Goal: Information Seeking & Learning: Compare options

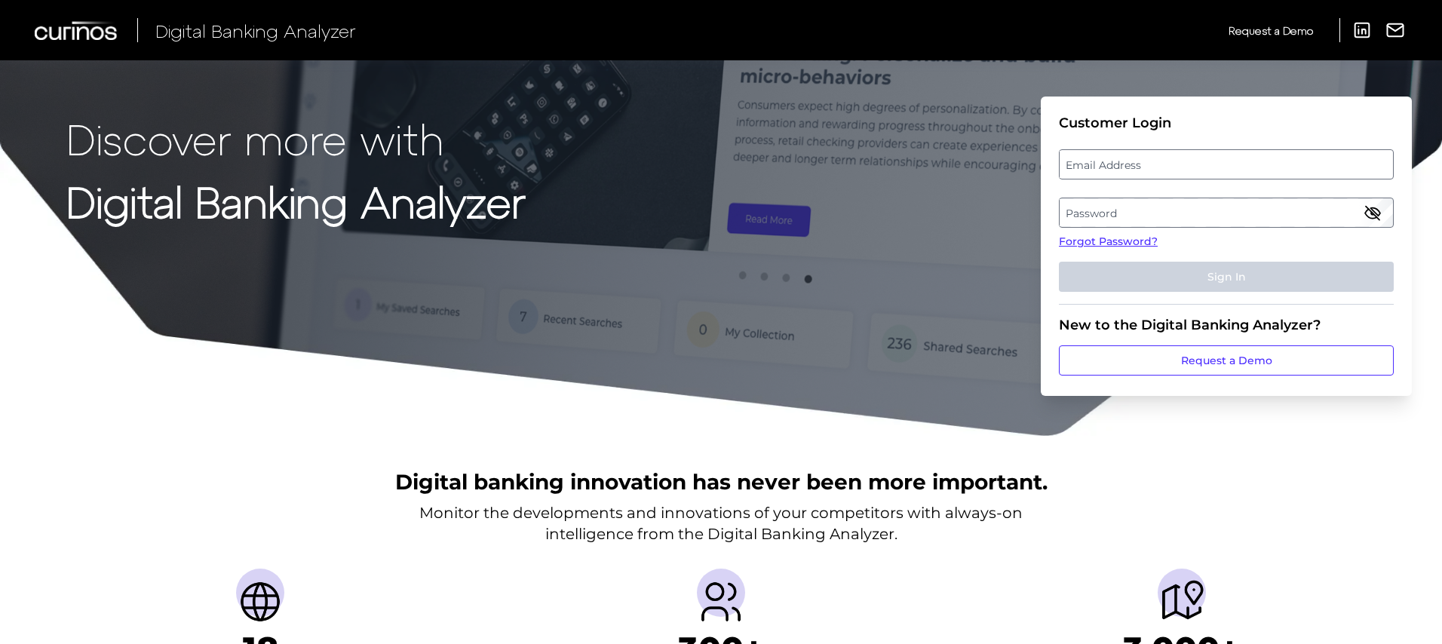
click at [1111, 149] on div "Email Address" at bounding box center [1226, 164] width 335 height 30
click at [1123, 167] on label "Email Address" at bounding box center [1225, 164] width 332 height 27
click at [1123, 167] on input "email" at bounding box center [1226, 164] width 335 height 30
type input "[PERSON_NAME][DOMAIN_NAME][EMAIL_ADDRESS][PERSON_NAME][DOMAIN_NAME]"
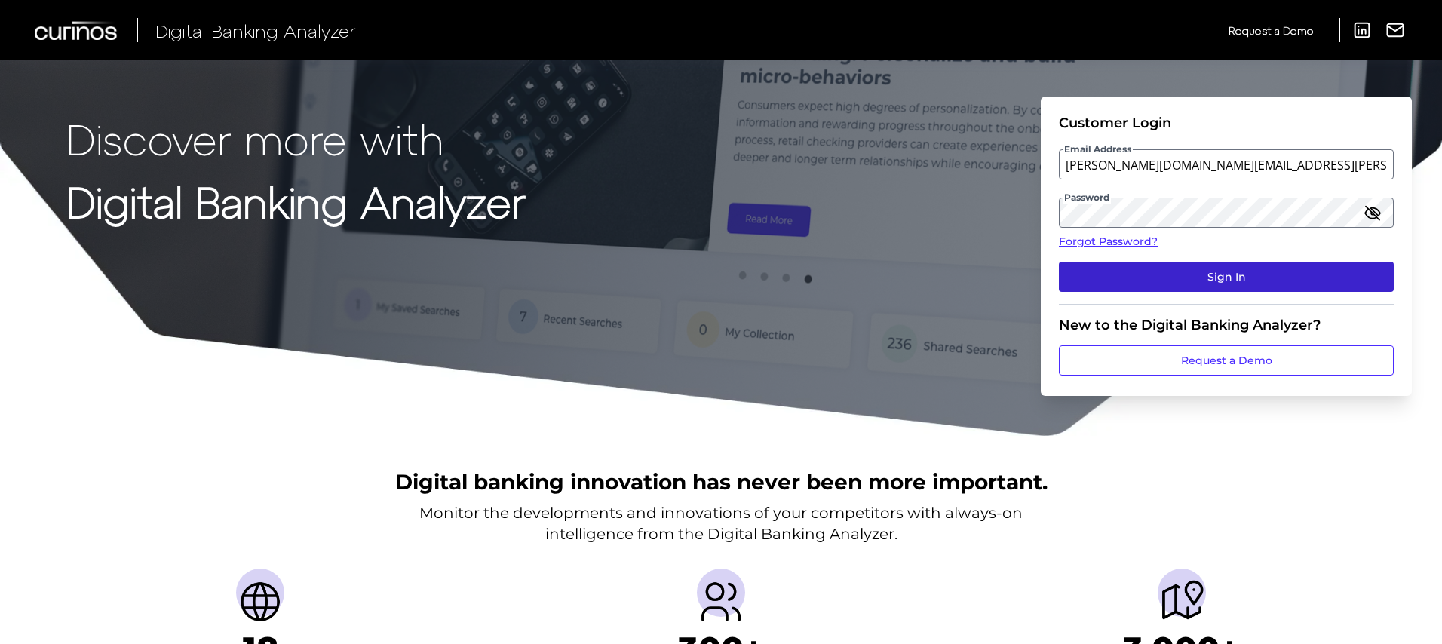
click at [1264, 281] on button "Sign In" at bounding box center [1226, 277] width 335 height 30
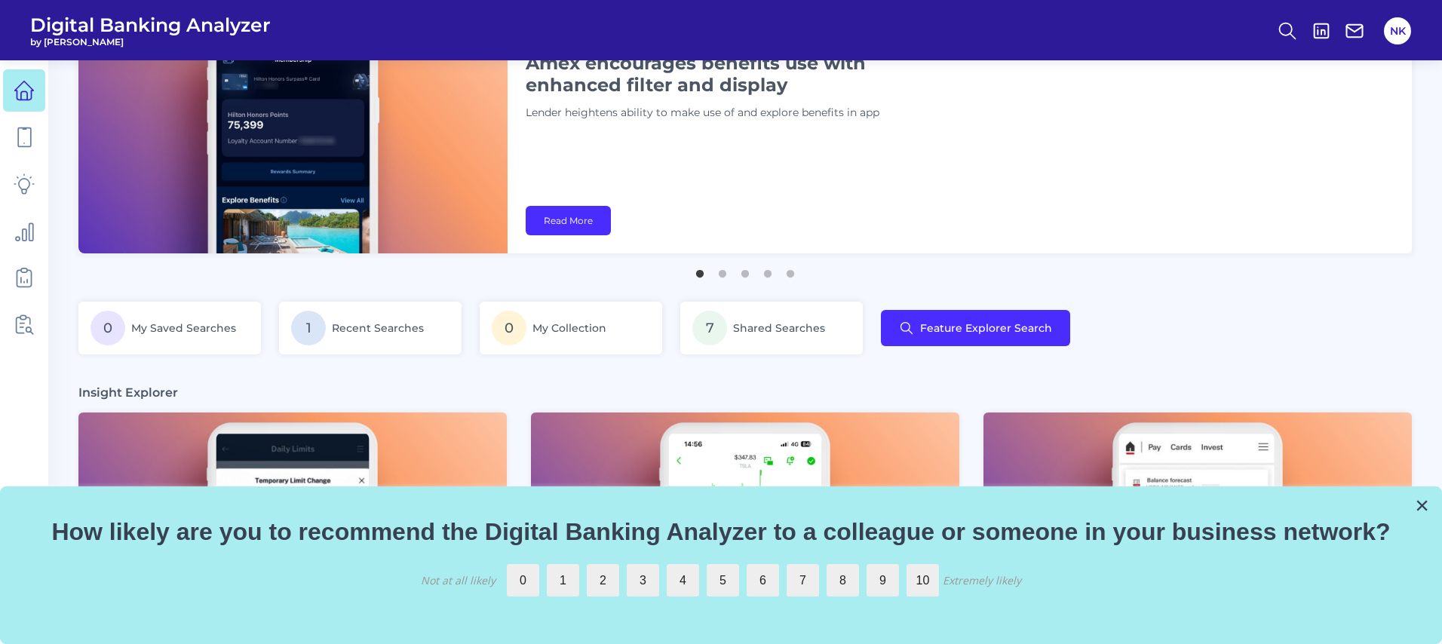
scroll to position [382, 0]
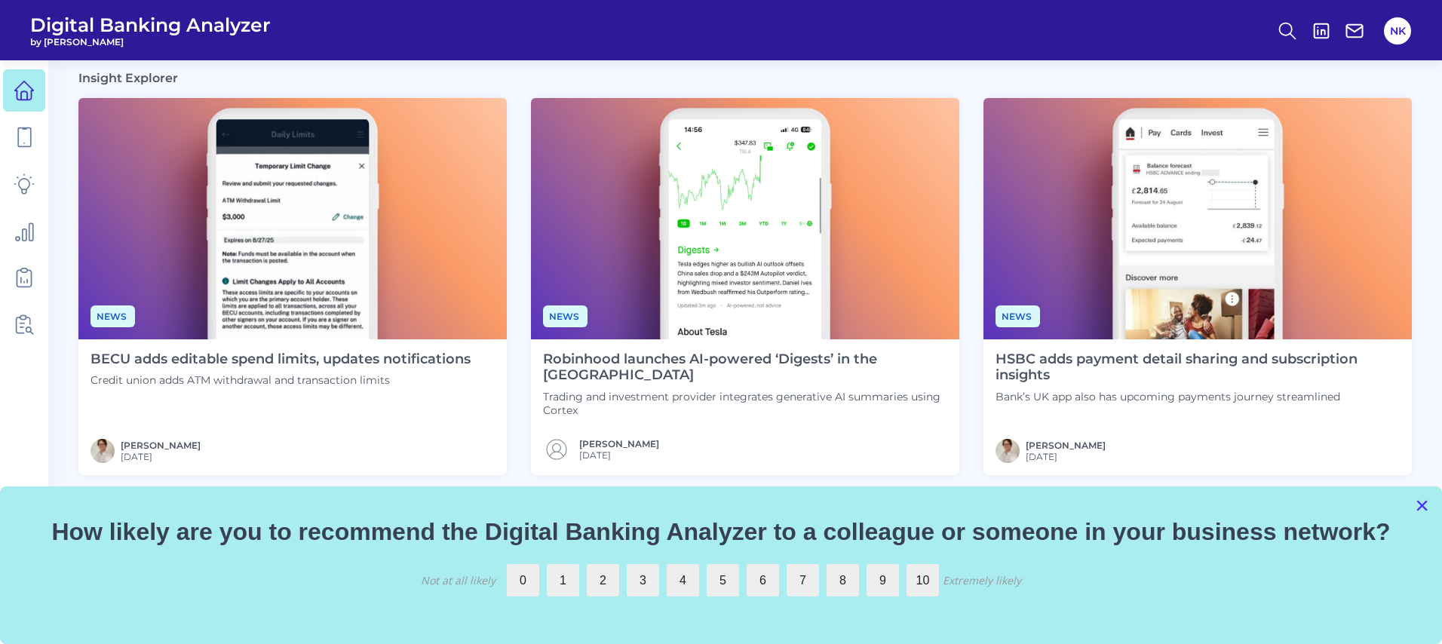
click at [1420, 503] on button "×" at bounding box center [1421, 505] width 14 height 24
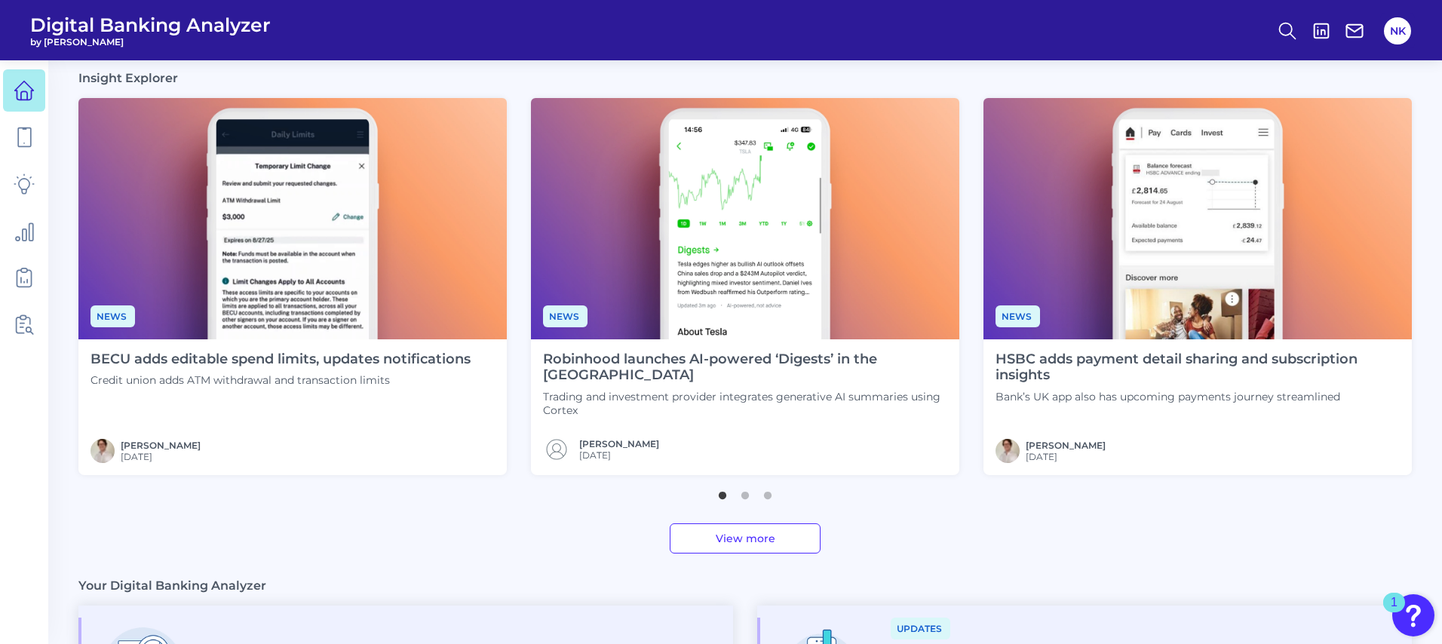
scroll to position [80, 0]
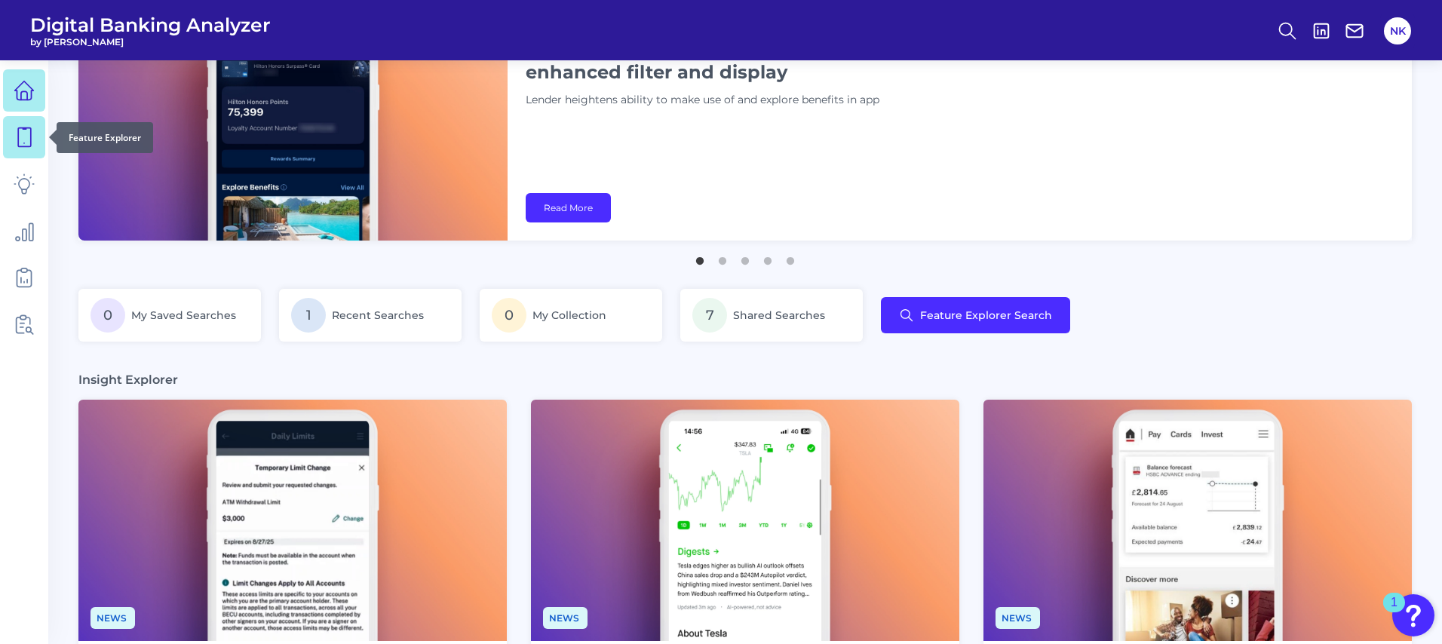
click at [10, 136] on link at bounding box center [24, 137] width 42 height 42
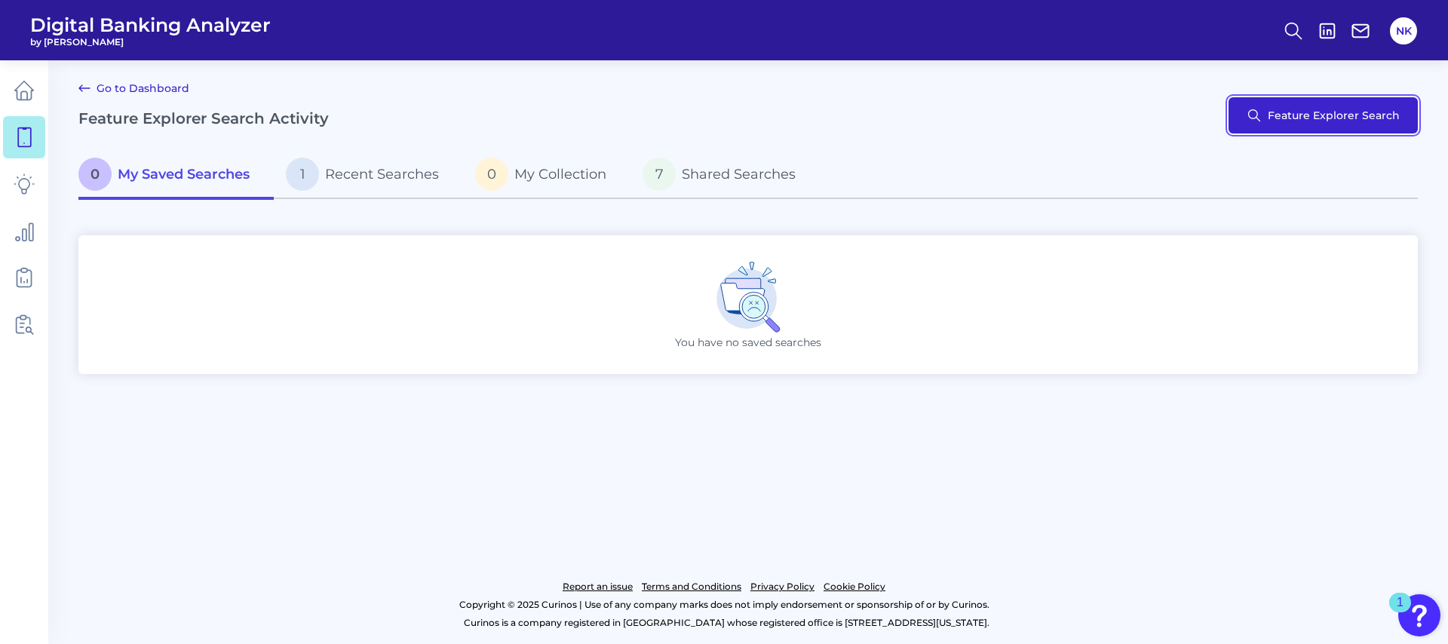
click at [1364, 118] on button "Feature Explorer Search" at bounding box center [1322, 115] width 189 height 36
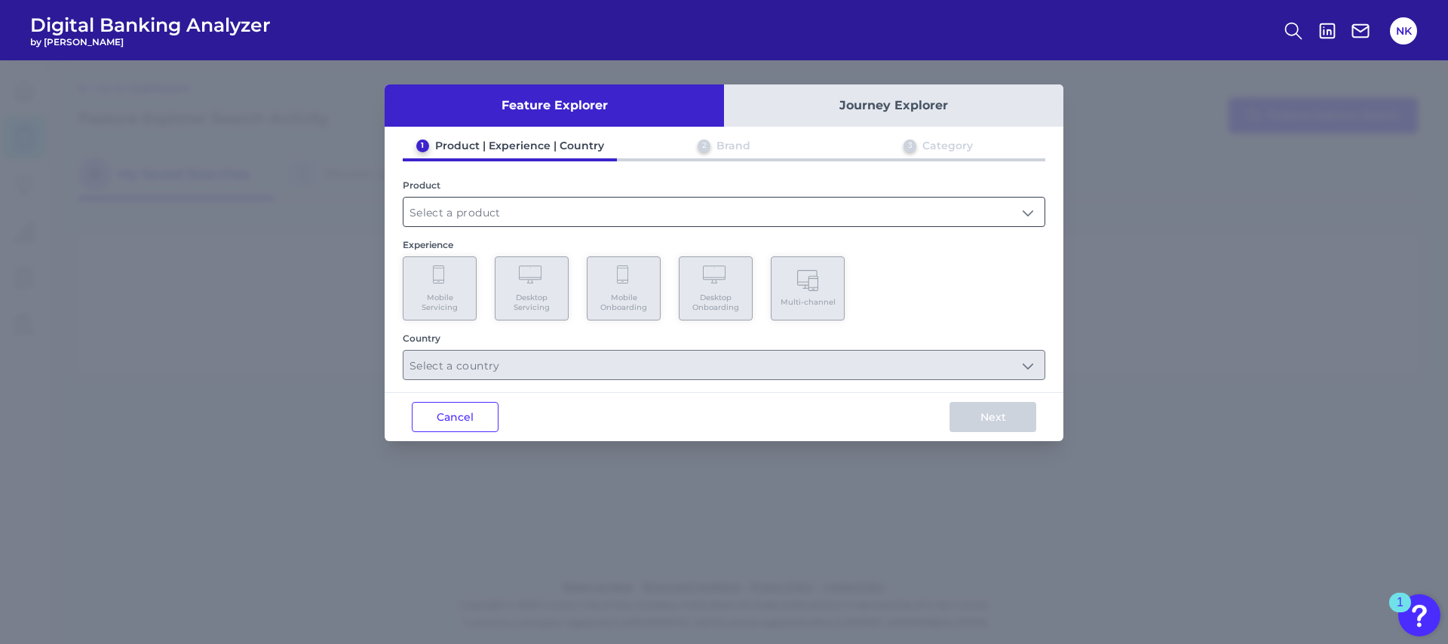
click at [686, 202] on input "text" at bounding box center [723, 212] width 641 height 29
click at [691, 201] on input "text" at bounding box center [723, 212] width 641 height 29
click at [857, 212] on input "text" at bounding box center [723, 212] width 641 height 29
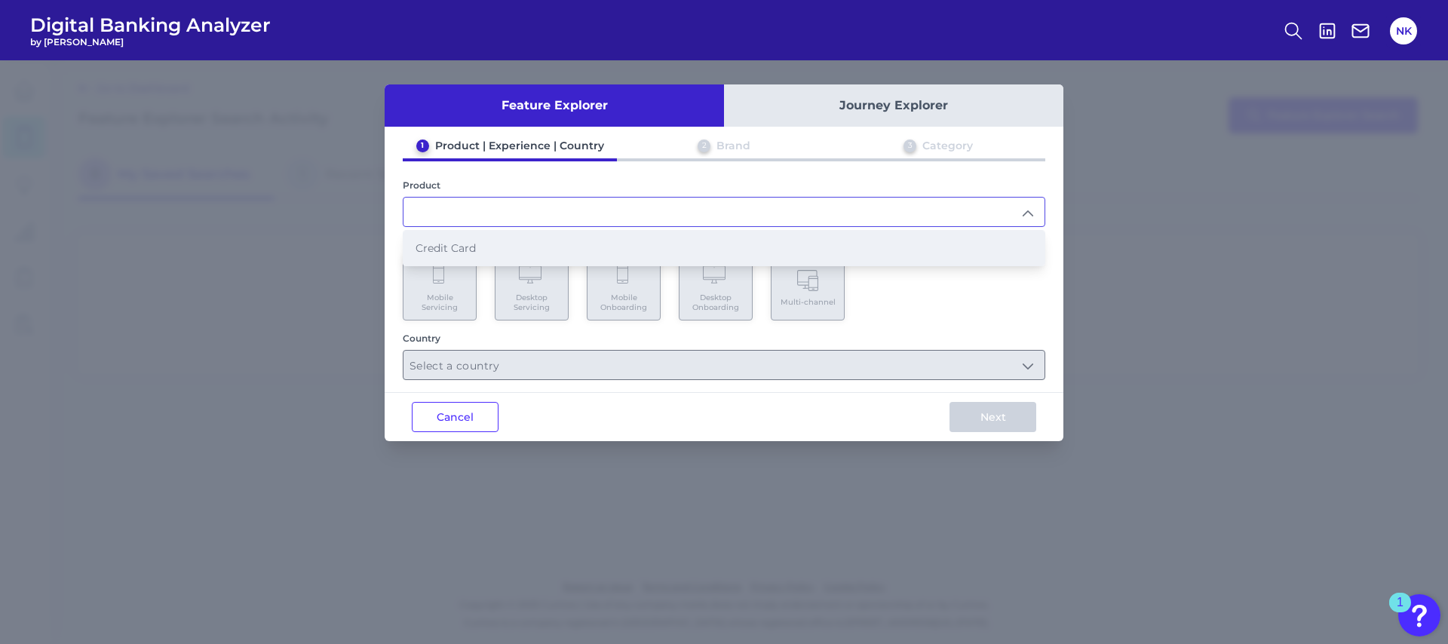
click at [584, 259] on li "Credit Card" at bounding box center [723, 248] width 641 height 35
type input "Credit Card"
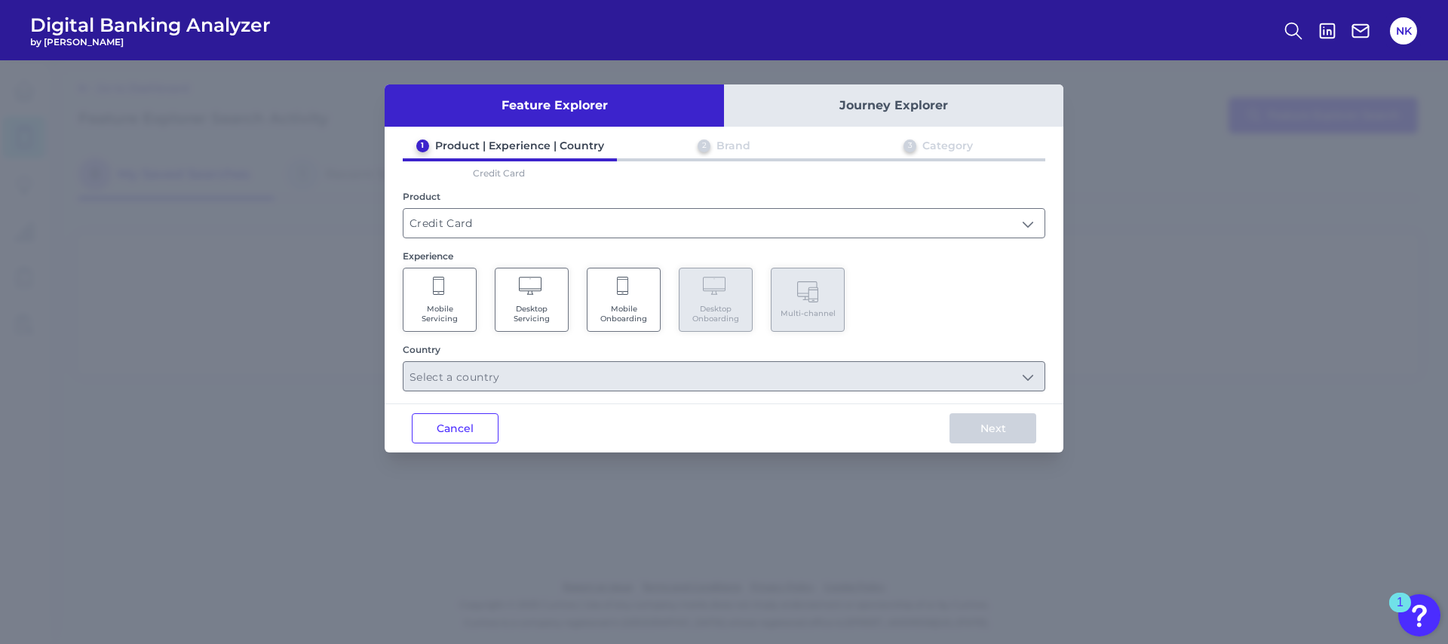
click at [625, 317] on span "Mobile Onboarding" at bounding box center [623, 314] width 57 height 20
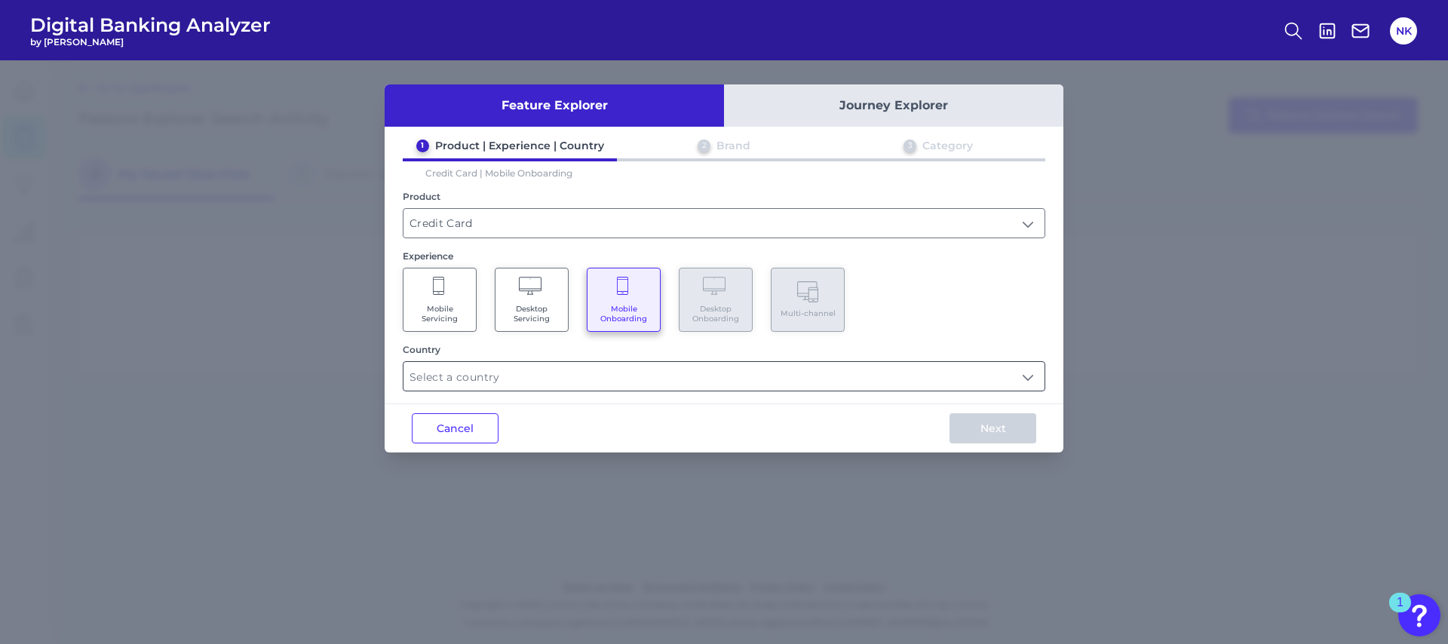
click at [476, 378] on input "text" at bounding box center [723, 376] width 641 height 29
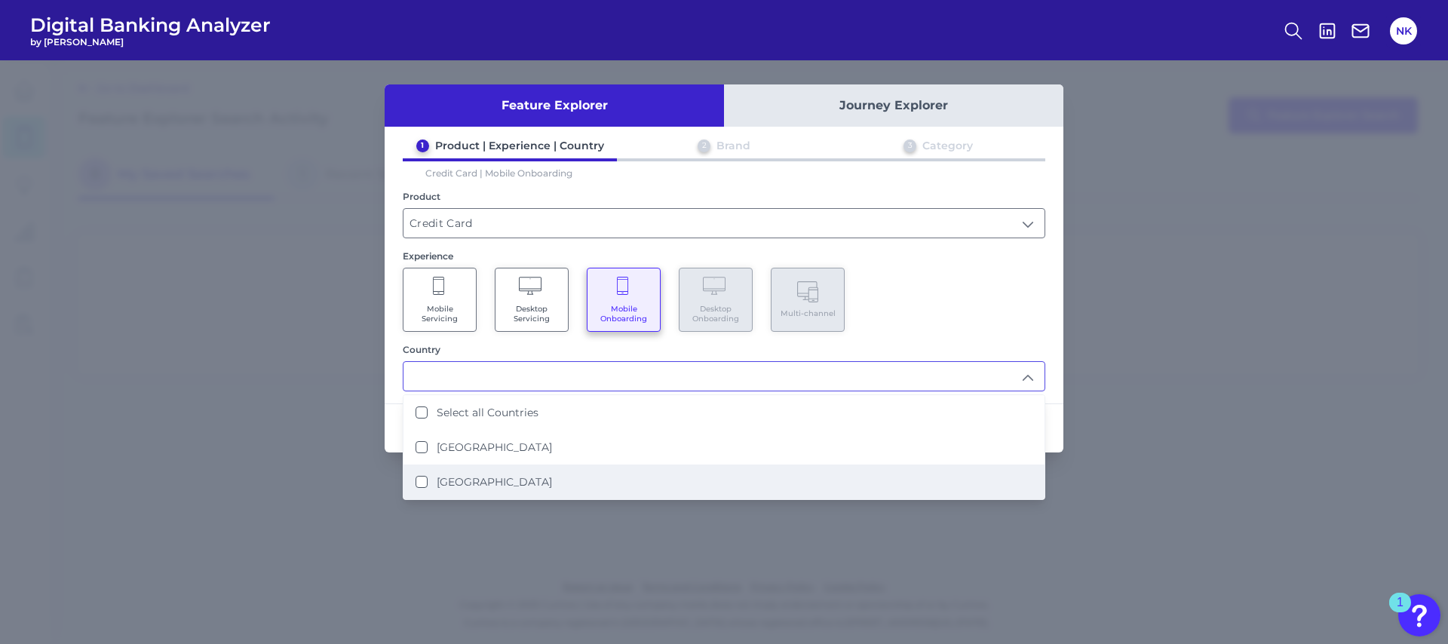
click at [418, 480] on States "United States" at bounding box center [421, 482] width 12 height 12
type input "United States"
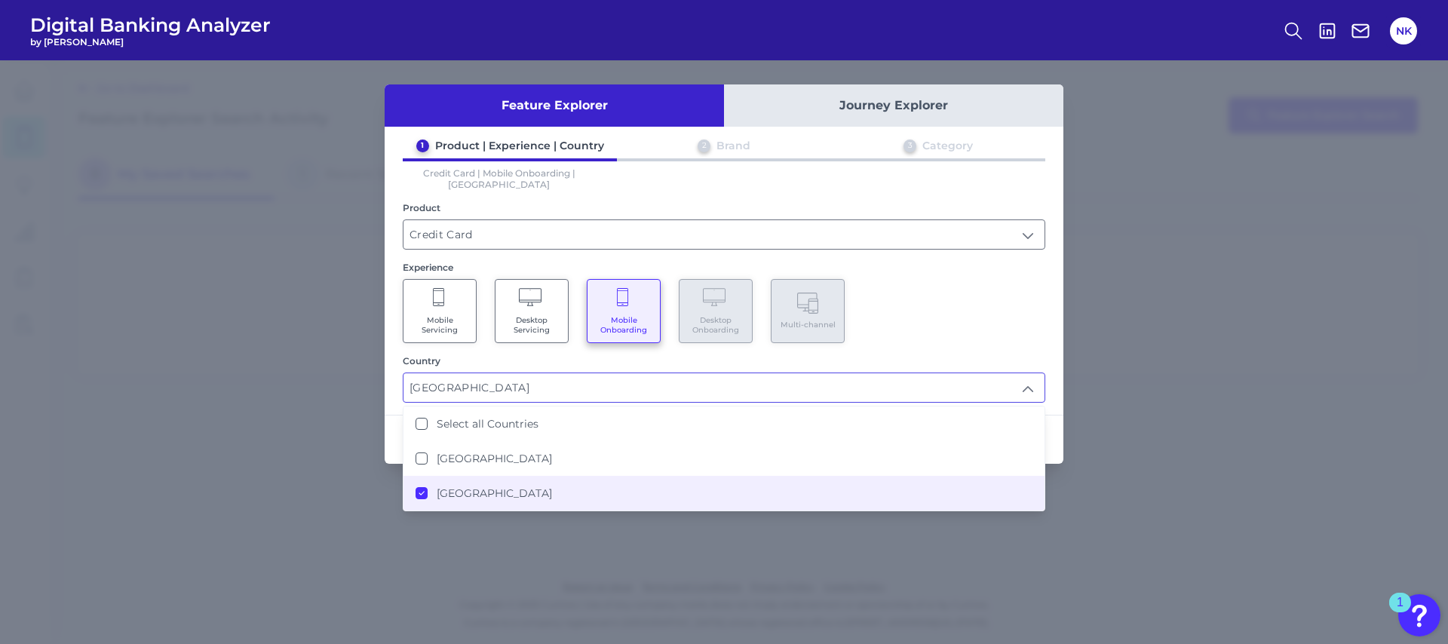
click at [896, 301] on div "Mobile Servicing Desktop Servicing Mobile Onboarding Desktop Onboarding Multi-c…" at bounding box center [724, 311] width 642 height 64
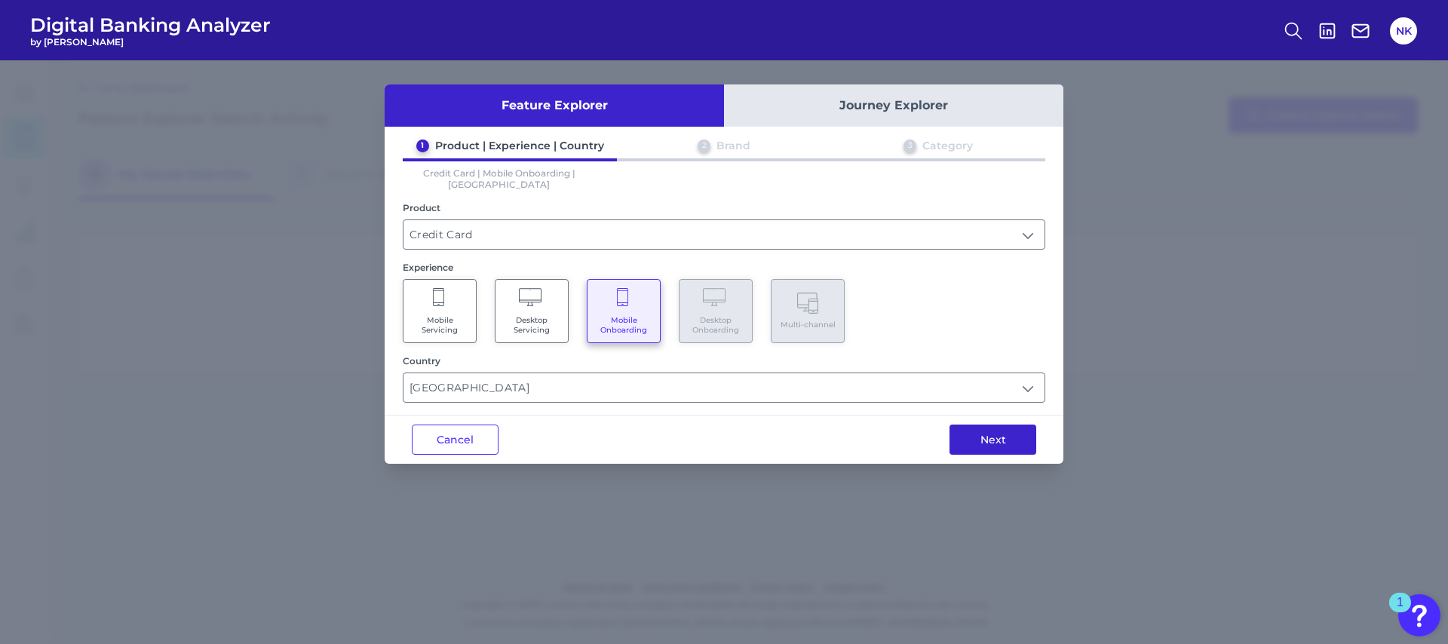
click at [975, 438] on button "Next" at bounding box center [992, 439] width 87 height 30
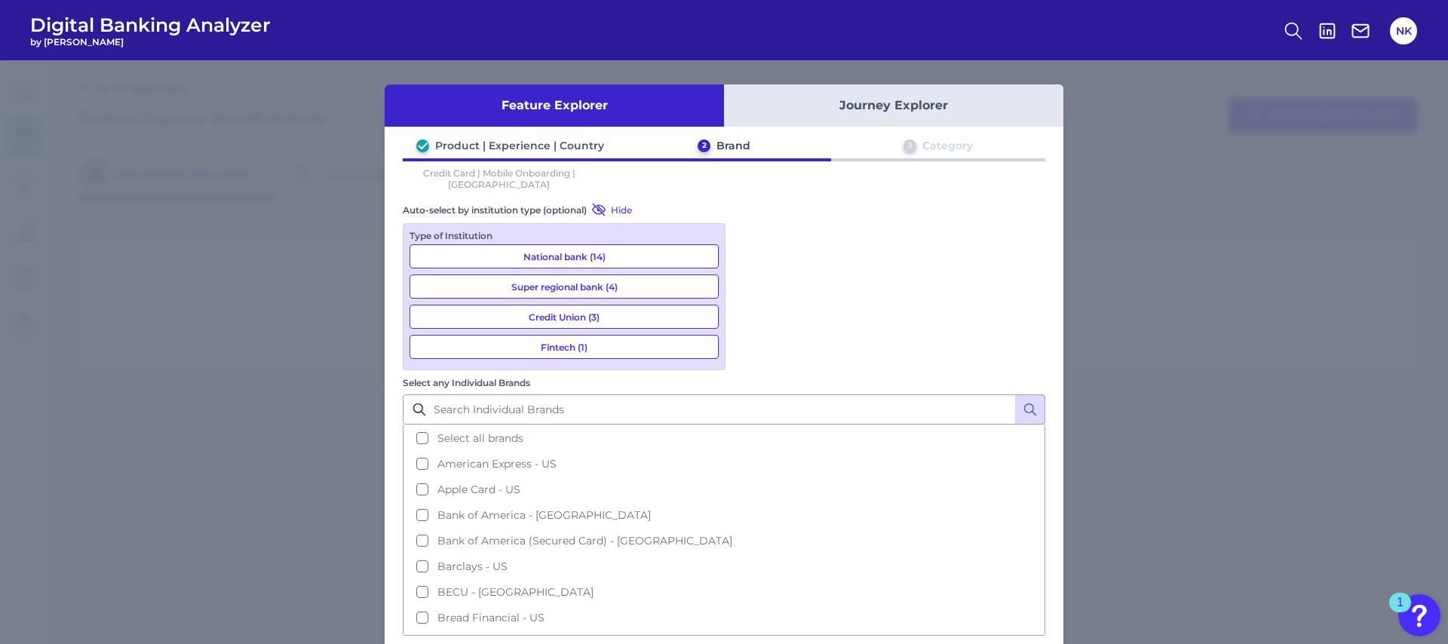
click at [590, 248] on button "National bank (14)" at bounding box center [563, 256] width 309 height 24
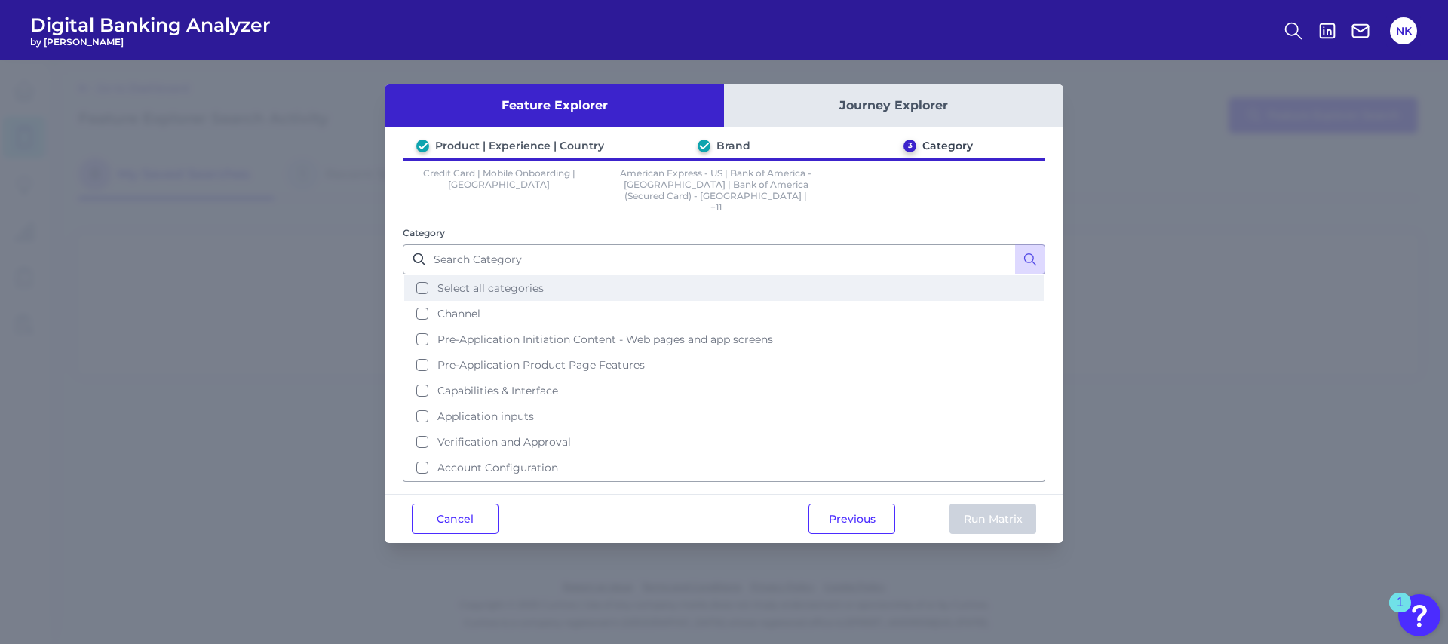
click at [540, 282] on span "Select all categories" at bounding box center [490, 288] width 106 height 14
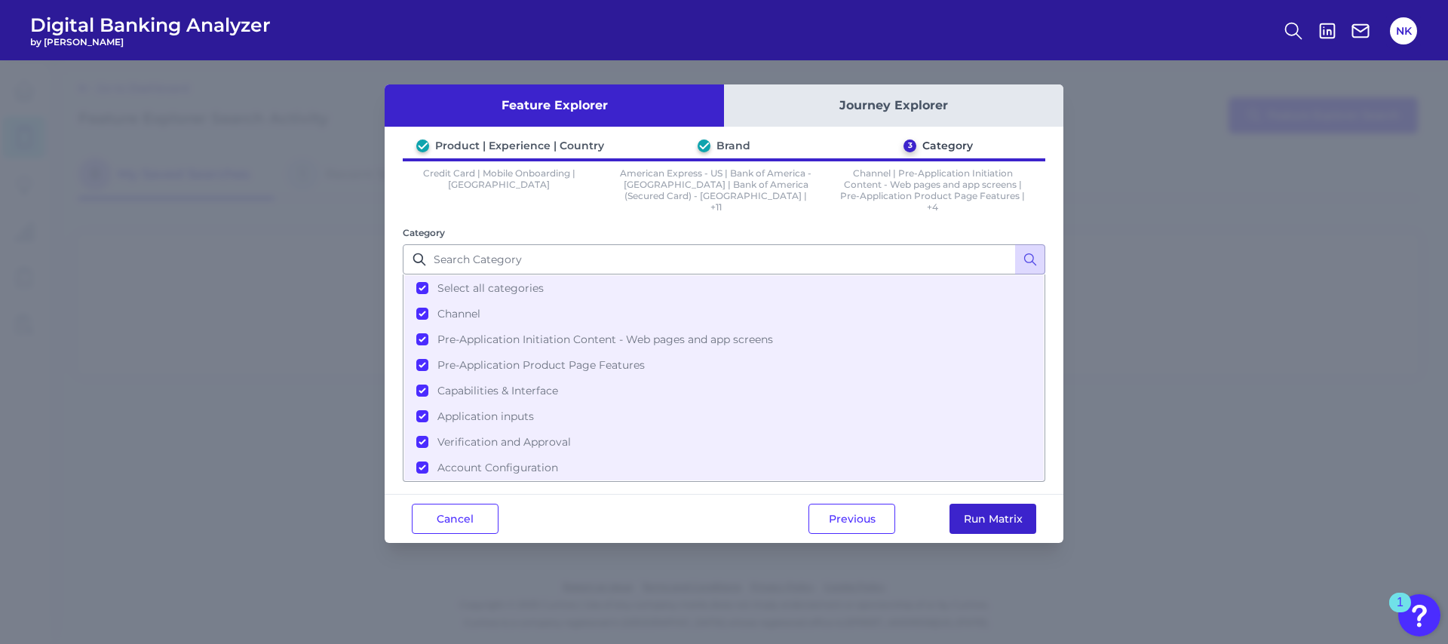
click at [999, 519] on button "Run Matrix" at bounding box center [992, 519] width 87 height 30
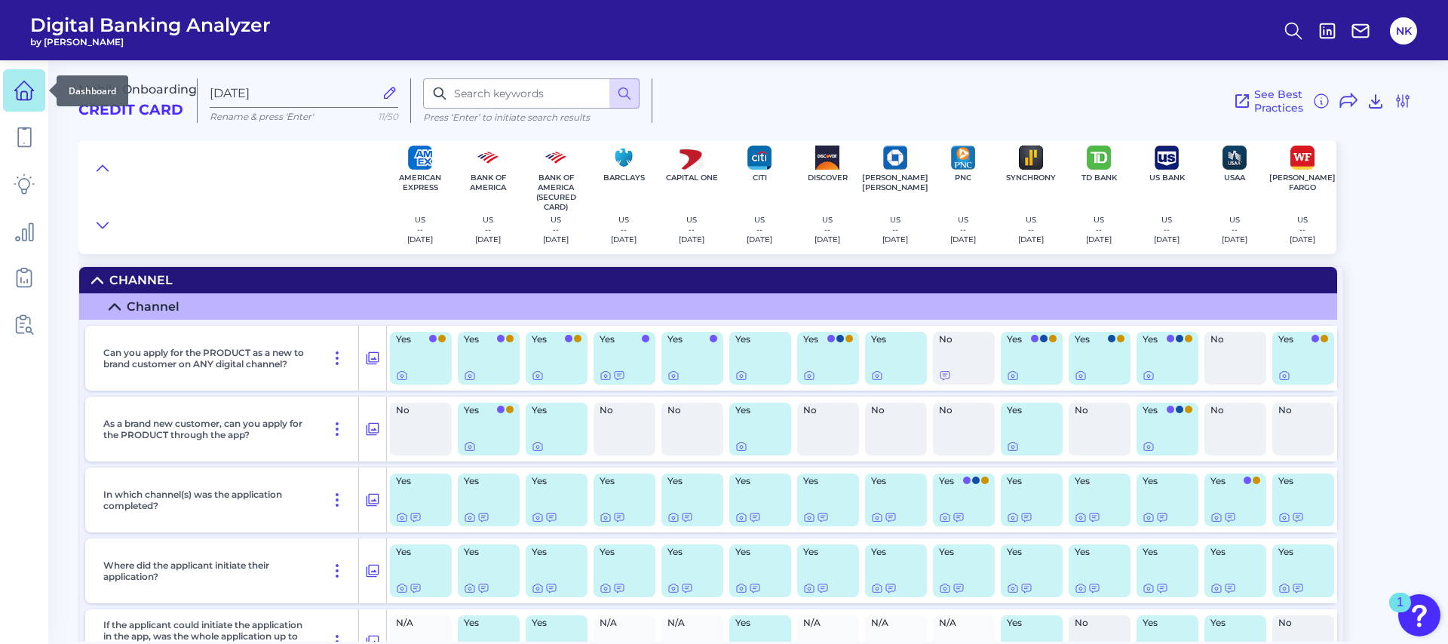
click at [42, 96] on div at bounding box center [48, 90] width 15 height 15
click at [9, 88] on link at bounding box center [24, 90] width 42 height 42
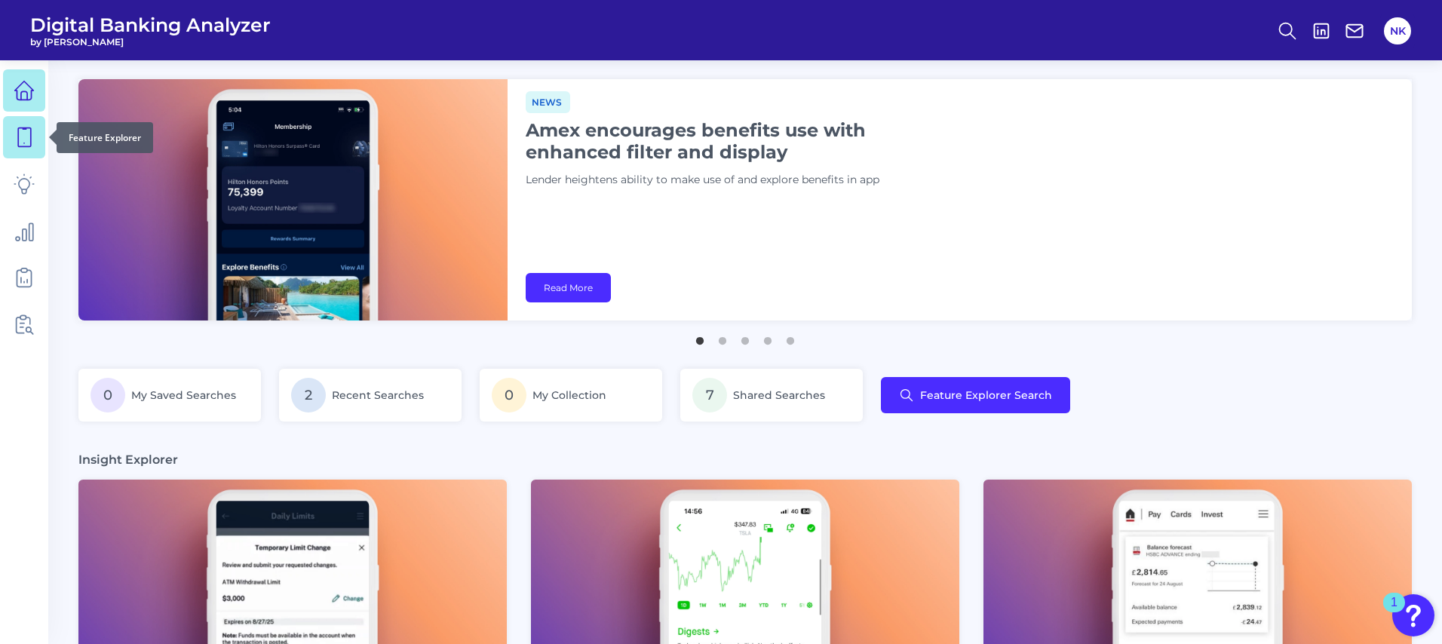
click at [25, 121] on link at bounding box center [24, 137] width 42 height 42
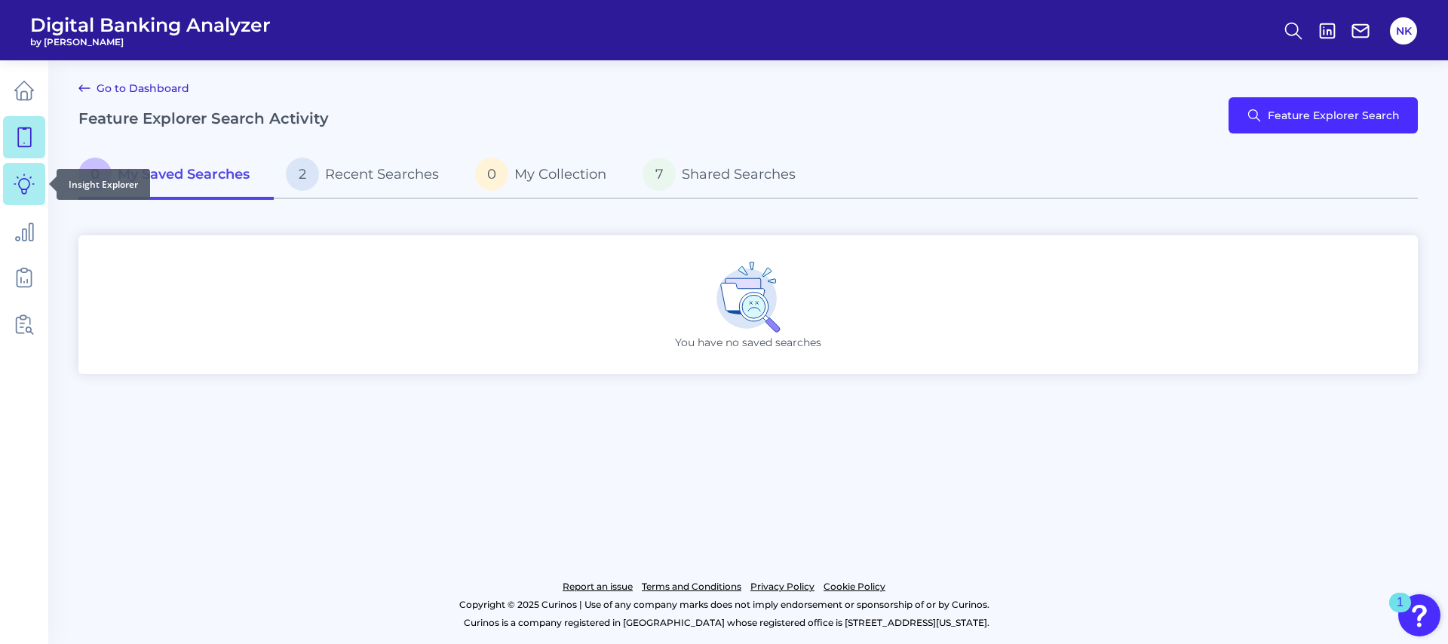
click at [38, 174] on link at bounding box center [24, 184] width 42 height 42
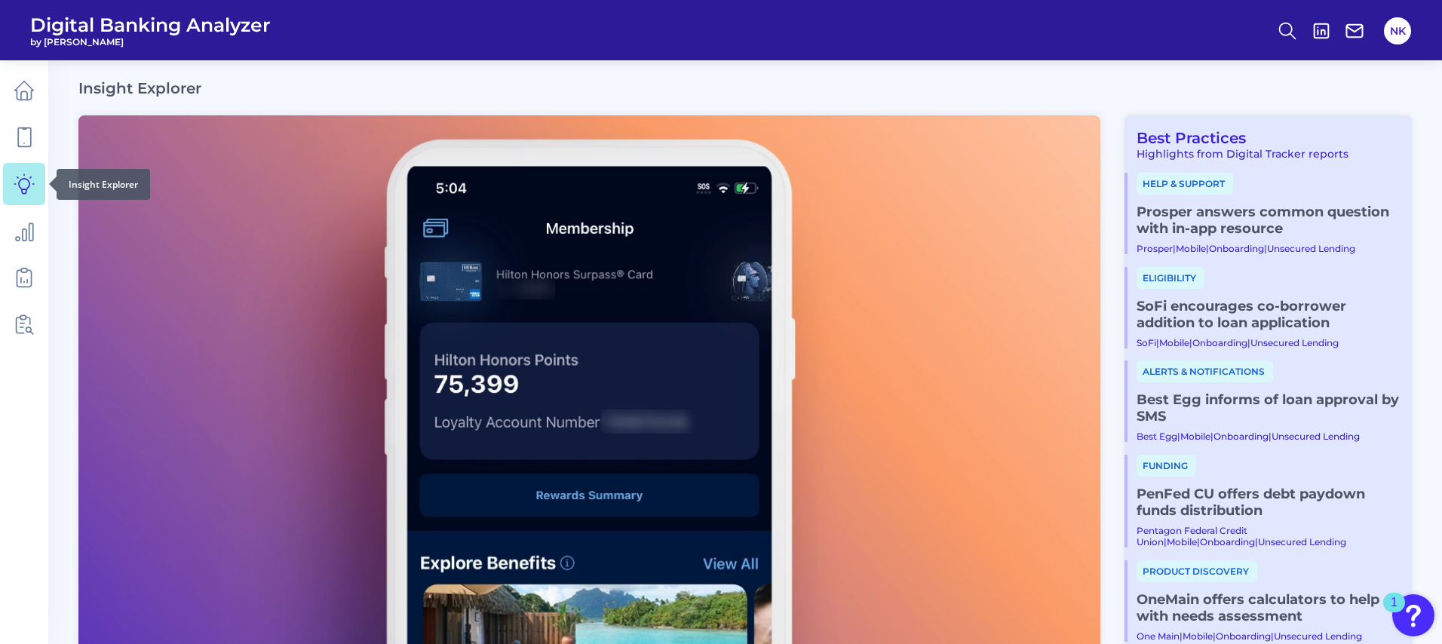
click at [31, 200] on link at bounding box center [24, 184] width 42 height 42
click at [41, 222] on link at bounding box center [24, 231] width 42 height 42
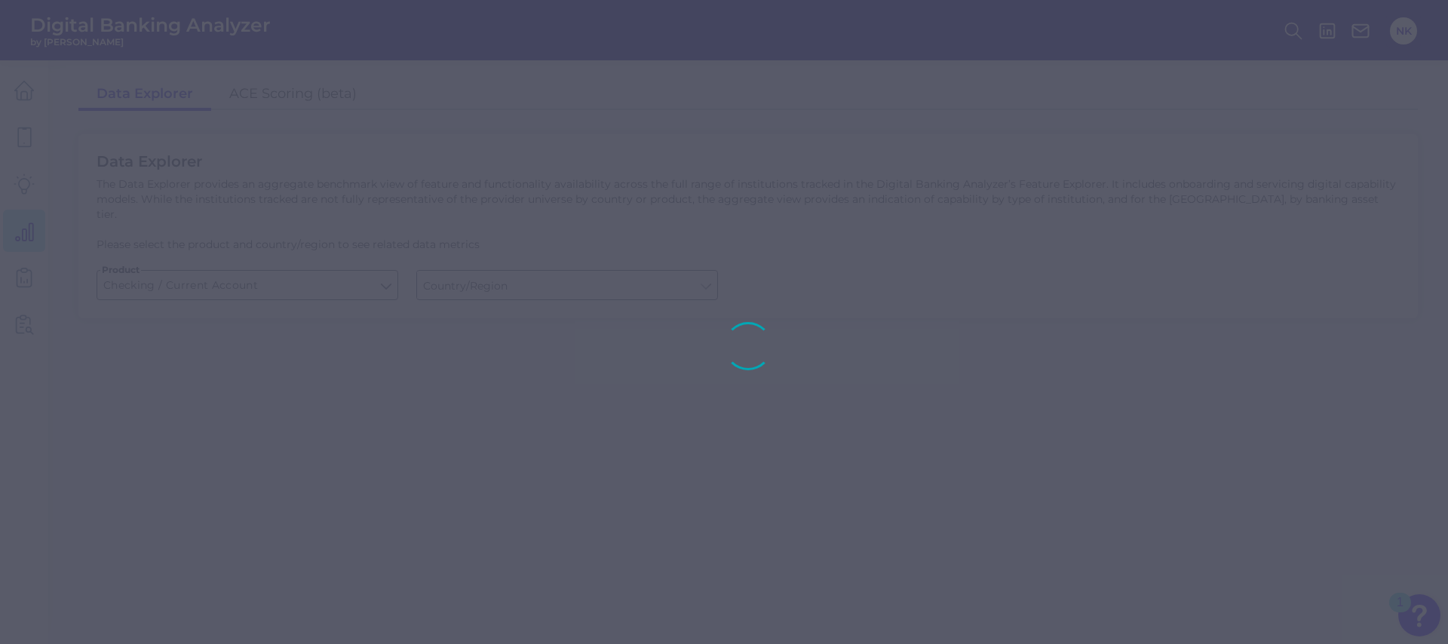
type input "United States"
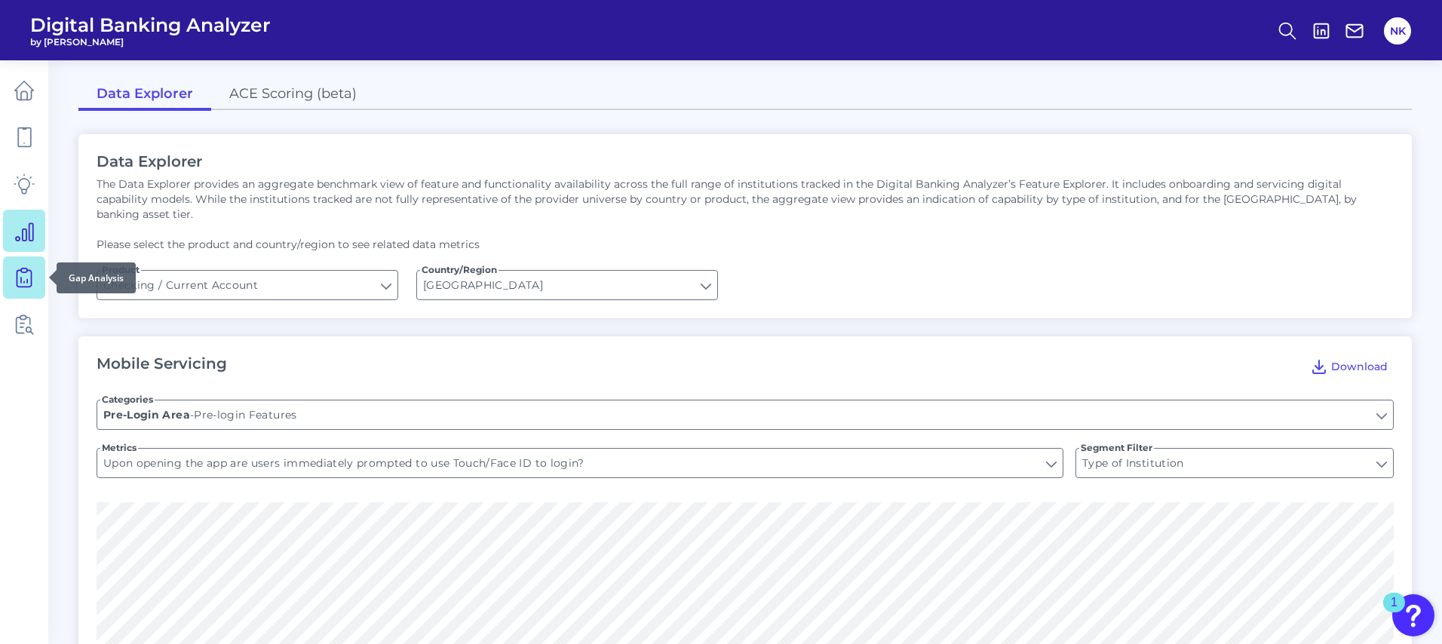
click at [17, 286] on icon at bounding box center [24, 278] width 14 height 17
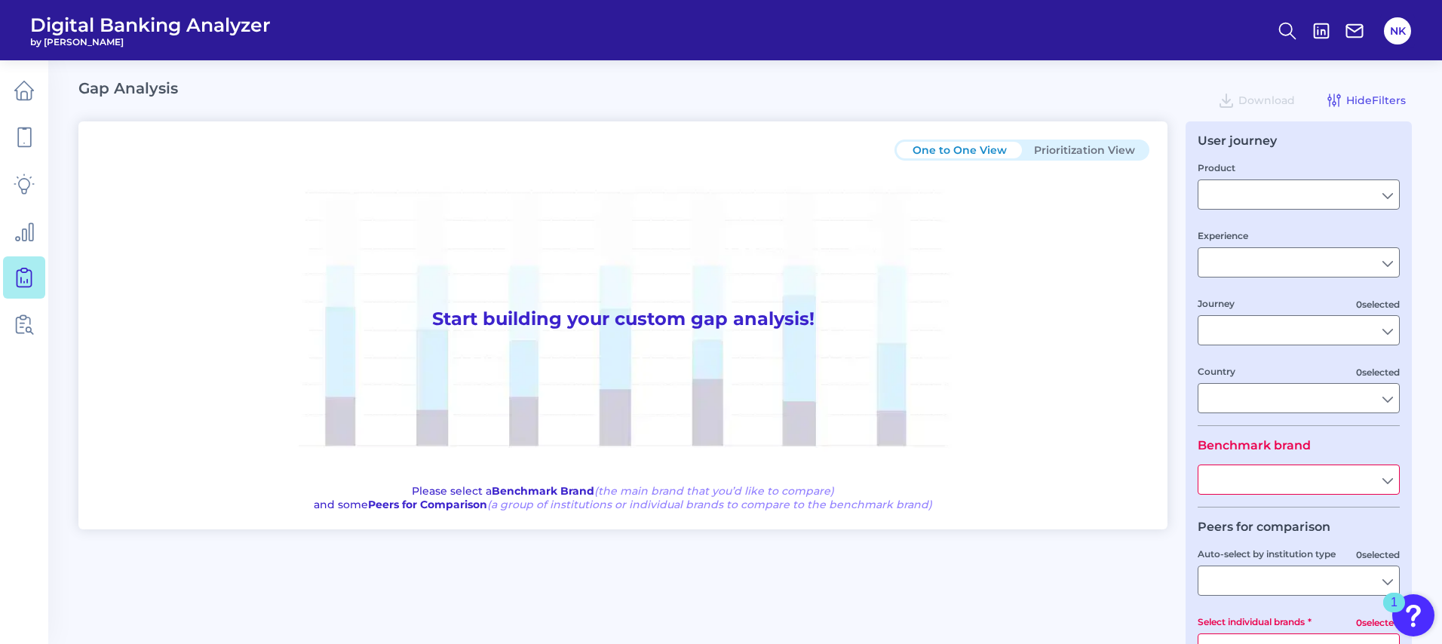
type input "Credit Card"
type input "Mobile Servicing"
type input "Pre-Login Area, Pre-Login Marketing and Sales, New Customer Onboarding, Login S…"
type input "United States"
type input "American Express"
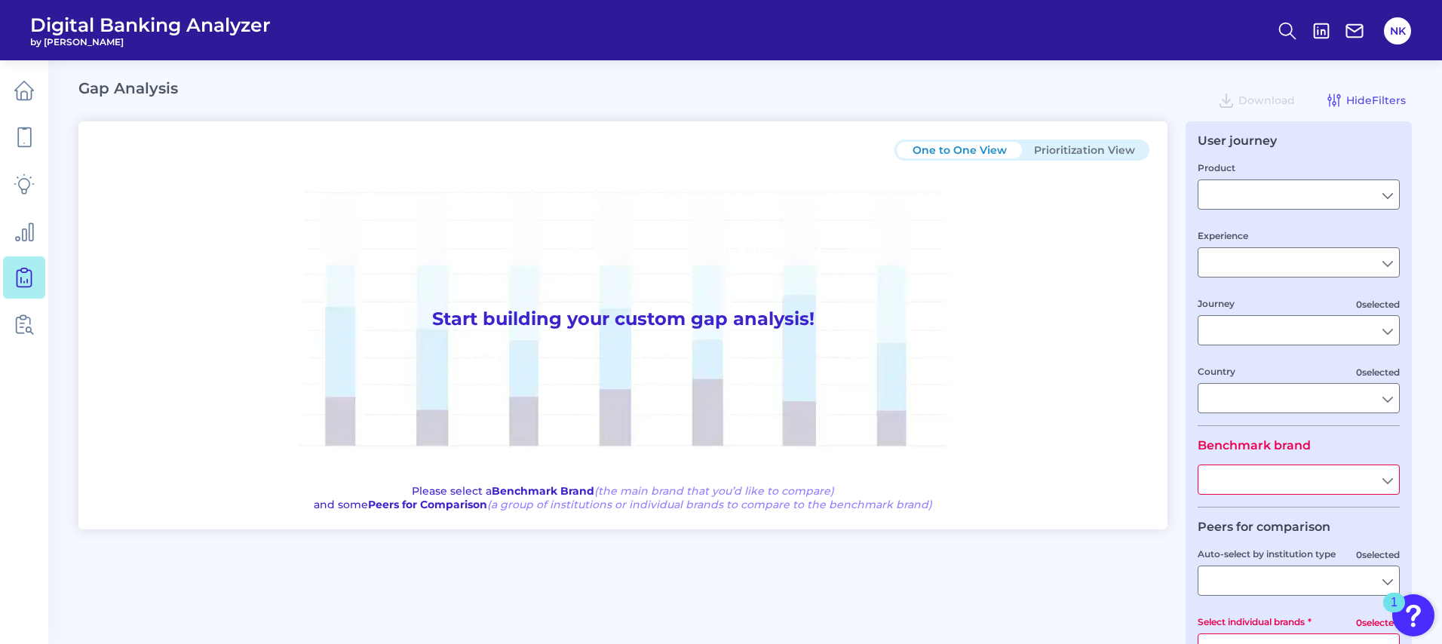
type input "All Select individual brands"
type input "All Journeys"
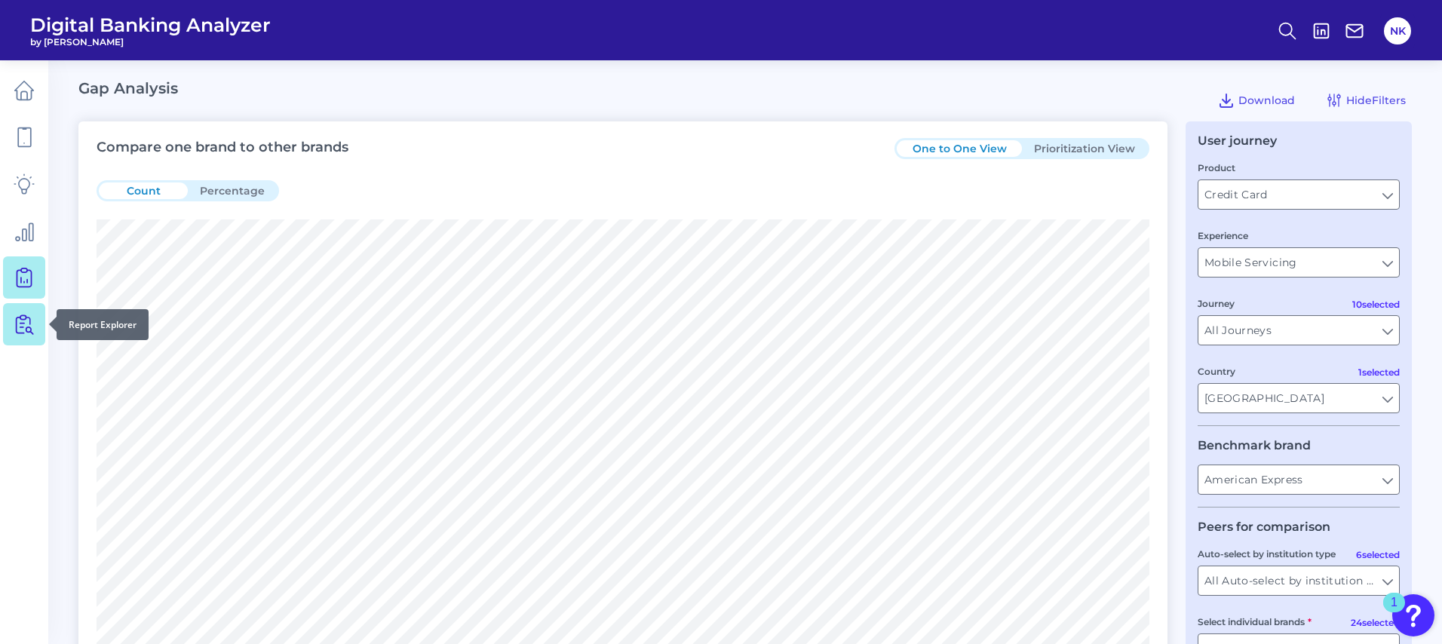
click at [31, 320] on icon at bounding box center [24, 324] width 21 height 21
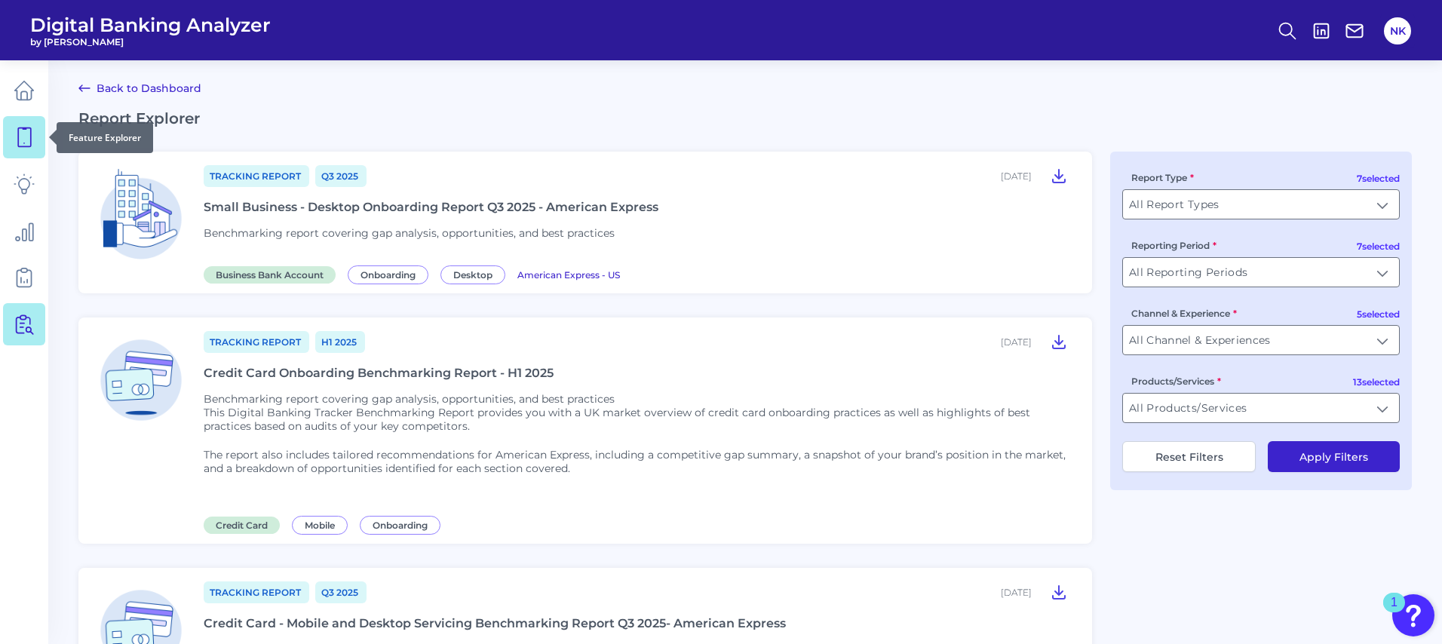
click at [20, 153] on link at bounding box center [24, 137] width 42 height 42
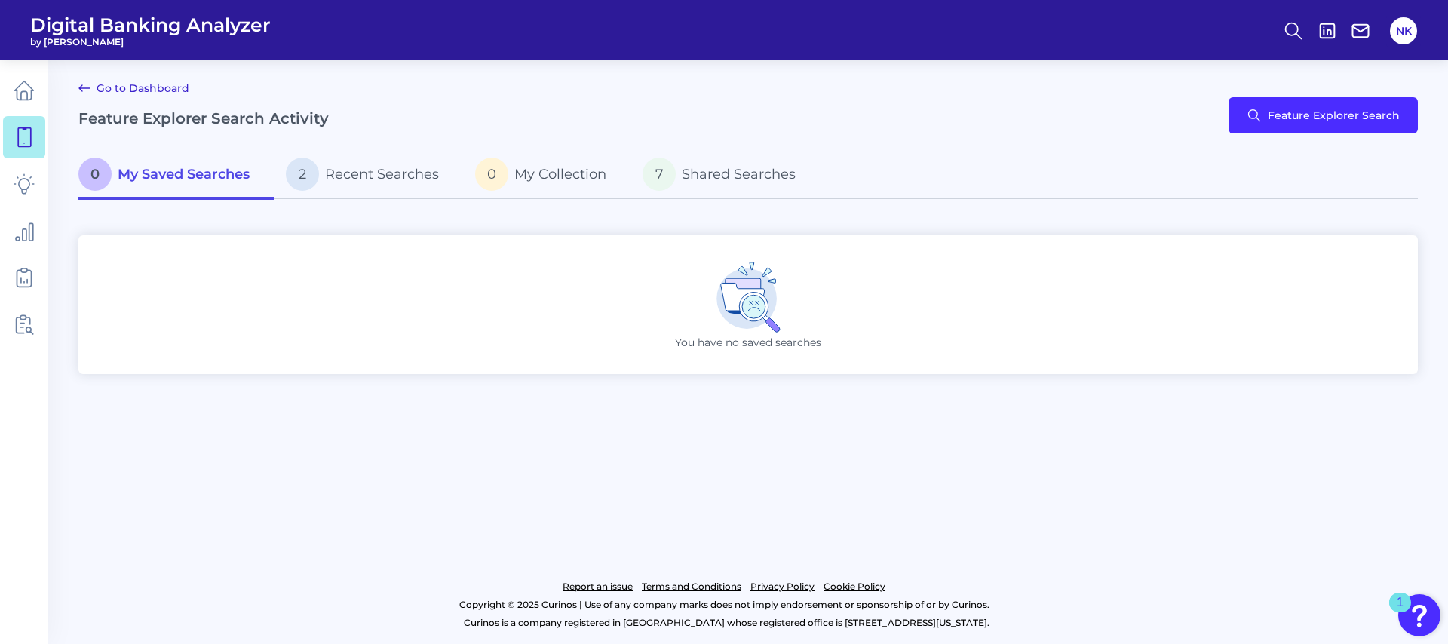
click at [120, 73] on main "Go to Dashboard Feature Explorer Search Activity Feature Explorer Search 0 My S…" at bounding box center [724, 322] width 1448 height 644
click at [74, 84] on main "Go to Dashboard Feature Explorer Search Activity Feature Explorer Search 0 My S…" at bounding box center [724, 322] width 1448 height 644
click at [93, 82] on link "Go to Dashboard" at bounding box center [133, 88] width 111 height 18
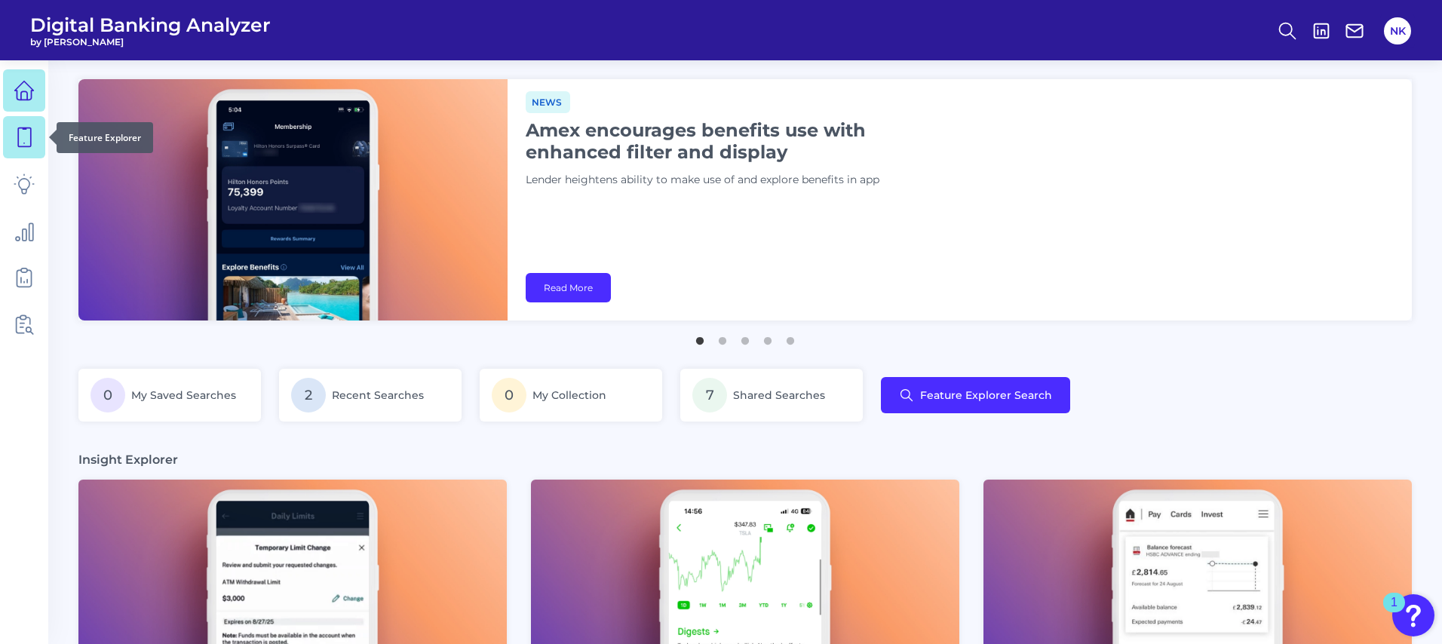
click at [34, 135] on icon at bounding box center [24, 137] width 21 height 21
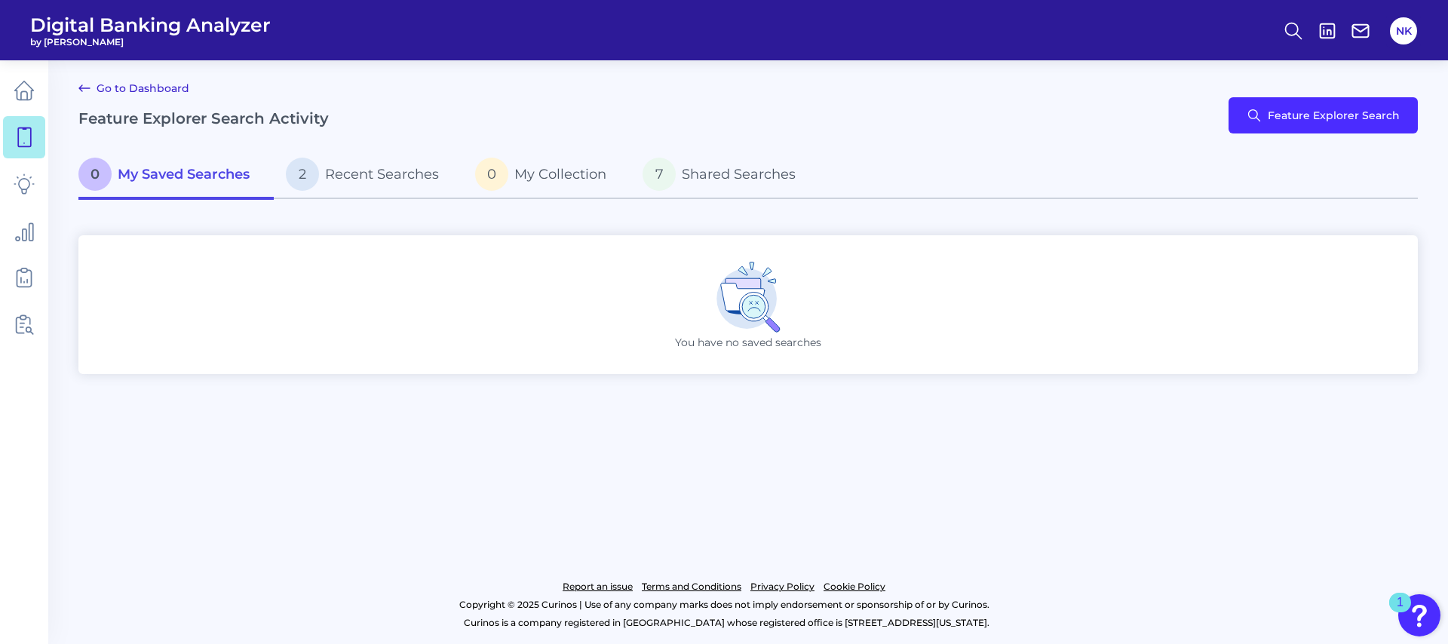
click at [1155, 112] on div "Go to Dashboard Feature Explorer Search Activity Feature Explorer Search" at bounding box center [747, 115] width 1339 height 72
click at [1260, 118] on button "Feature Explorer Search" at bounding box center [1322, 115] width 189 height 36
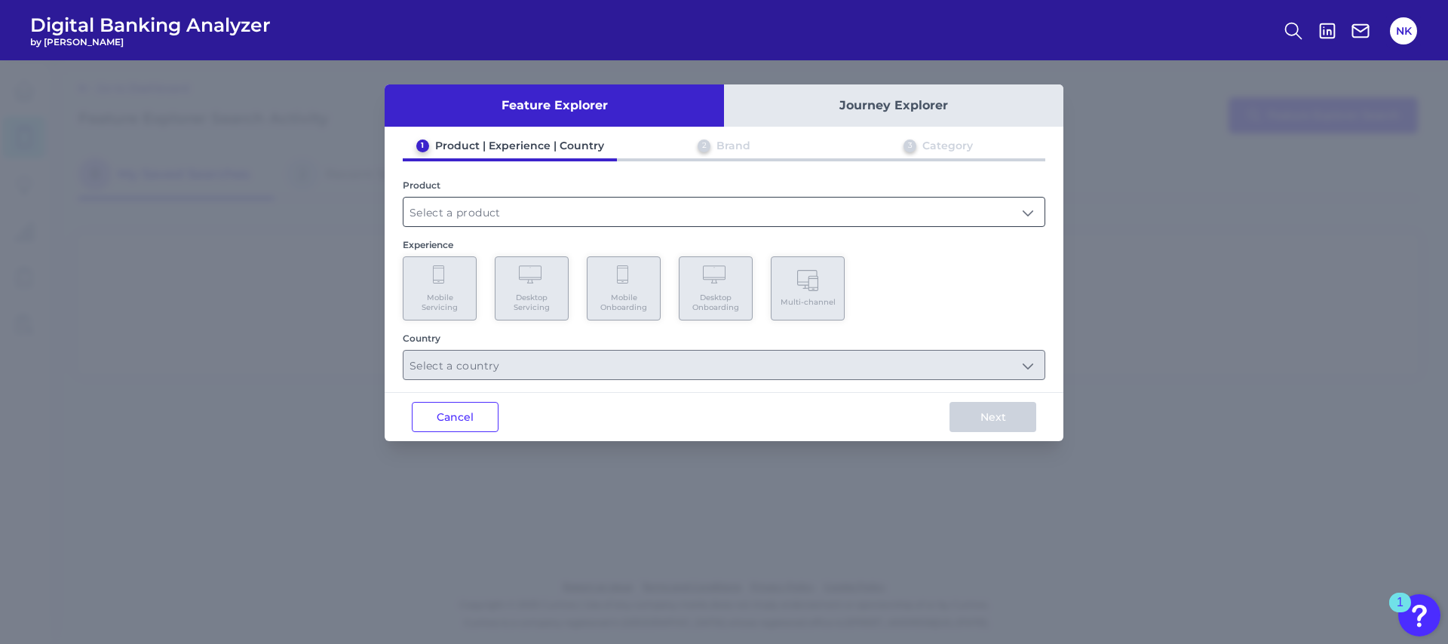
click at [601, 210] on input "text" at bounding box center [723, 212] width 641 height 29
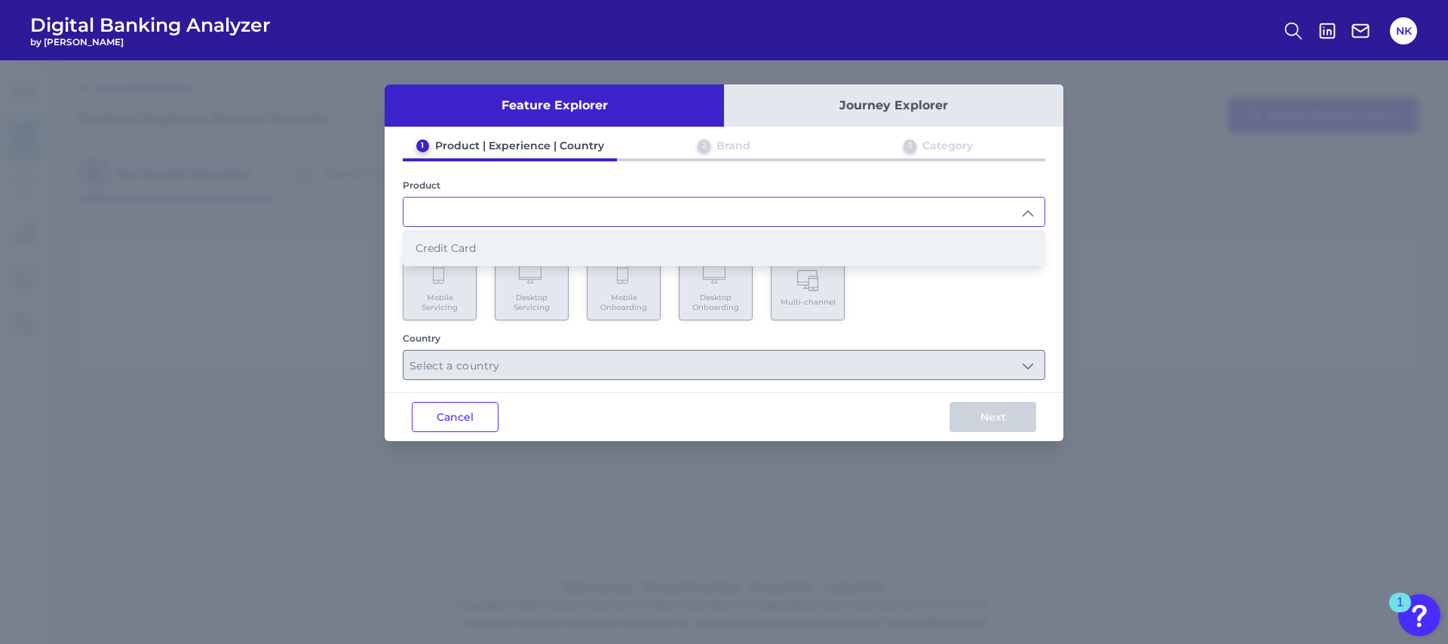
click at [469, 251] on span "Credit Card" at bounding box center [445, 248] width 60 height 14
type input "Credit Card"
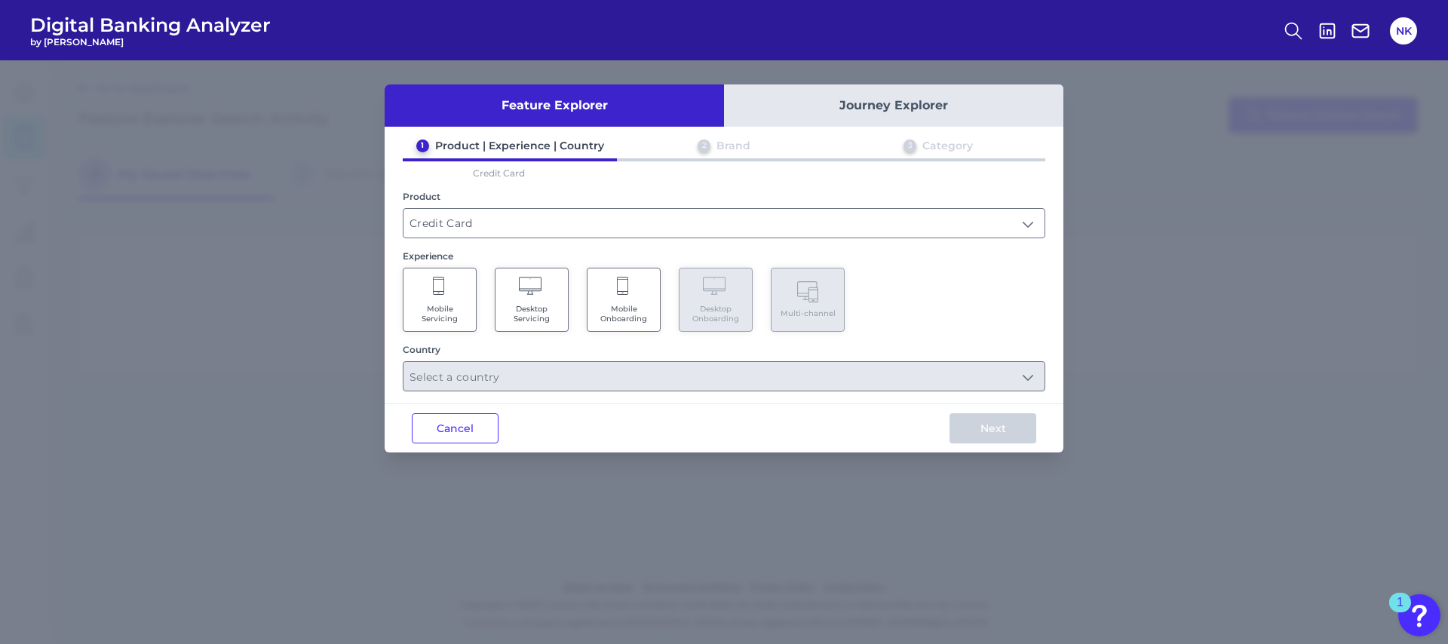
click at [516, 311] on span "Desktop Servicing" at bounding box center [531, 314] width 57 height 20
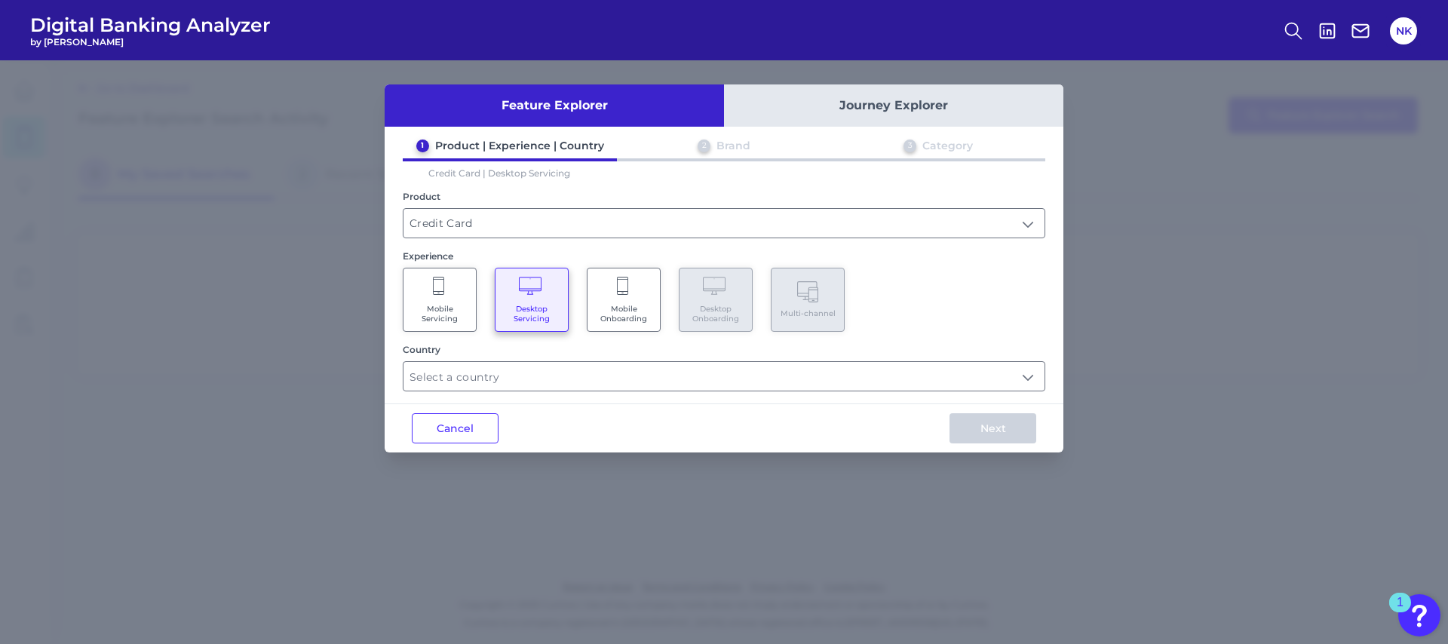
click at [615, 320] on span "Mobile Onboarding" at bounding box center [623, 314] width 57 height 20
click at [541, 381] on input "text" at bounding box center [723, 376] width 641 height 29
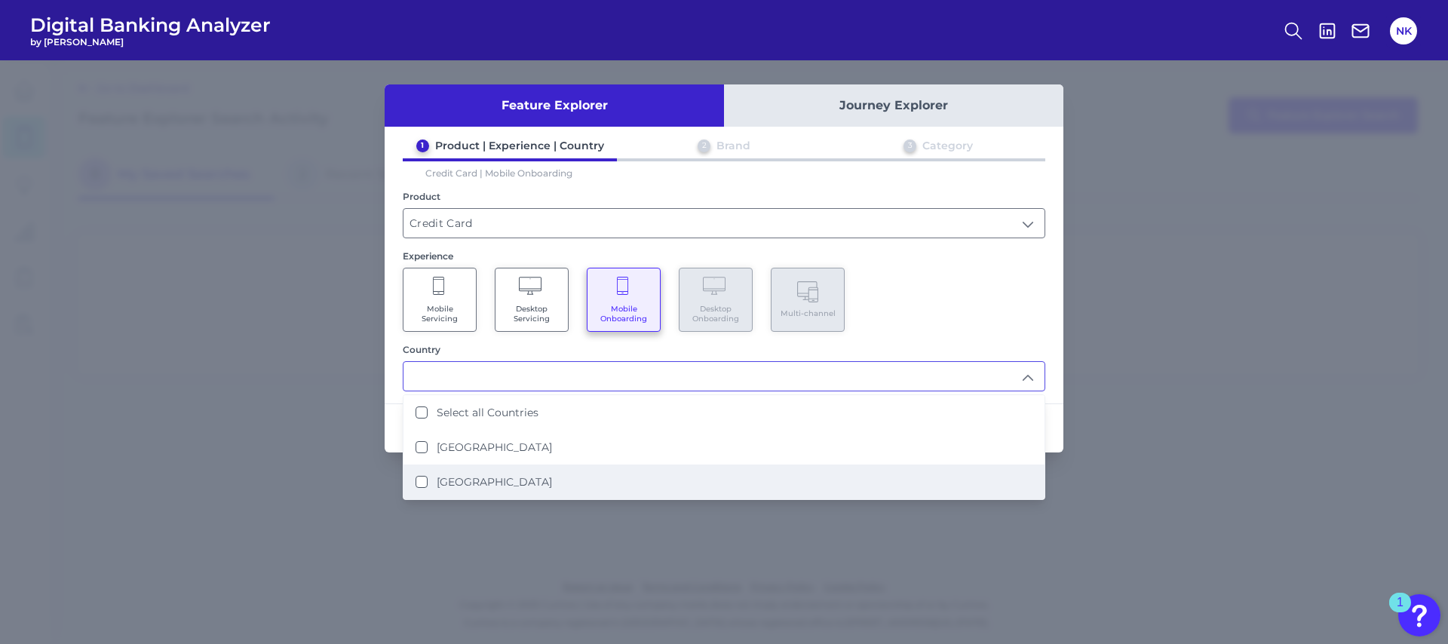
click at [494, 487] on label "United States" at bounding box center [494, 482] width 115 height 14
type input "United States"
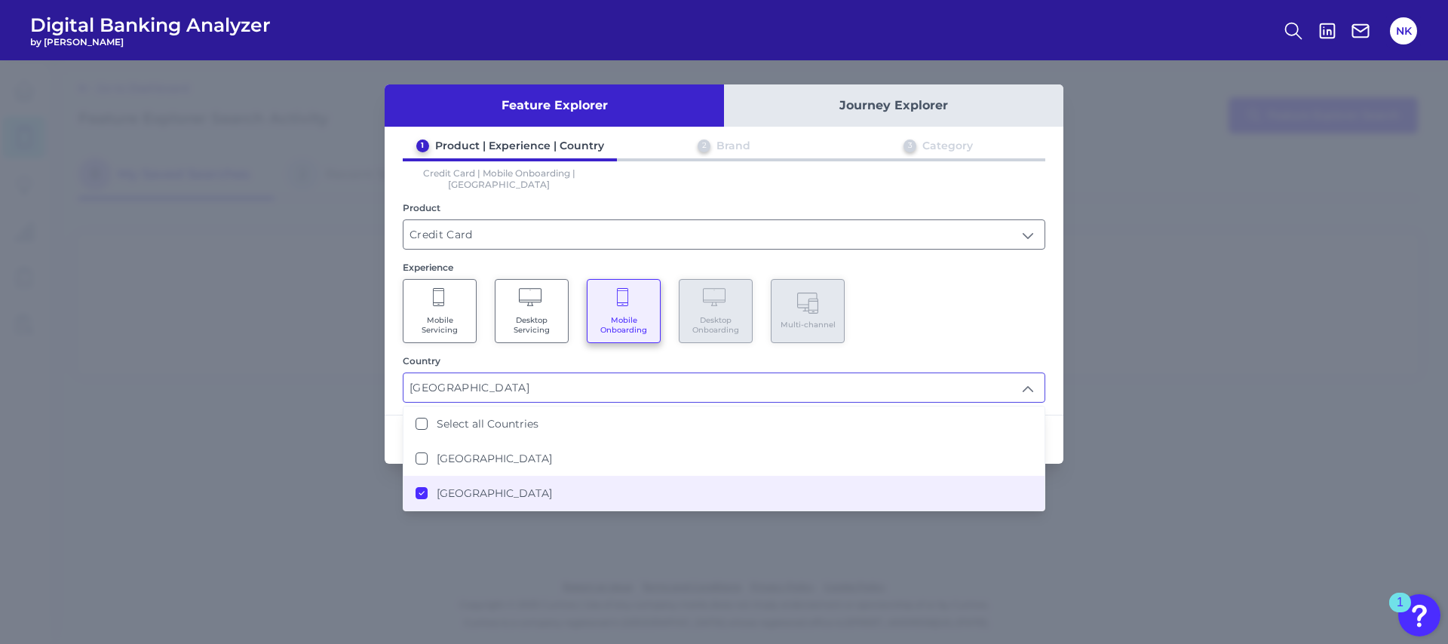
click at [951, 302] on div "Mobile Servicing Desktop Servicing Mobile Onboarding Desktop Onboarding Multi-c…" at bounding box center [724, 311] width 642 height 64
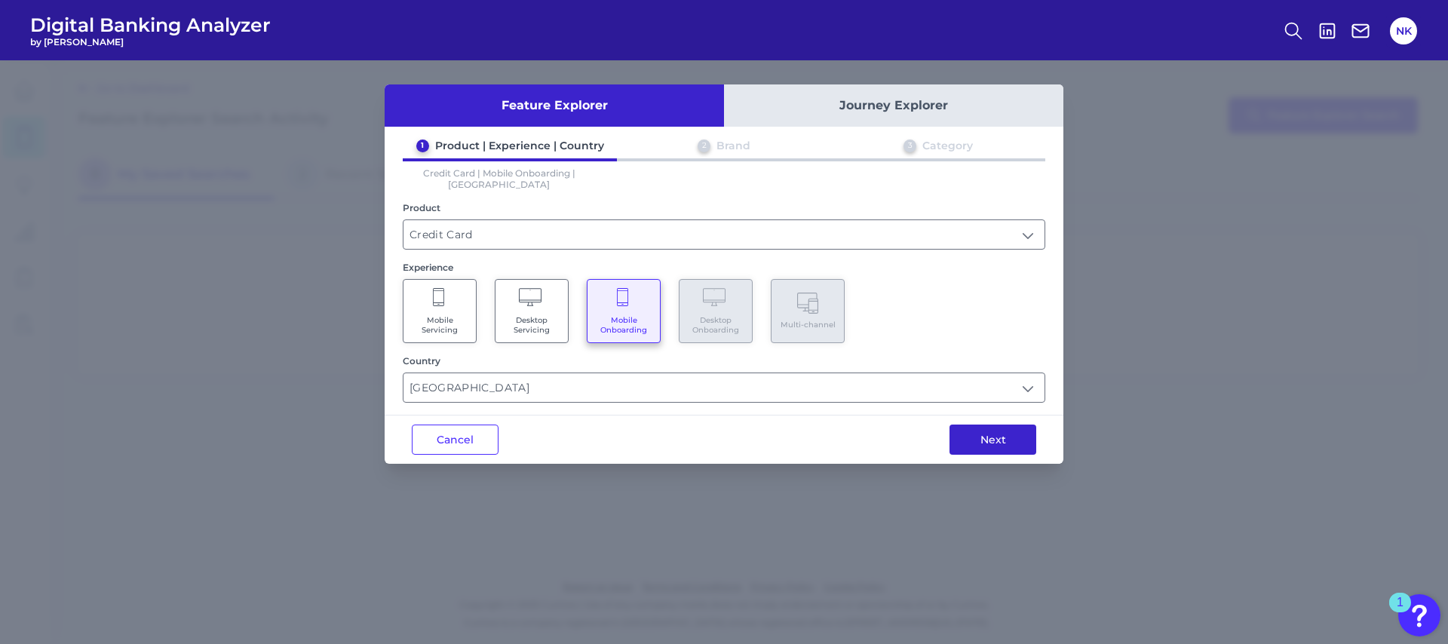
click at [993, 439] on button "Next" at bounding box center [992, 439] width 87 height 30
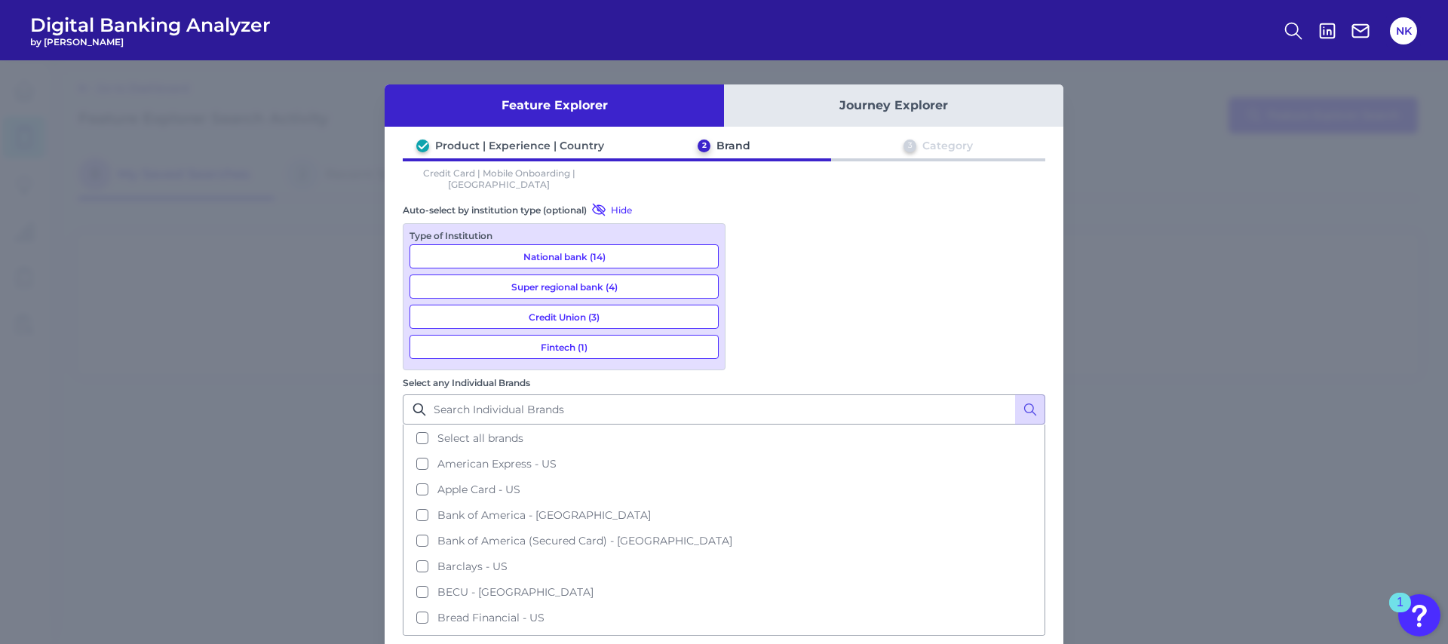
click at [584, 246] on button "National bank (14)" at bounding box center [563, 256] width 309 height 24
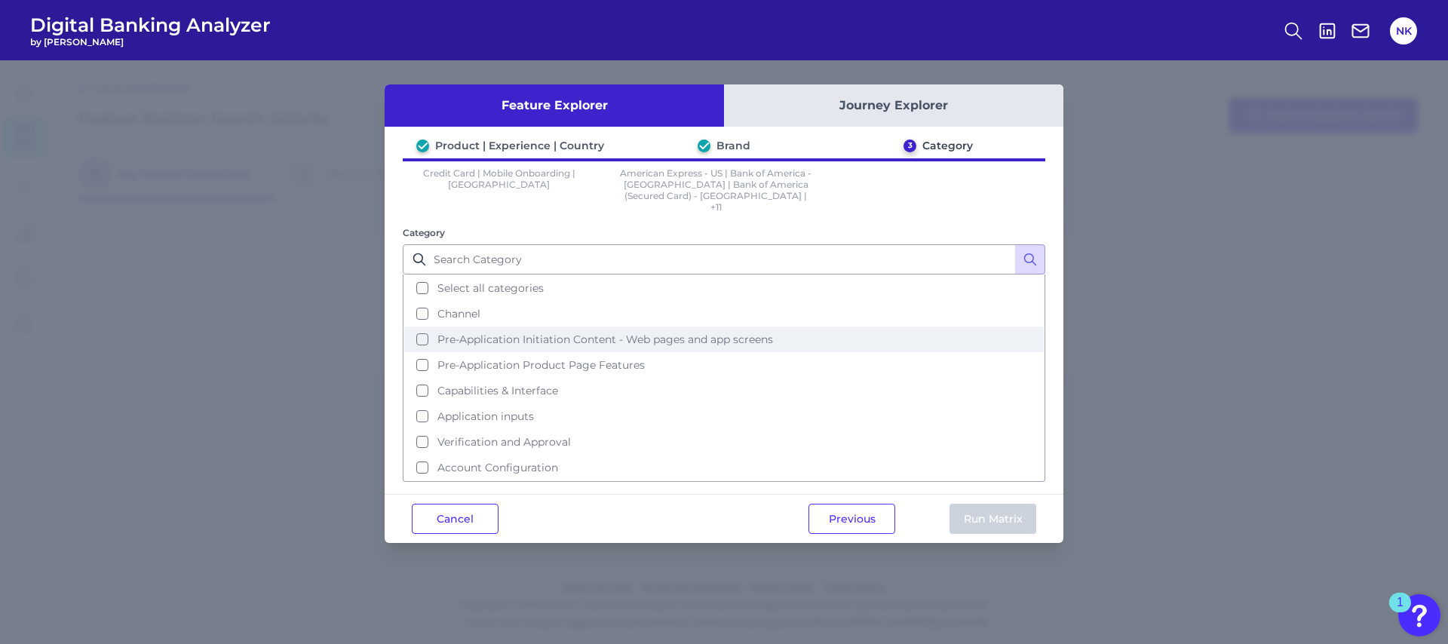
click at [759, 332] on span "Pre-Application Initiation Content - Web pages and app screens" at bounding box center [605, 339] width 336 height 14
click at [1001, 512] on button "Run Matrix" at bounding box center [992, 519] width 87 height 30
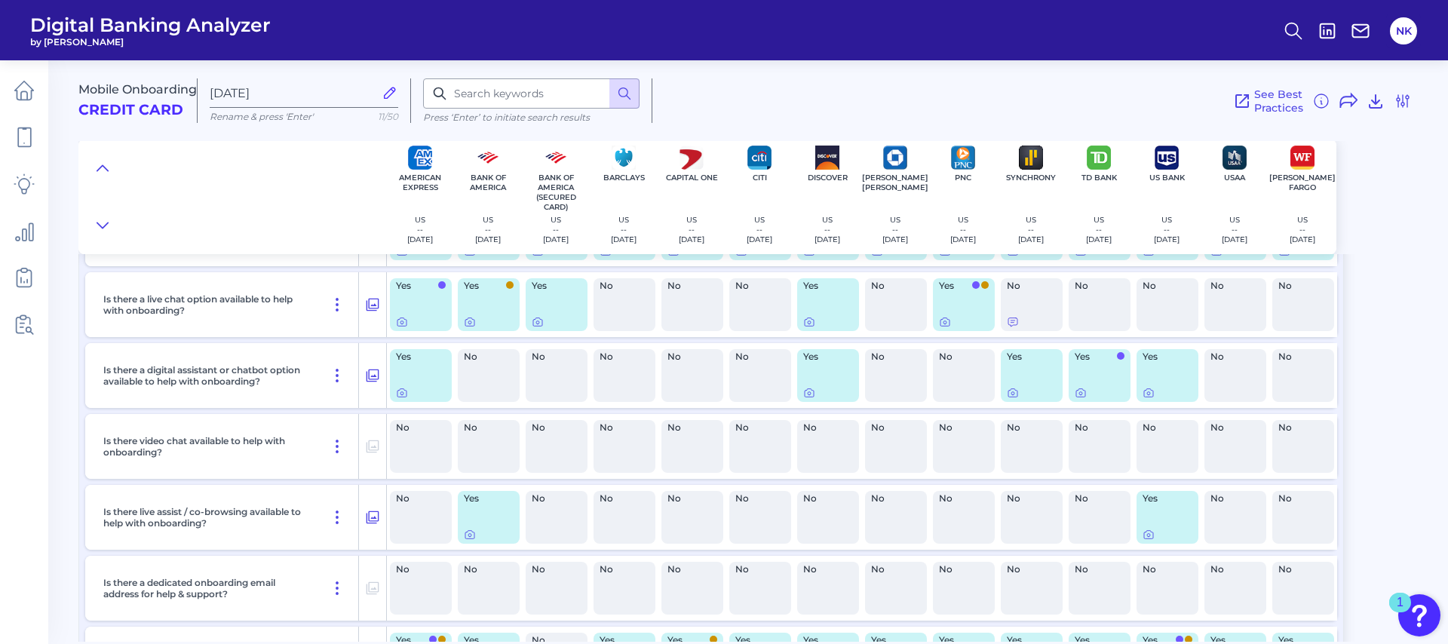
scroll to position [467, 0]
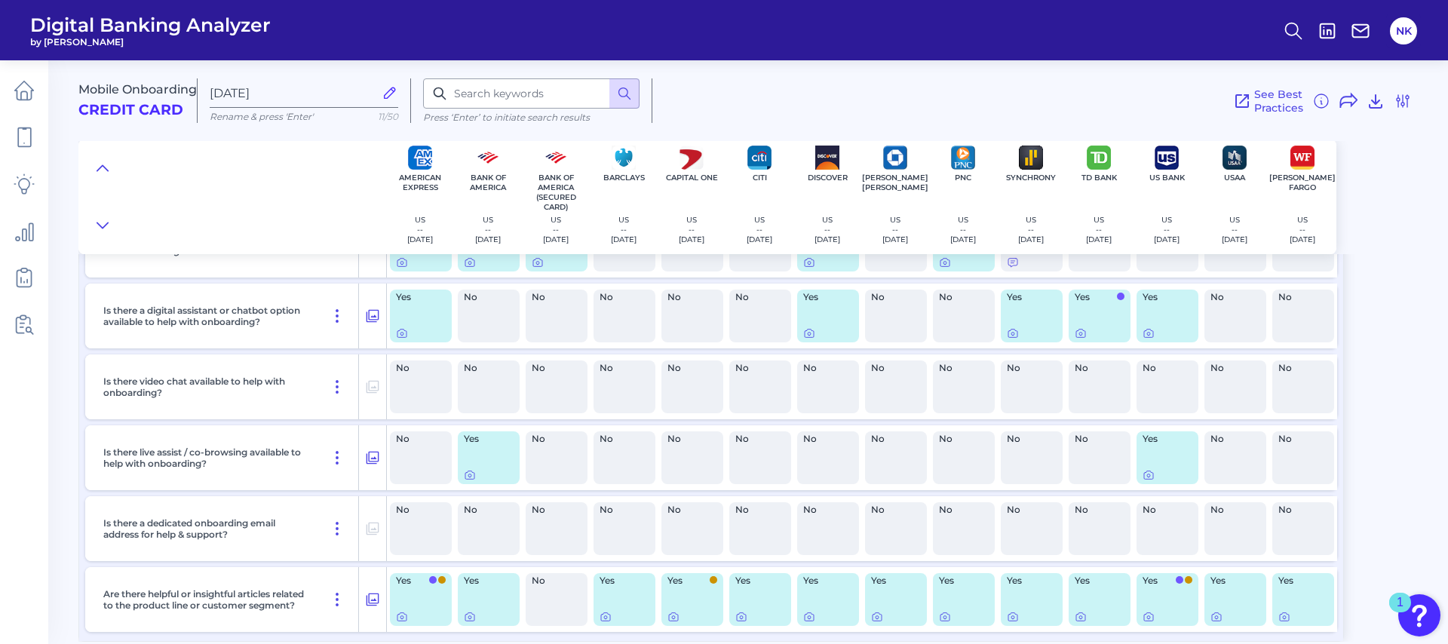
click at [474, 599] on div "Yes" at bounding box center [489, 599] width 62 height 53
click at [470, 614] on icon at bounding box center [470, 617] width 12 height 12
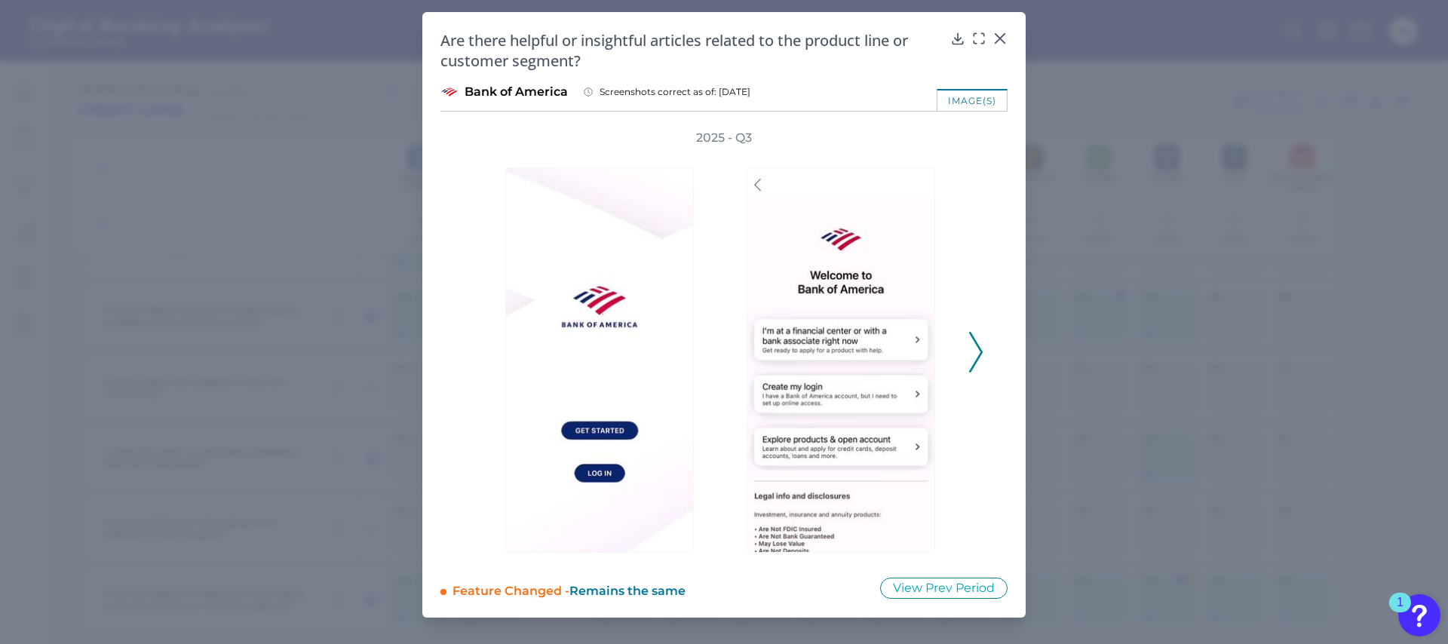
click at [980, 342] on icon at bounding box center [976, 352] width 14 height 41
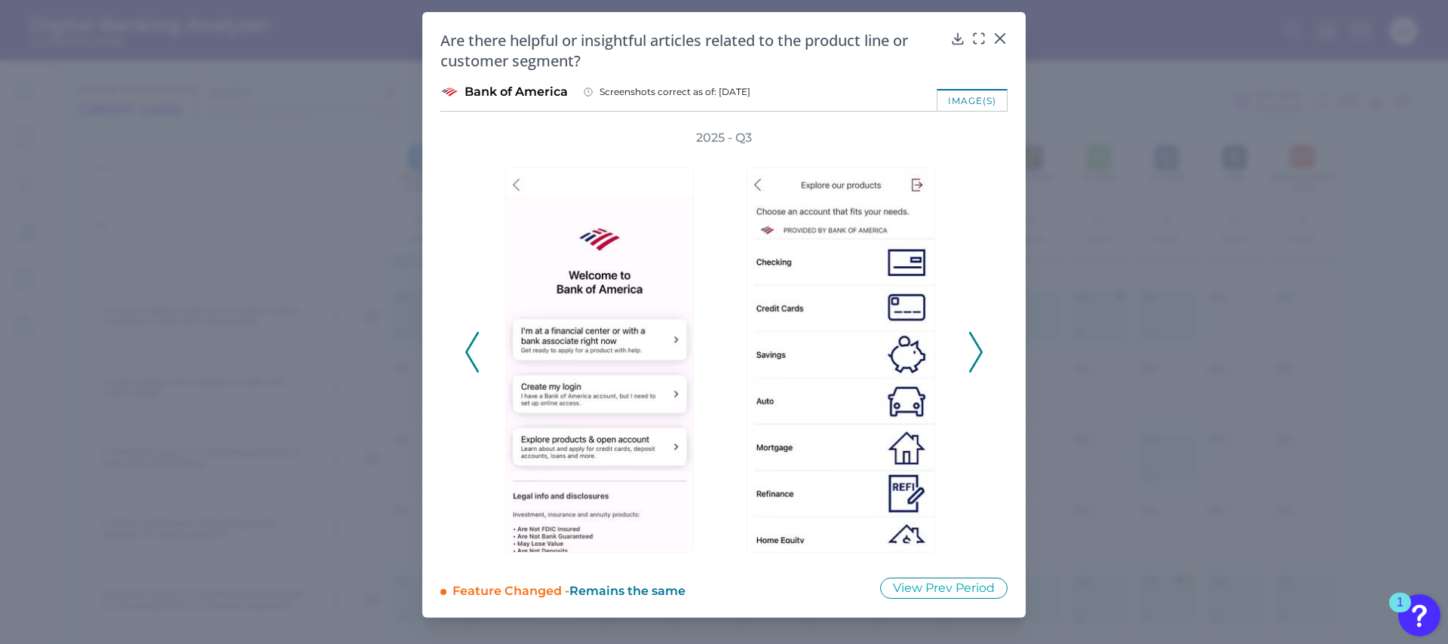
click at [980, 342] on icon at bounding box center [976, 352] width 14 height 41
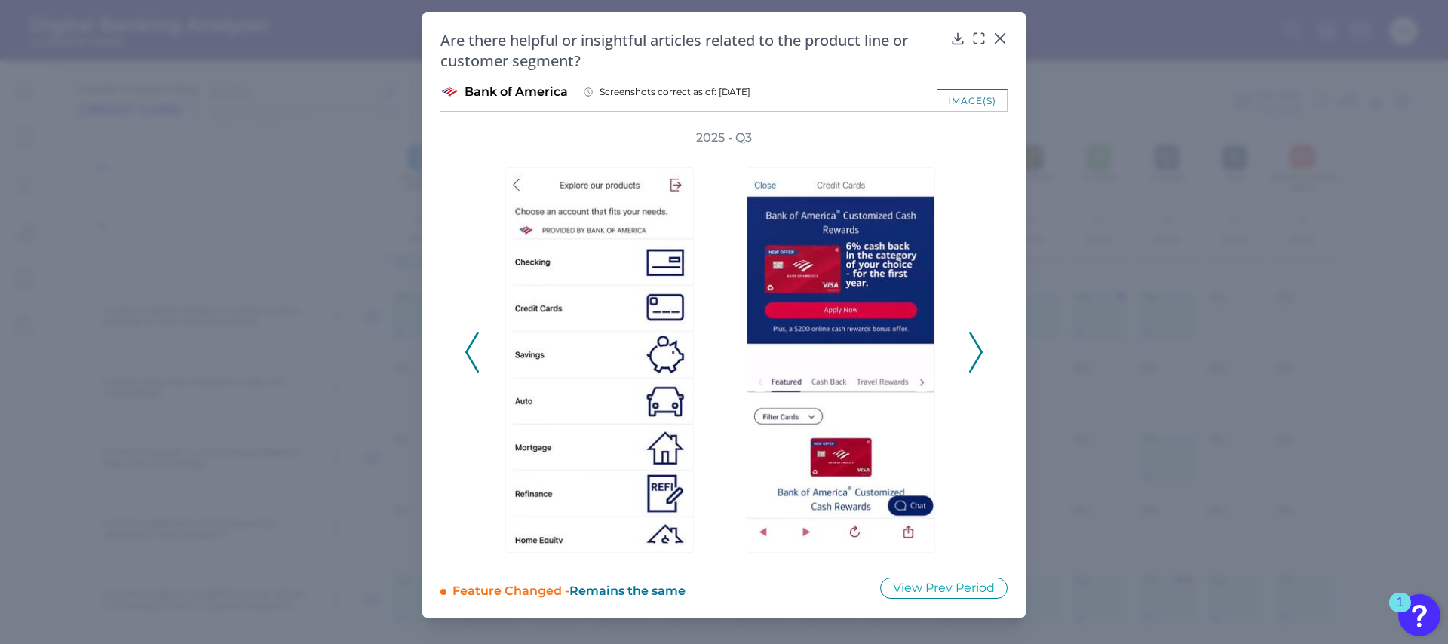
click at [980, 342] on icon at bounding box center [976, 352] width 14 height 41
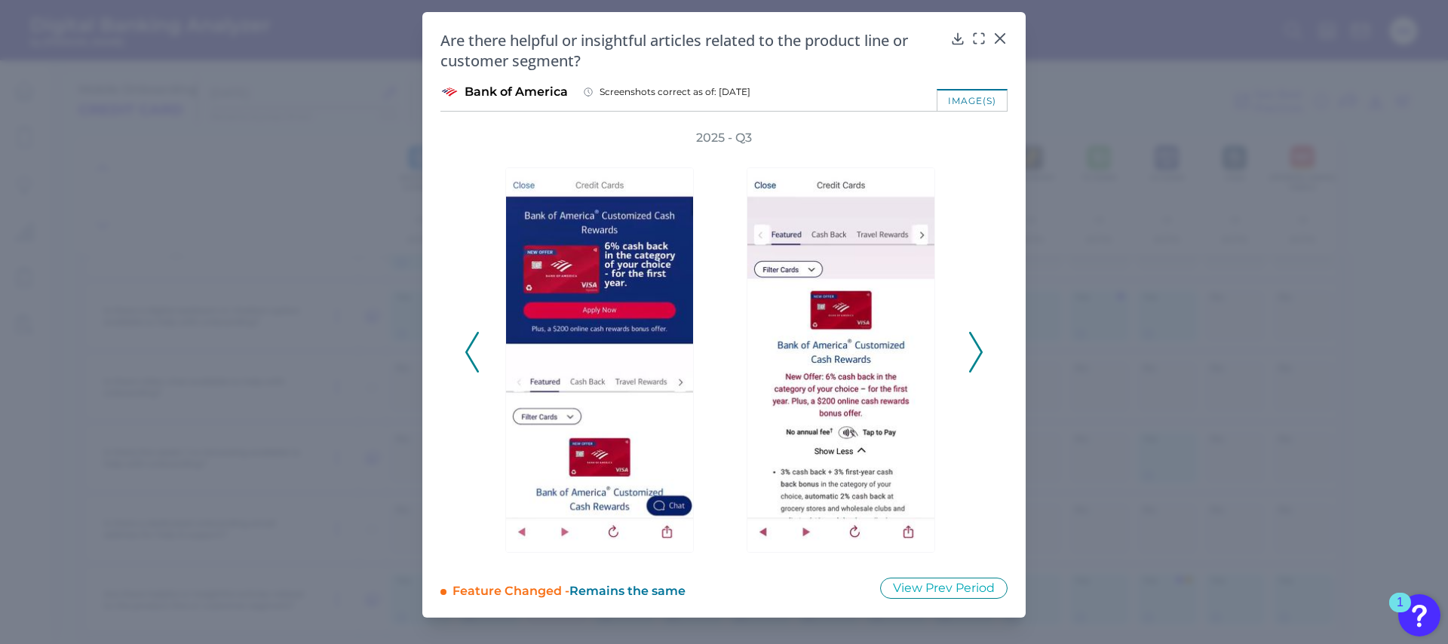
click at [482, 359] on div "2025 - Q3" at bounding box center [723, 344] width 519 height 429
click at [475, 358] on icon at bounding box center [472, 352] width 14 height 41
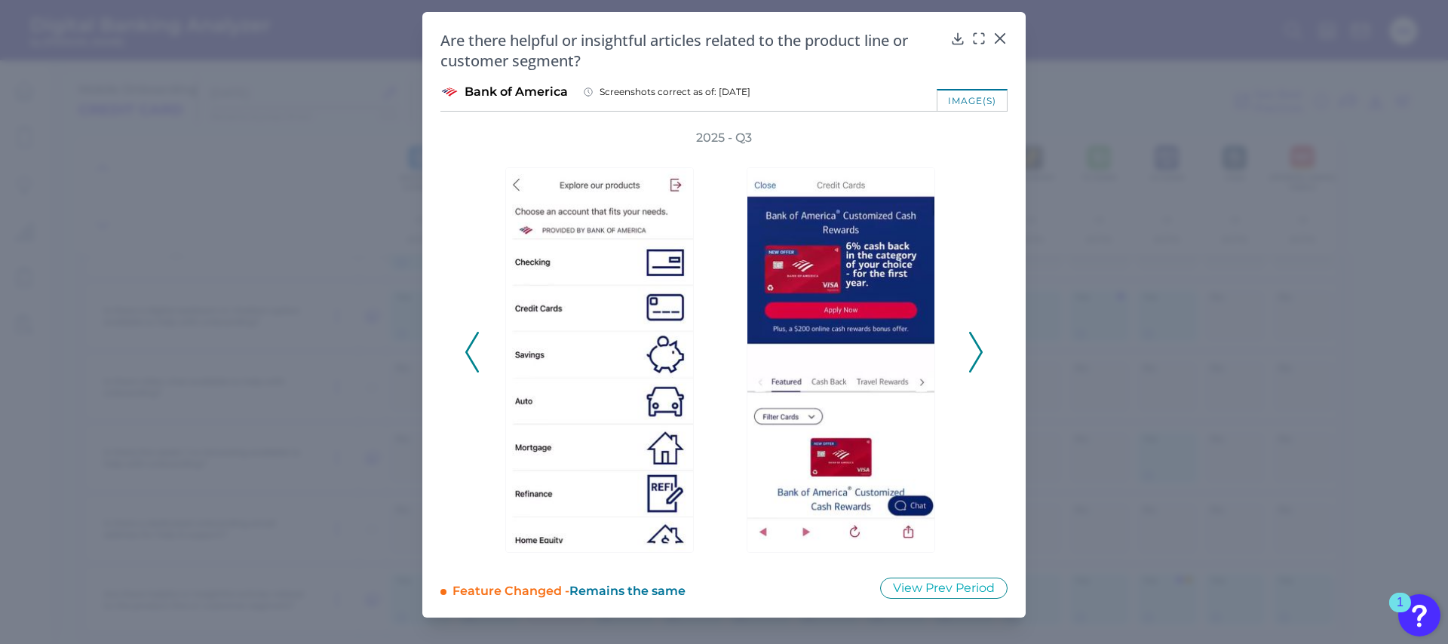
click at [471, 357] on icon at bounding box center [472, 352] width 14 height 41
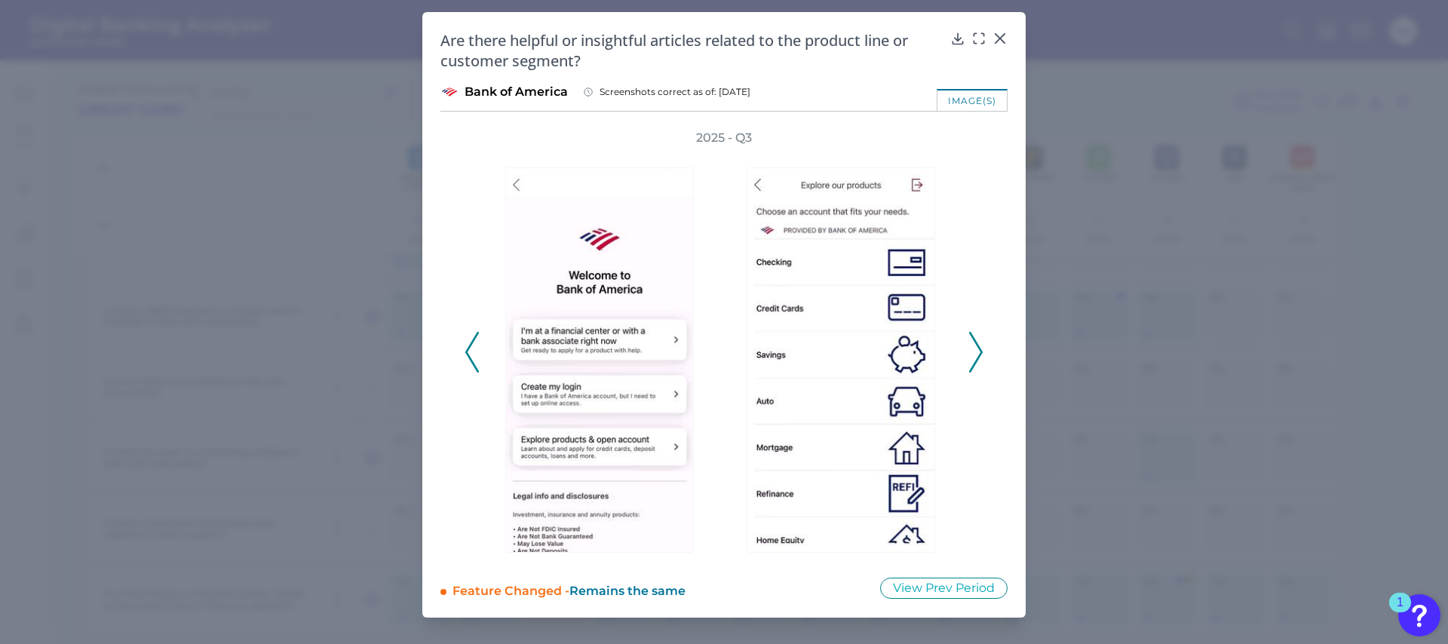
click at [471, 357] on icon at bounding box center [472, 352] width 14 height 41
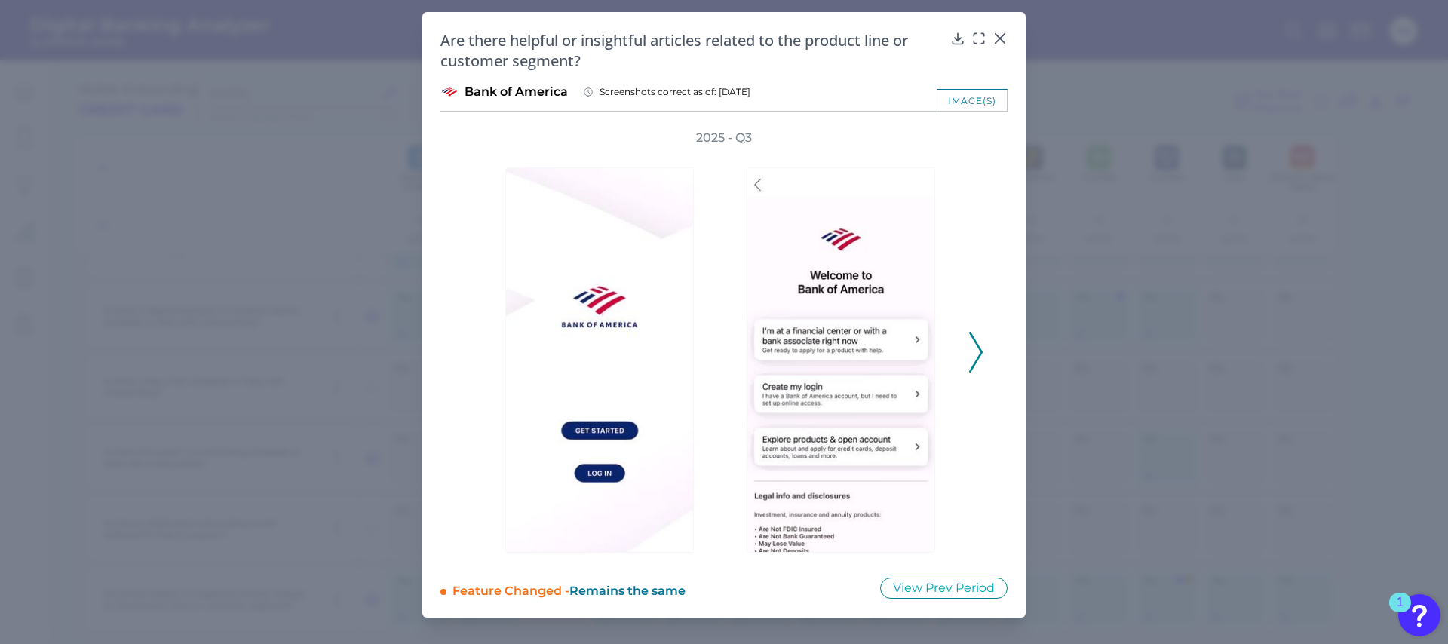
click at [471, 357] on div "2025 - Q3" at bounding box center [723, 344] width 519 height 429
click at [972, 286] on div "2025 - Q3" at bounding box center [723, 344] width 519 height 429
click at [977, 350] on icon at bounding box center [976, 352] width 14 height 41
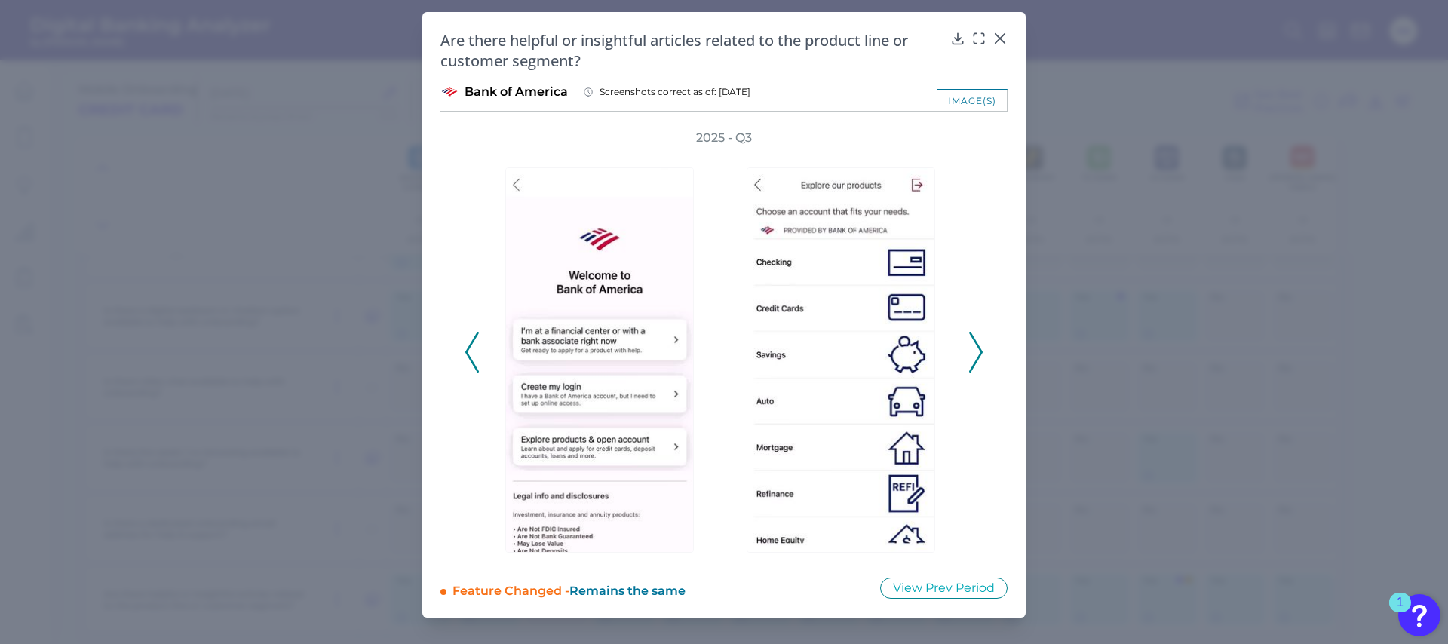
click at [977, 350] on icon at bounding box center [976, 352] width 14 height 41
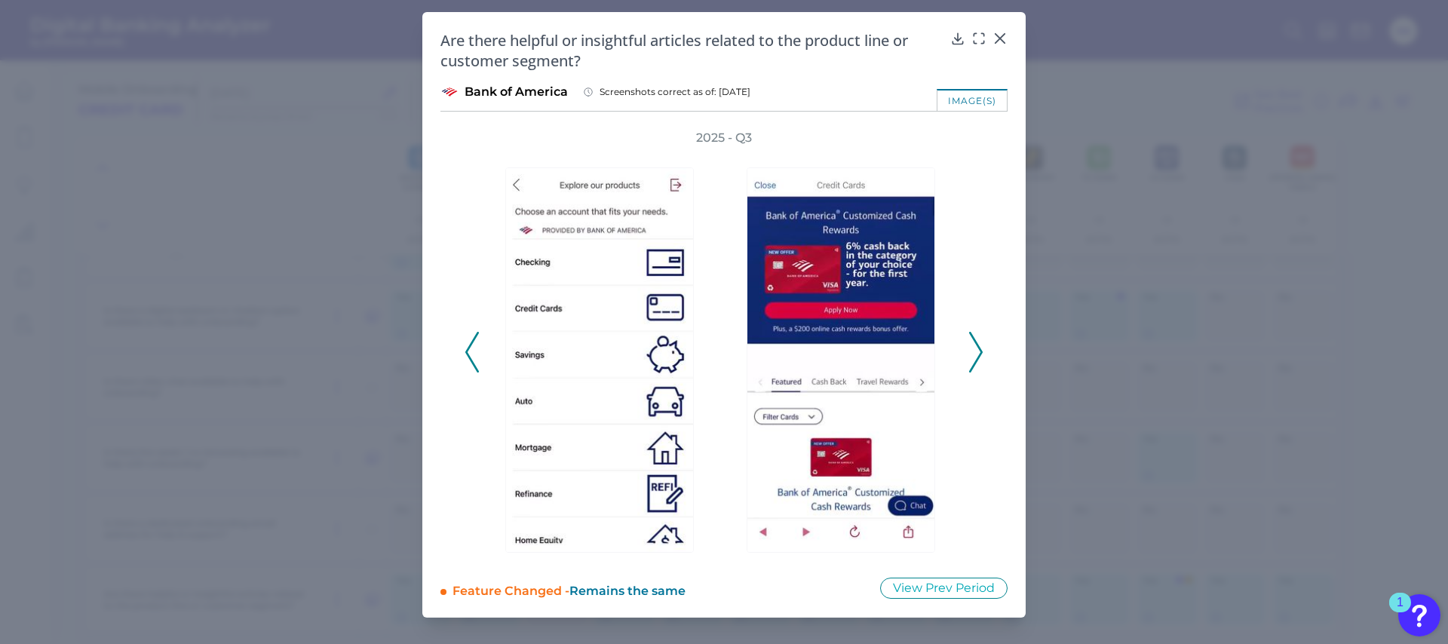
click at [977, 350] on icon at bounding box center [976, 352] width 14 height 41
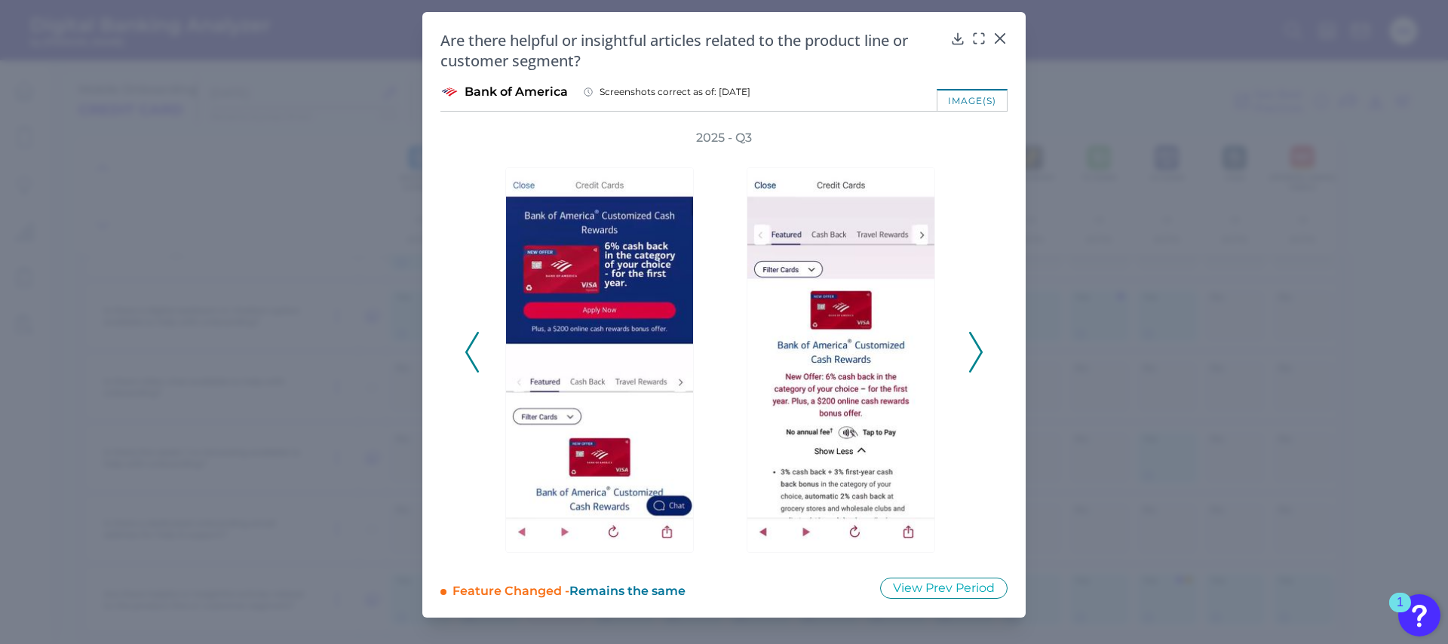
click at [976, 348] on icon at bounding box center [976, 352] width 14 height 41
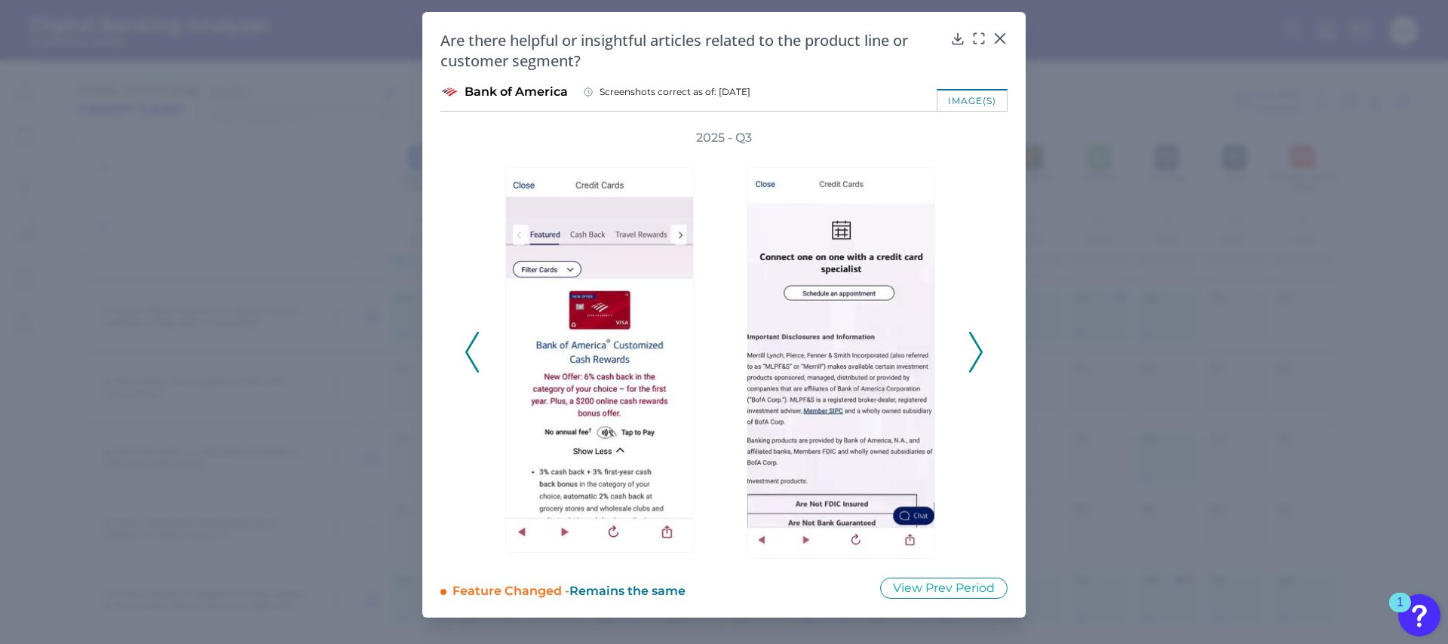
click at [976, 348] on icon at bounding box center [976, 352] width 14 height 41
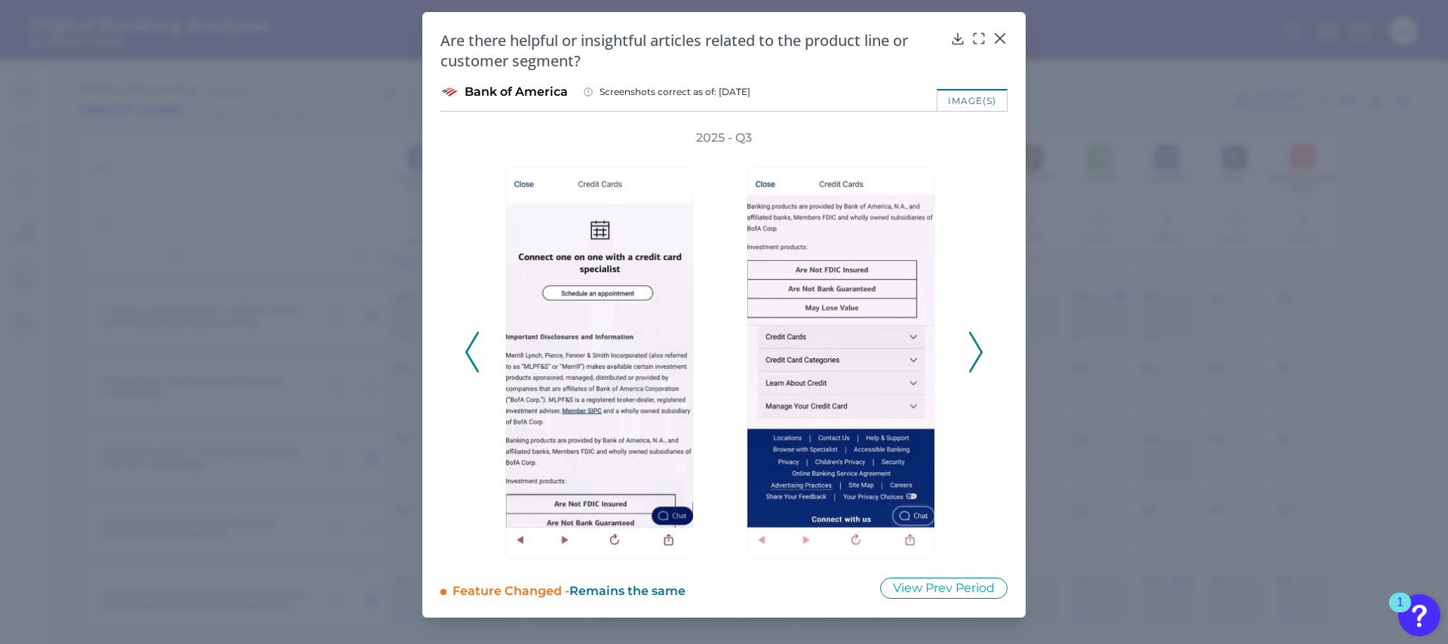
click at [976, 348] on icon at bounding box center [976, 352] width 14 height 41
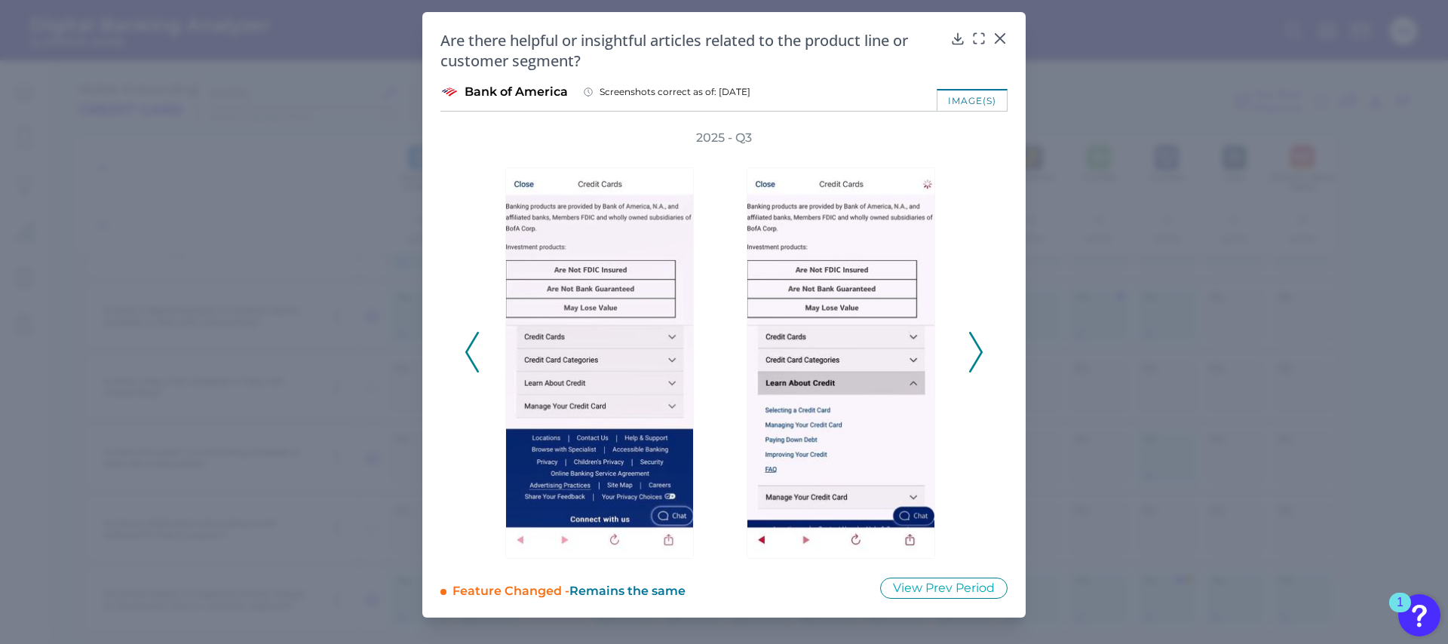
click at [976, 348] on icon at bounding box center [976, 352] width 14 height 41
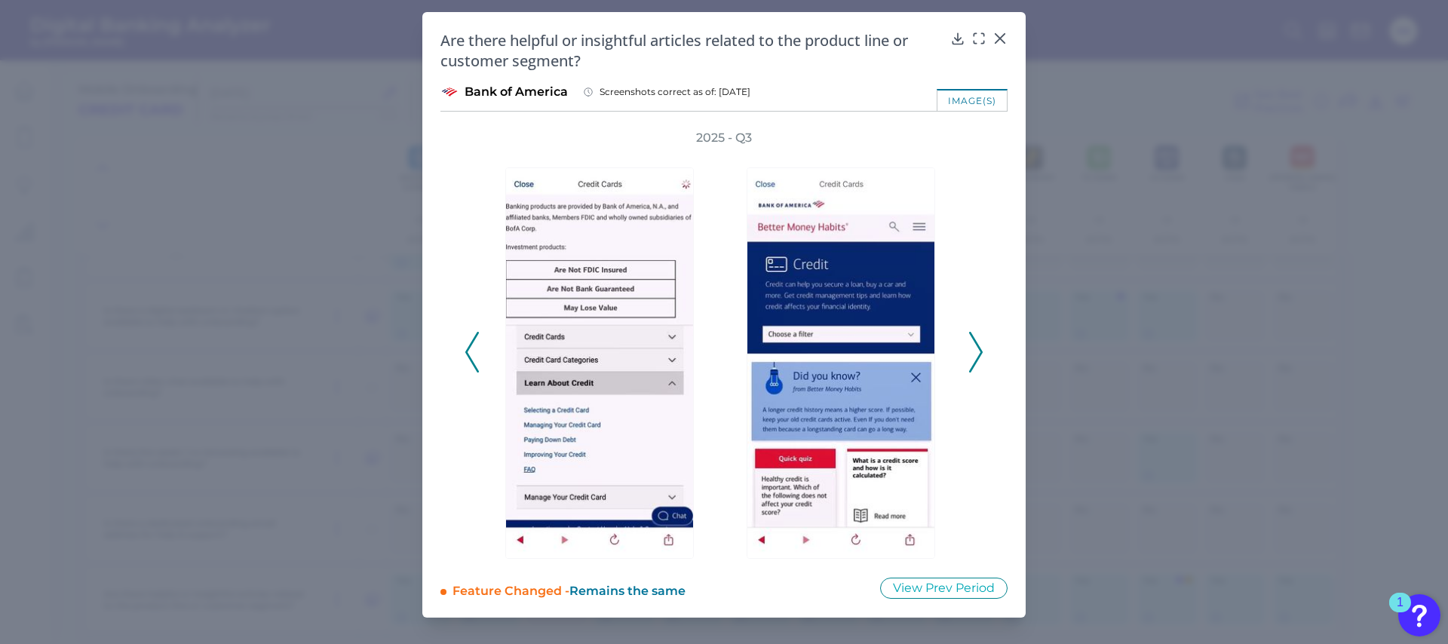
click at [976, 348] on icon at bounding box center [976, 352] width 14 height 41
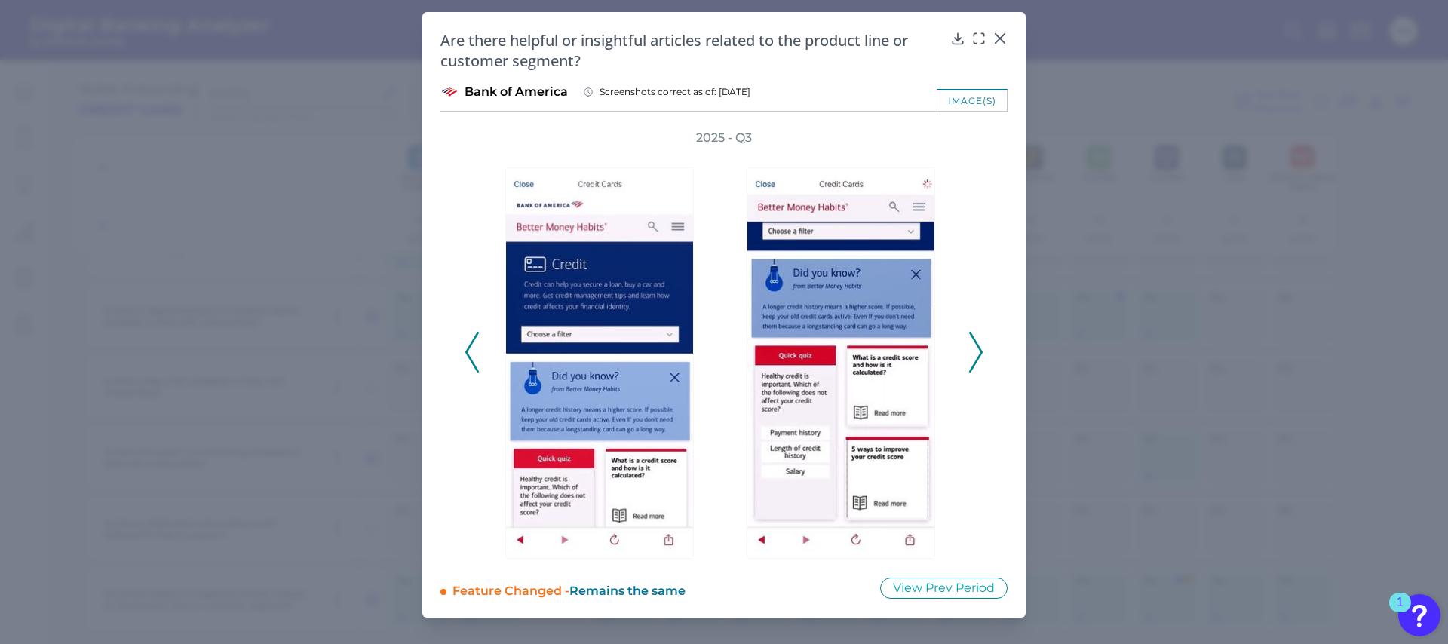
click at [473, 350] on icon at bounding box center [472, 352] width 14 height 41
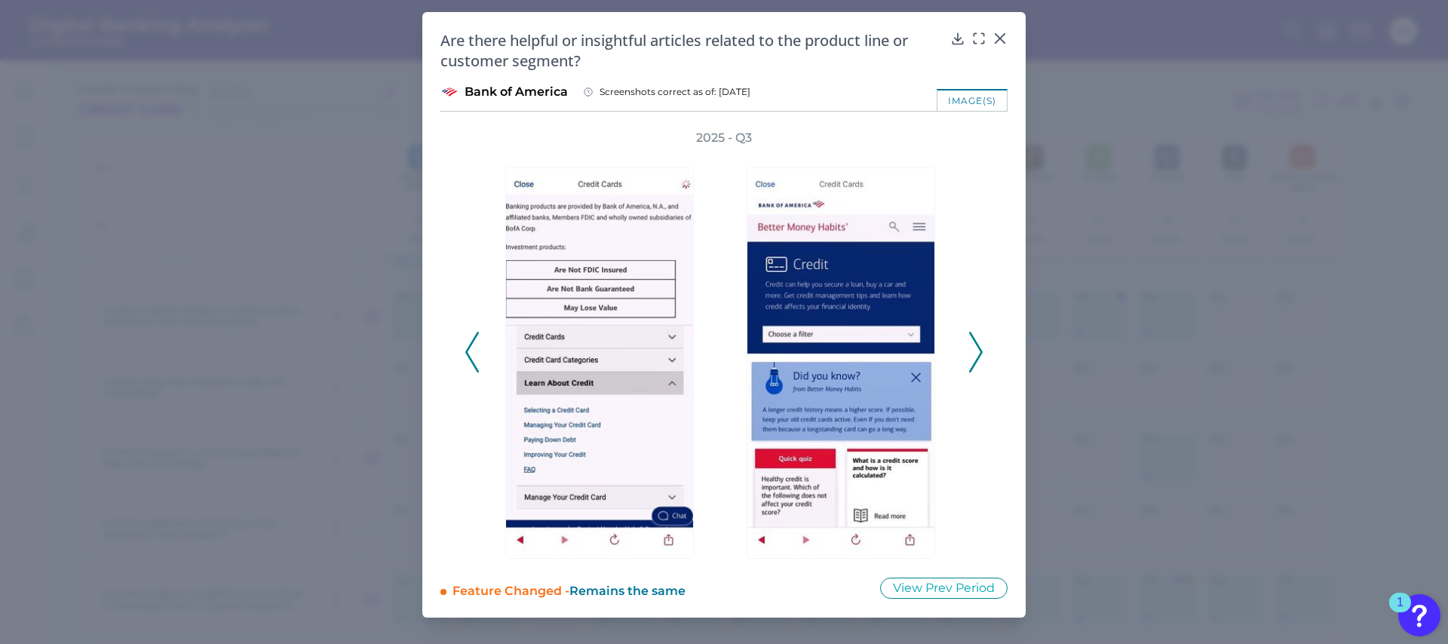
click at [473, 350] on icon at bounding box center [472, 352] width 14 height 41
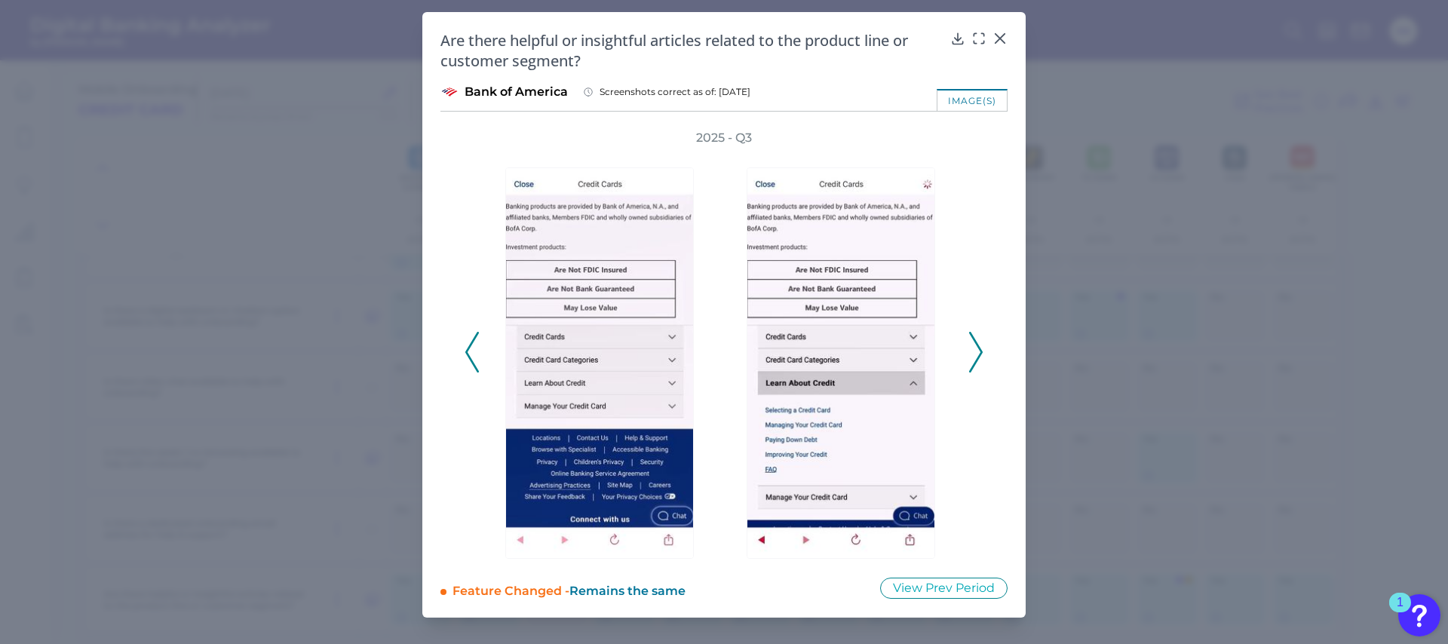
click at [473, 350] on icon at bounding box center [472, 352] width 14 height 41
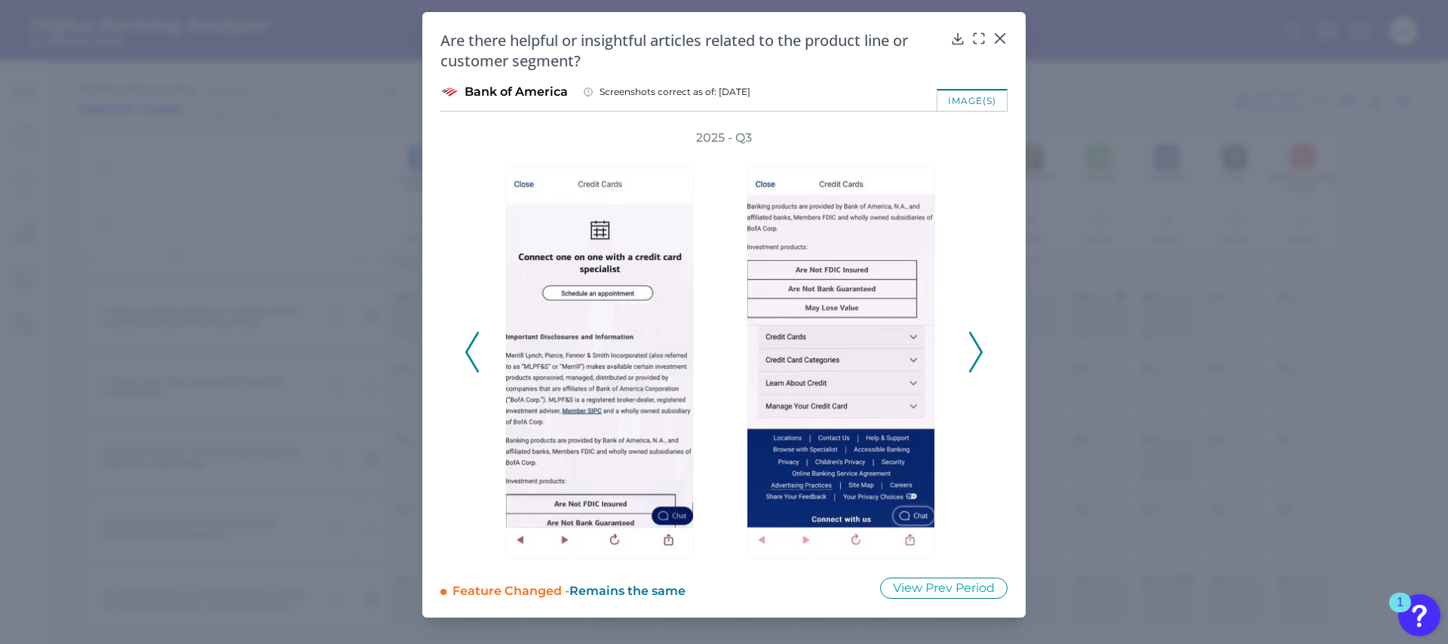
click at [473, 350] on icon at bounding box center [472, 352] width 14 height 41
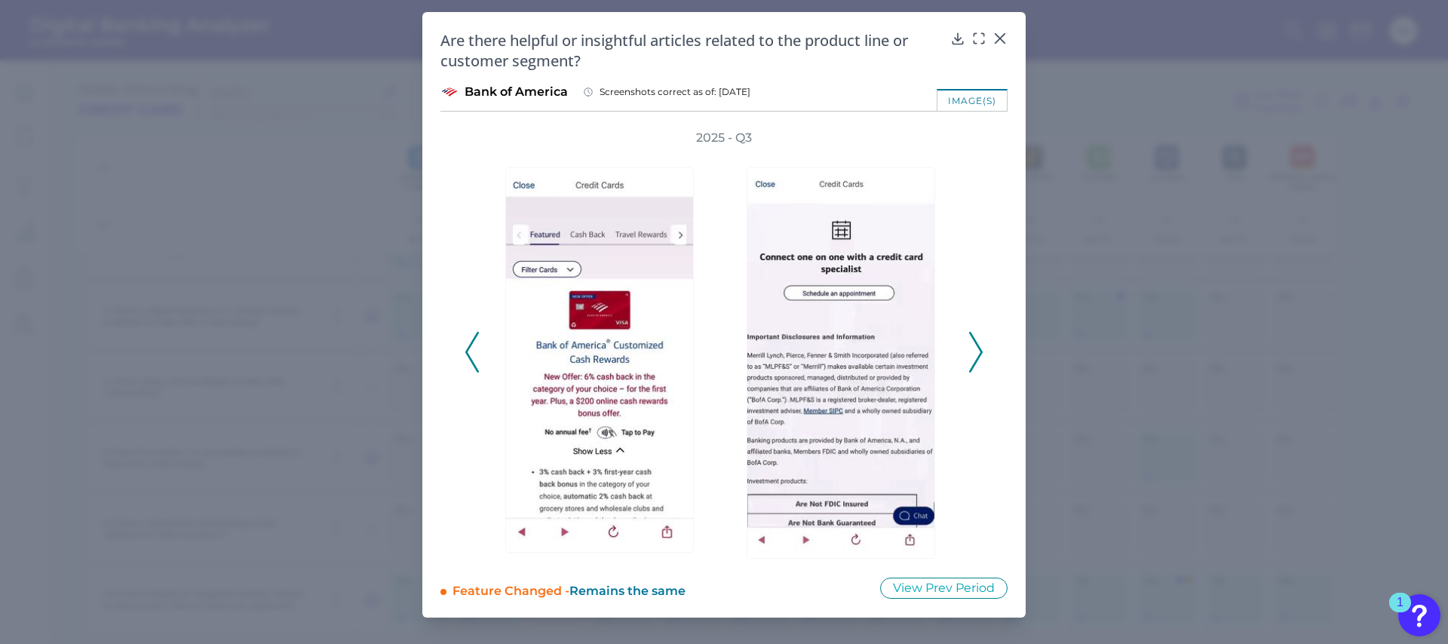
click at [473, 350] on icon at bounding box center [472, 352] width 14 height 41
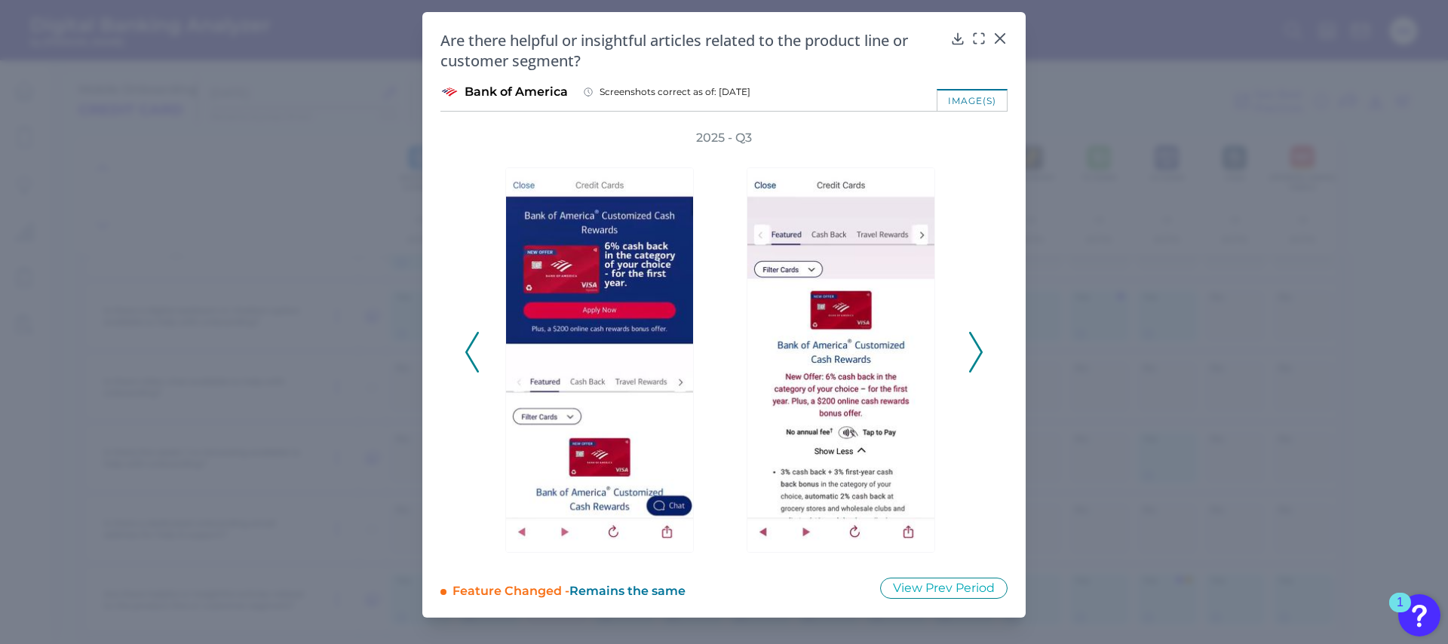
click at [473, 350] on icon at bounding box center [472, 352] width 14 height 41
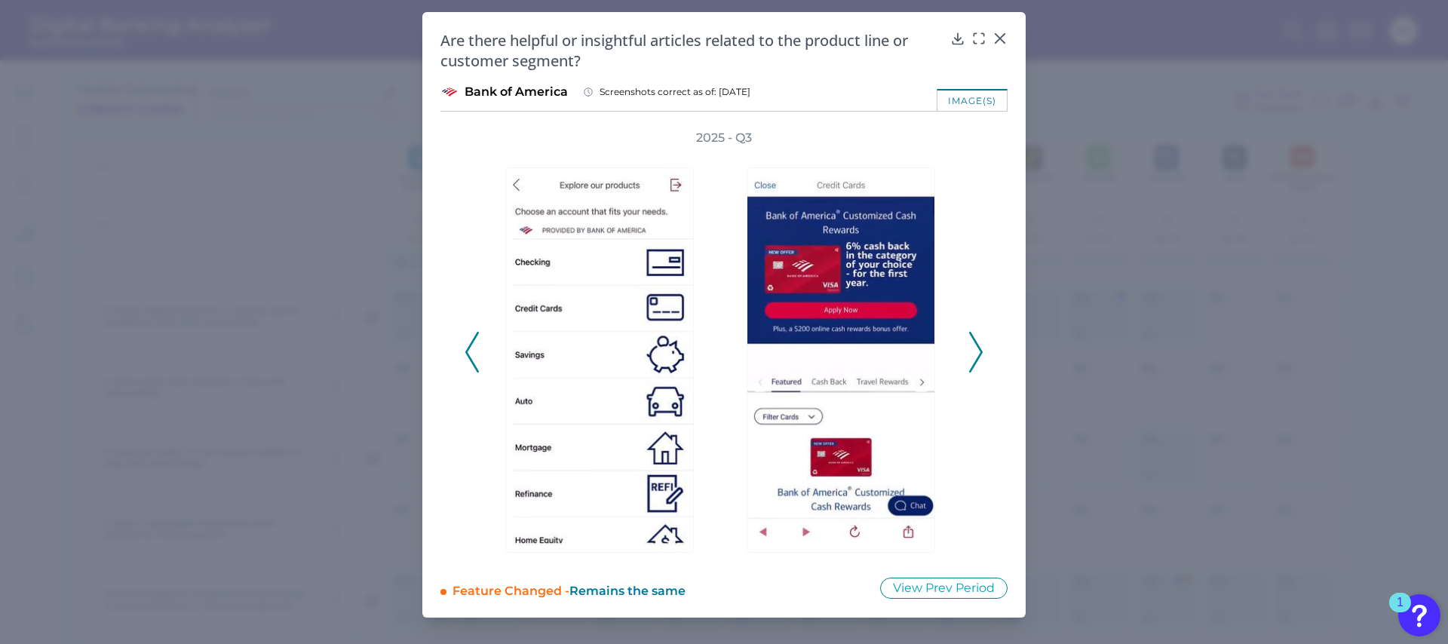
click at [473, 350] on icon at bounding box center [472, 352] width 14 height 41
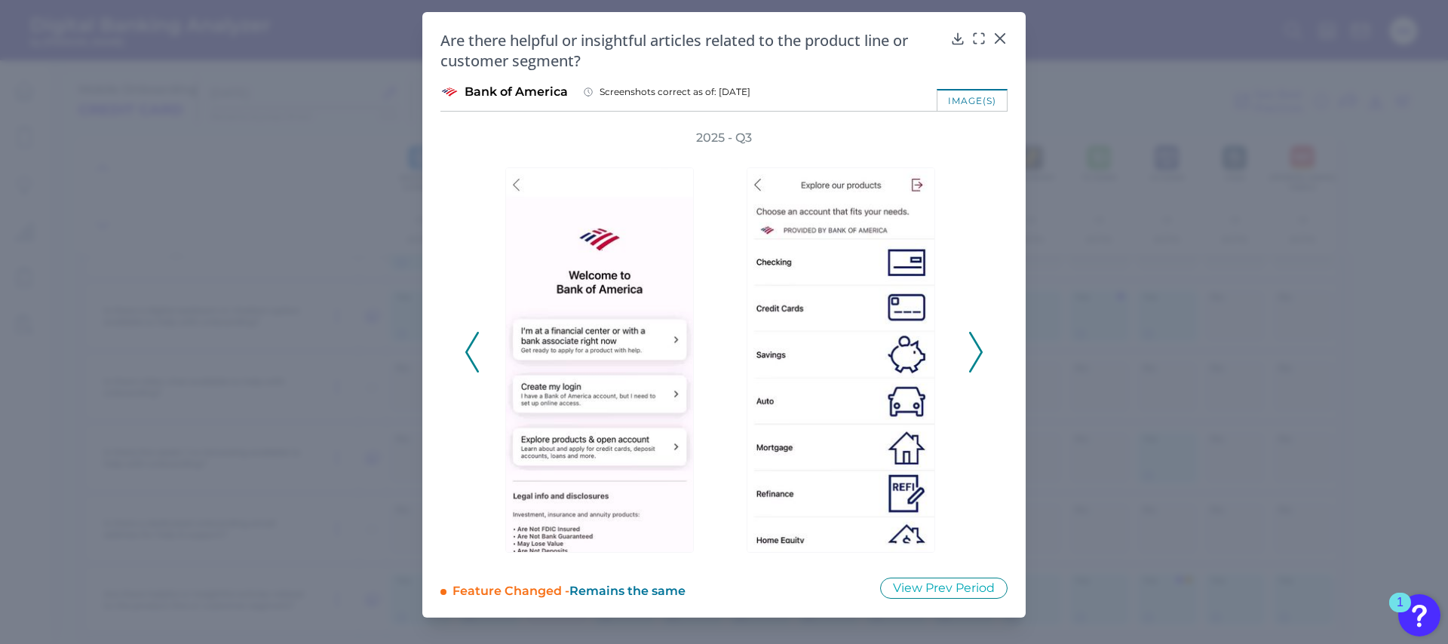
click at [974, 352] on icon at bounding box center [976, 352] width 14 height 41
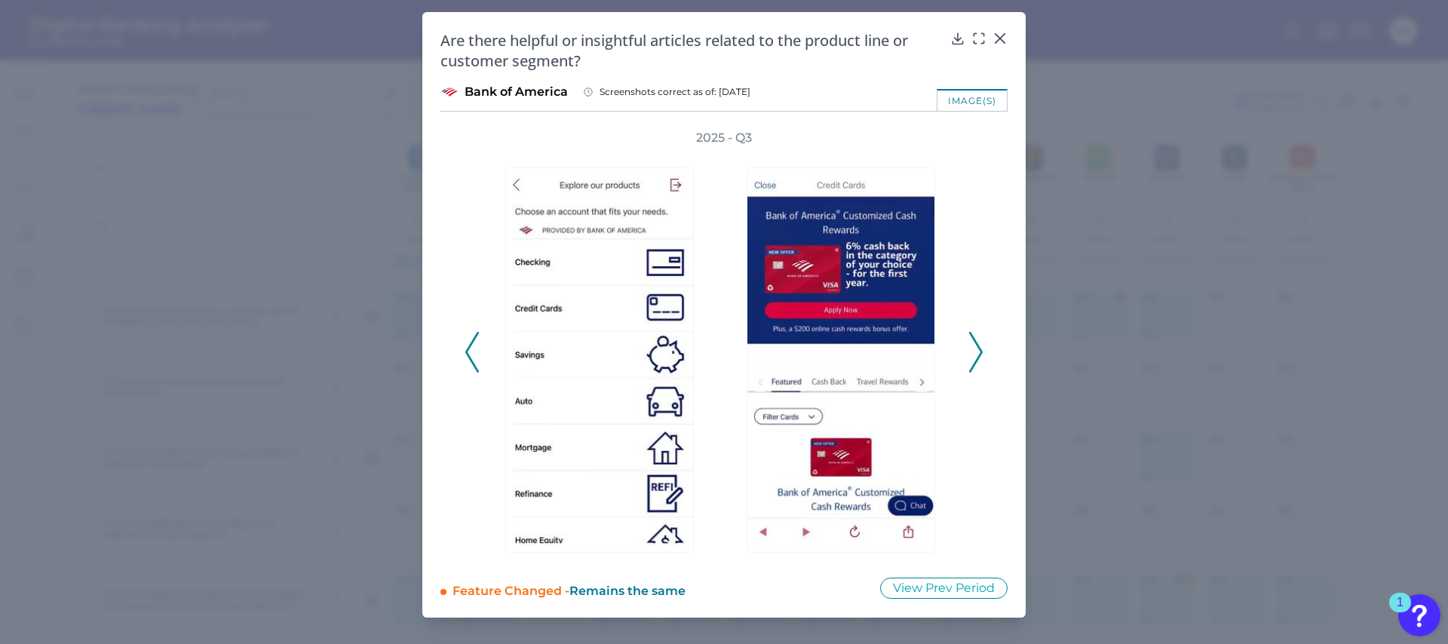
click at [973, 354] on icon at bounding box center [976, 352] width 14 height 41
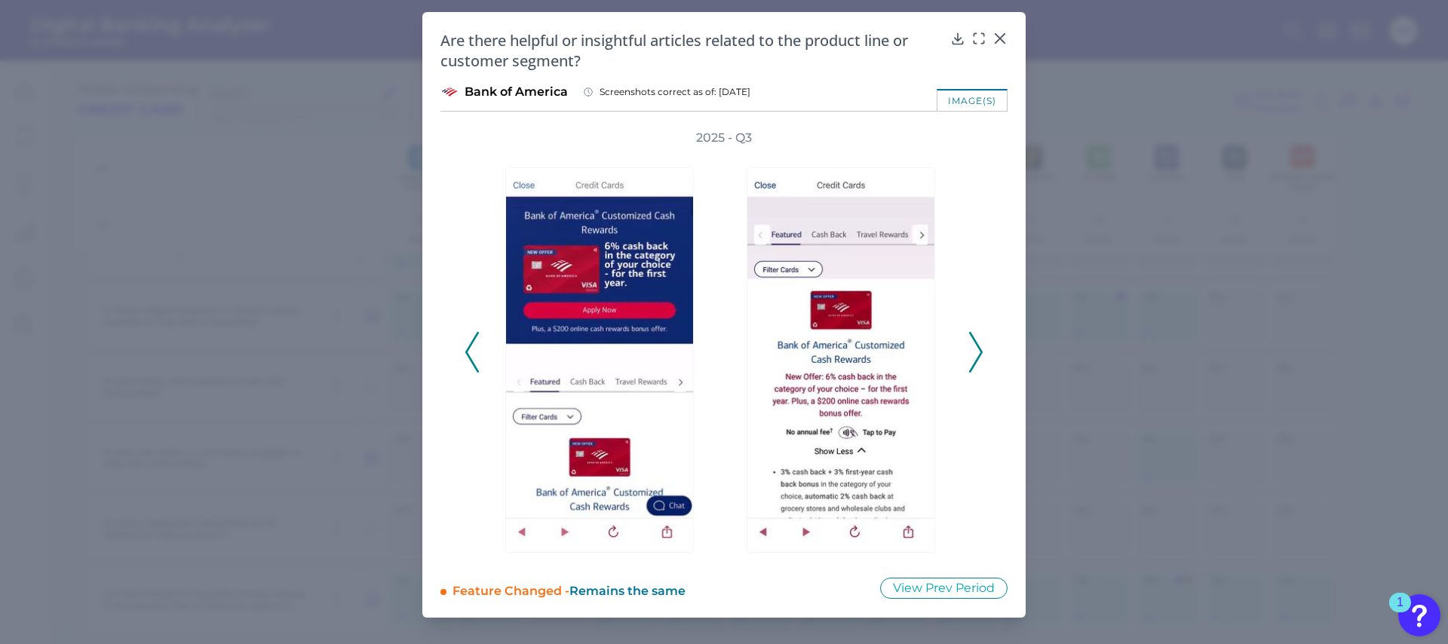
click at [979, 354] on icon at bounding box center [976, 352] width 14 height 41
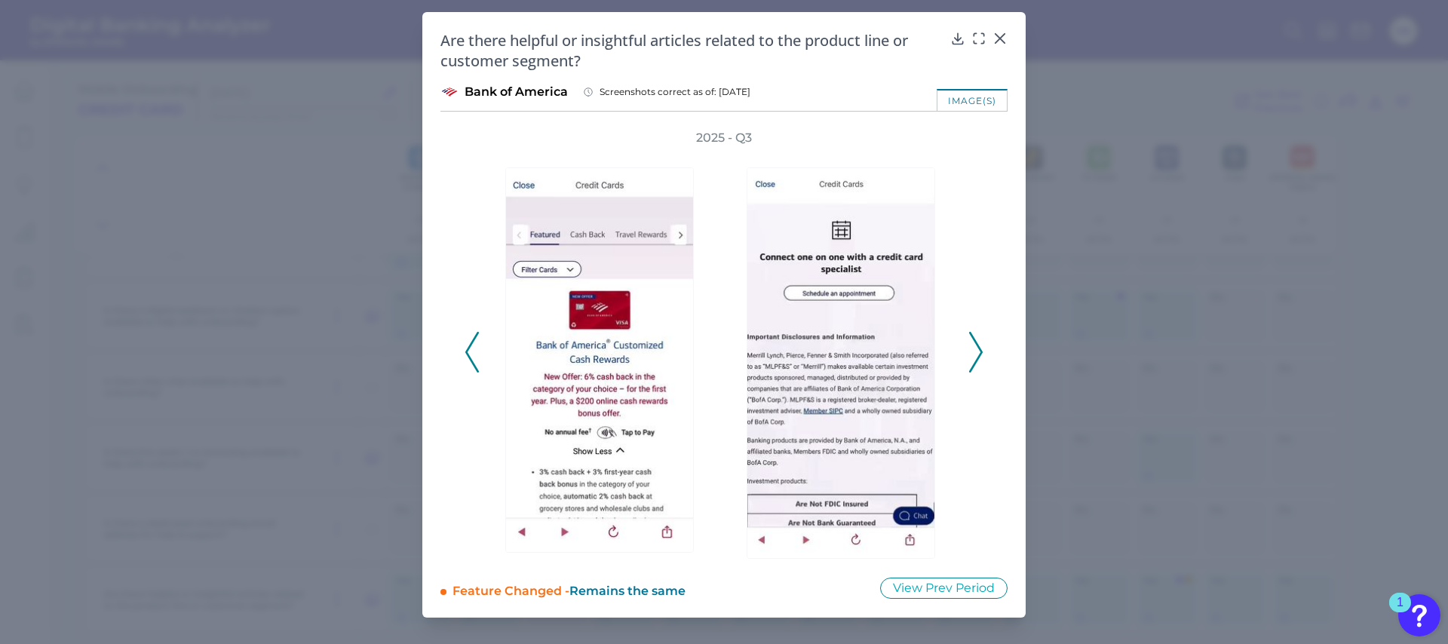
click at [979, 354] on icon at bounding box center [976, 352] width 14 height 41
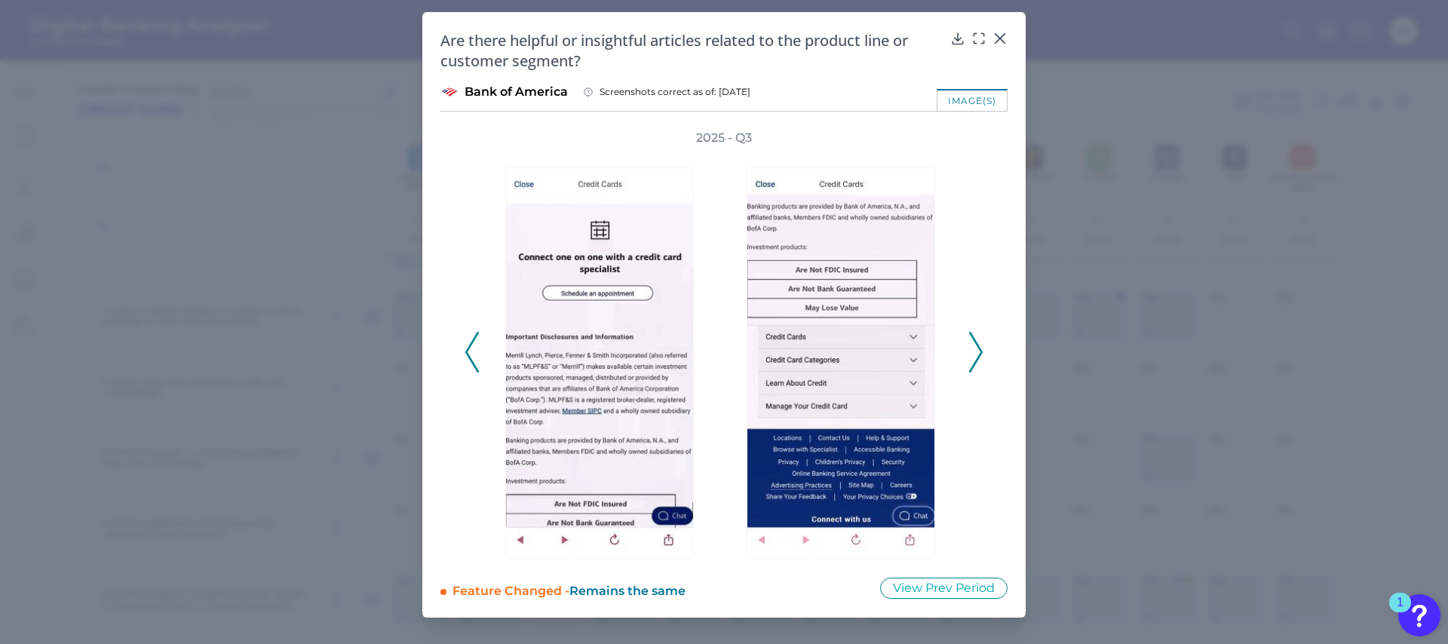
click at [979, 354] on icon at bounding box center [976, 352] width 14 height 41
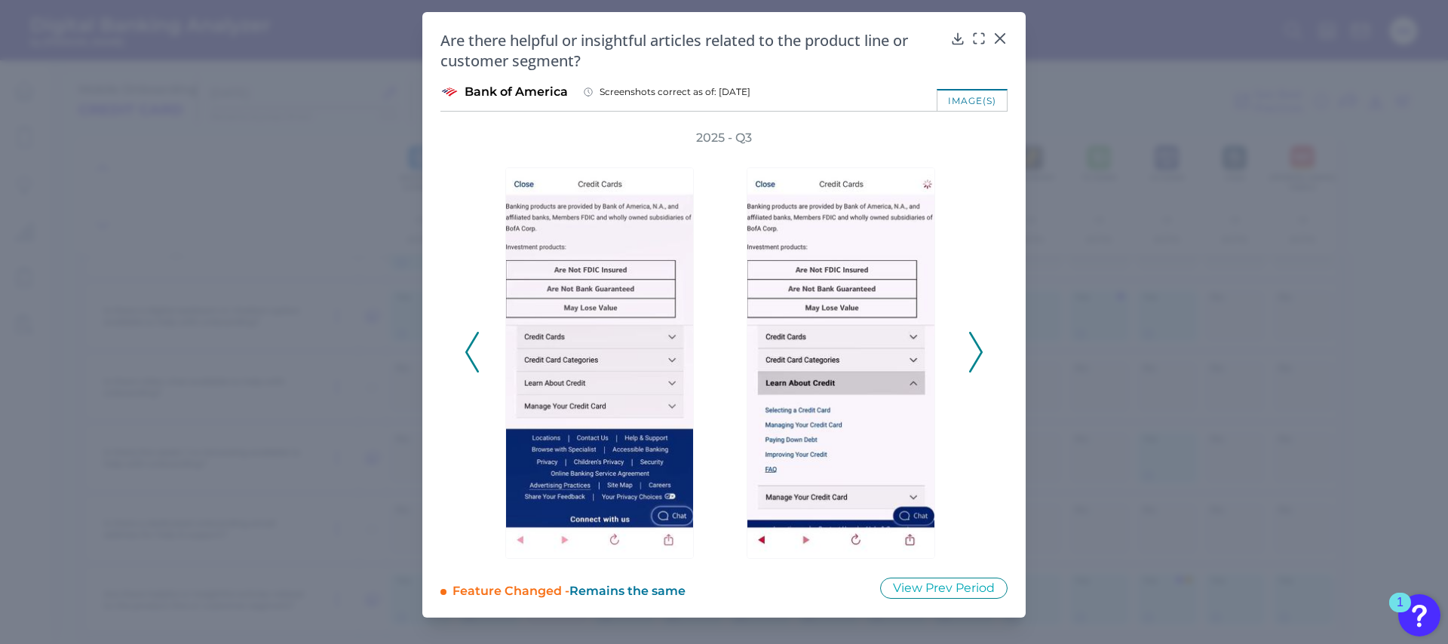
click at [979, 354] on icon at bounding box center [976, 352] width 14 height 41
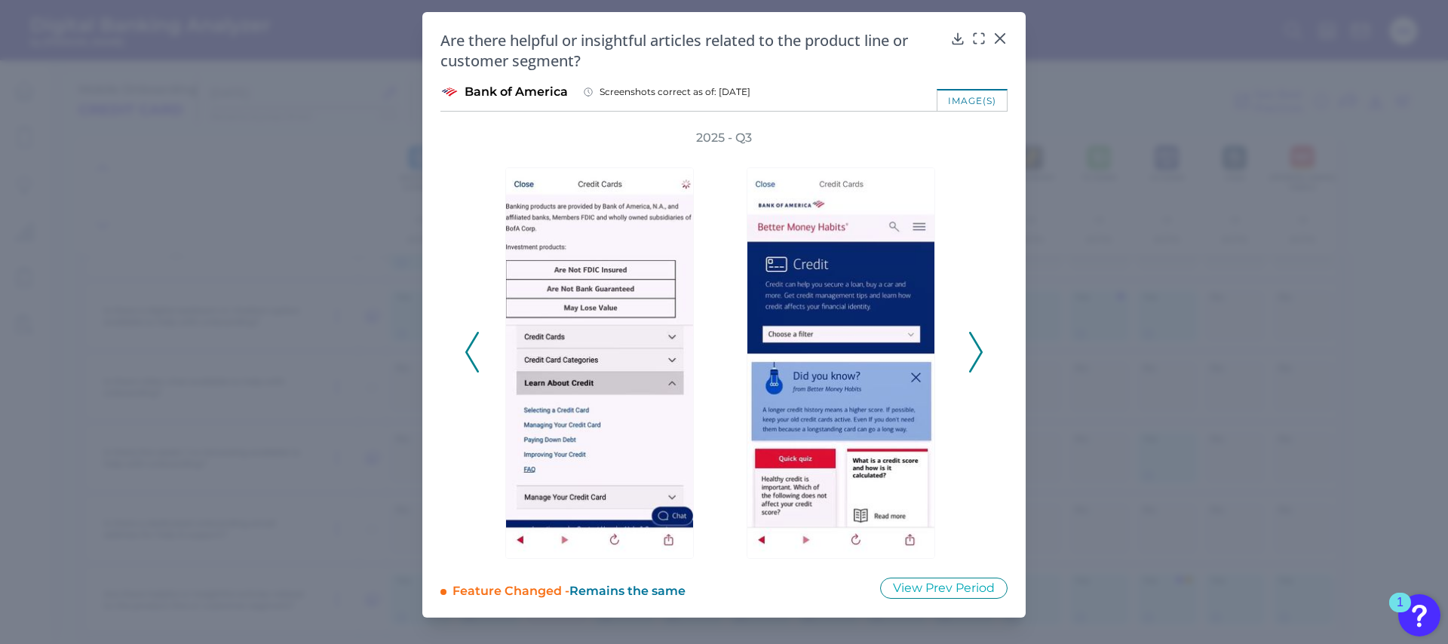
click at [979, 354] on icon at bounding box center [976, 352] width 14 height 41
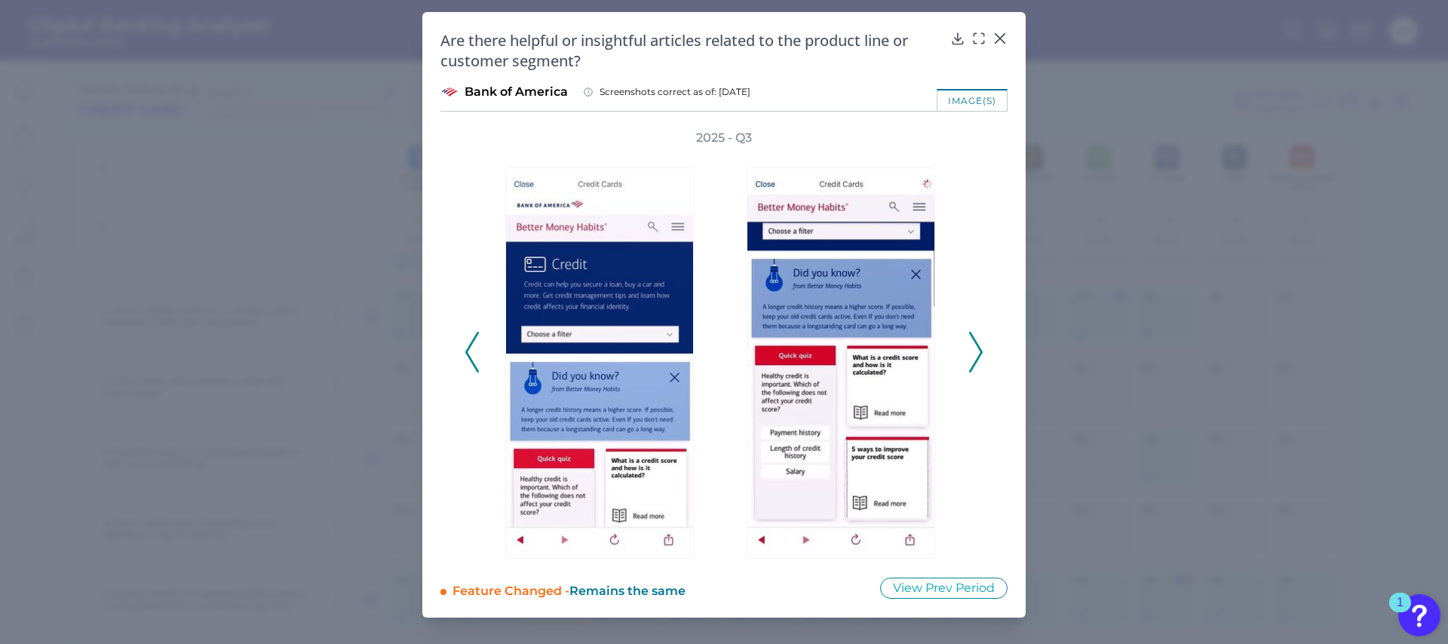
click at [979, 354] on polyline at bounding box center [975, 352] width 11 height 38
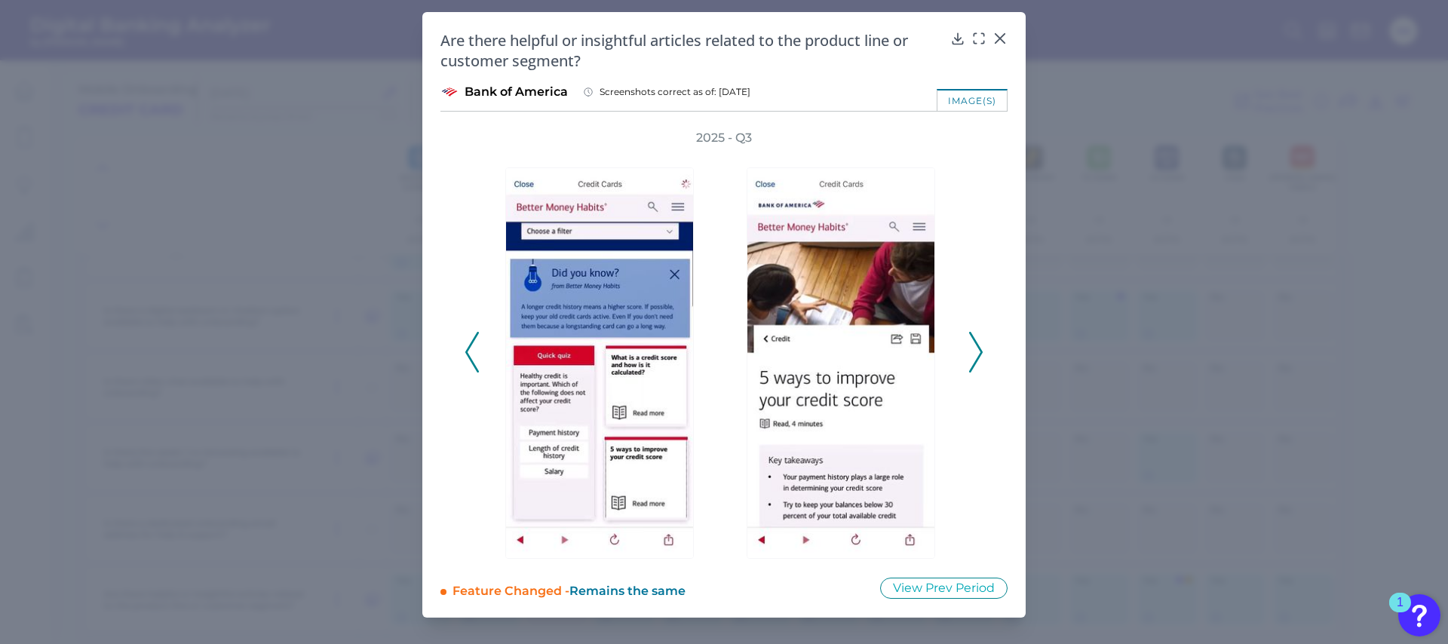
click at [979, 354] on polyline at bounding box center [975, 352] width 11 height 38
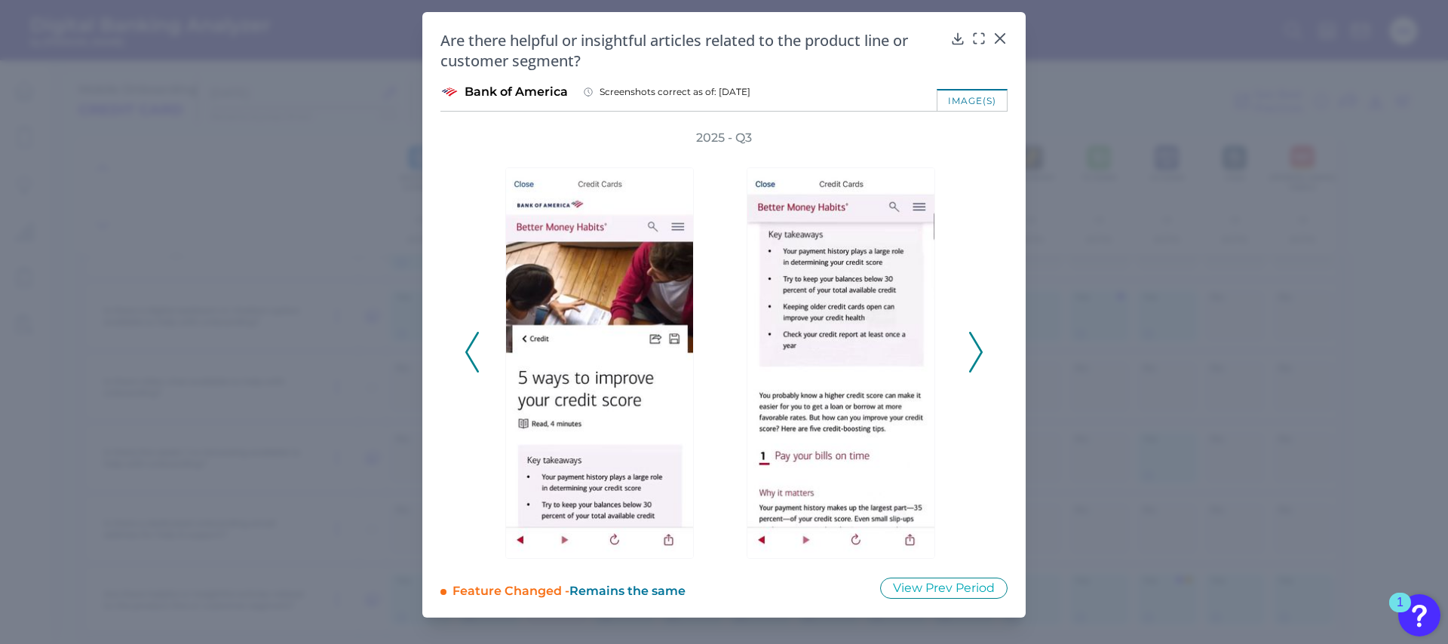
click at [976, 355] on icon at bounding box center [976, 352] width 14 height 41
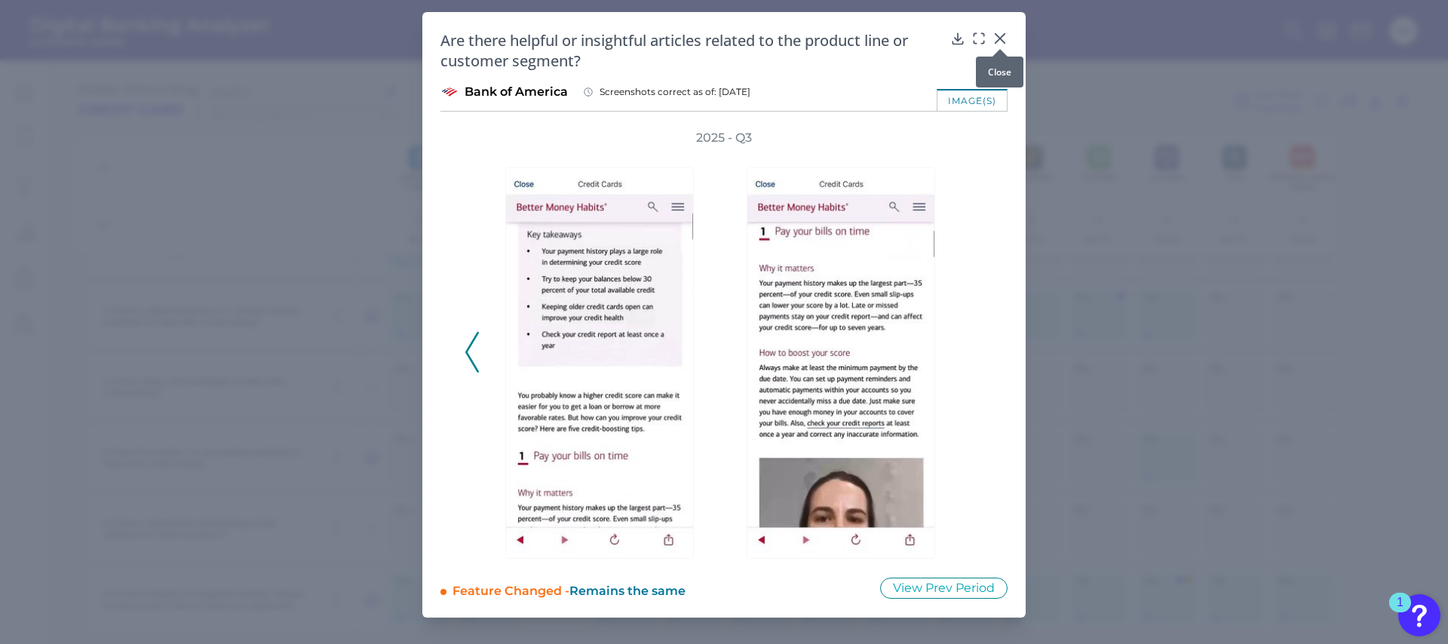
click at [1005, 41] on div at bounding box center [999, 48] width 15 height 15
click at [999, 37] on icon at bounding box center [999, 38] width 9 height 9
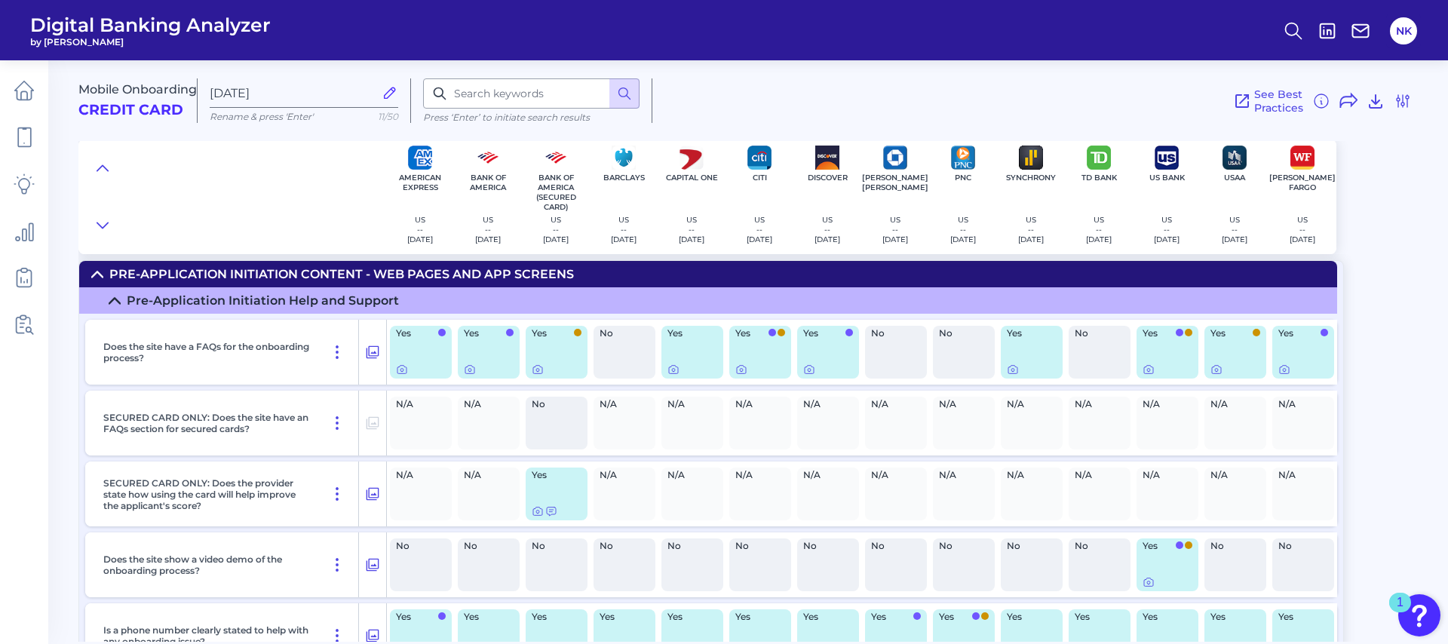
scroll to position [0, 0]
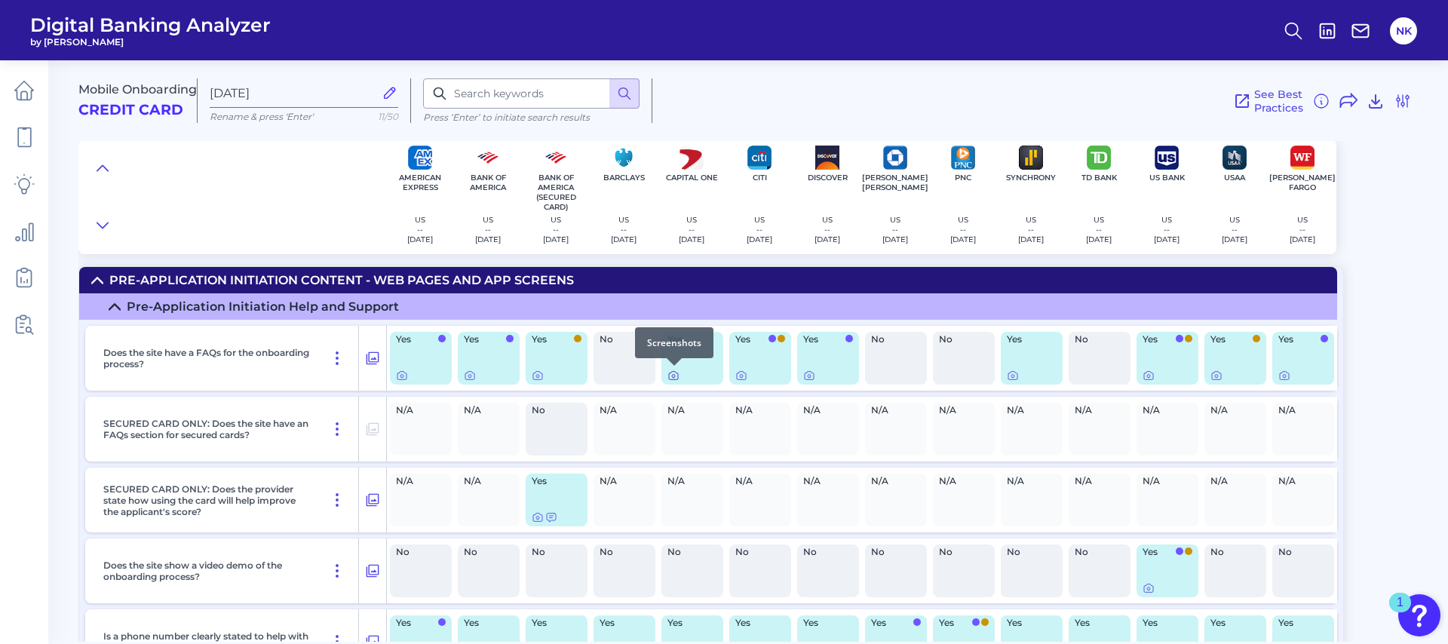
click at [670, 378] on icon at bounding box center [673, 375] width 12 height 12
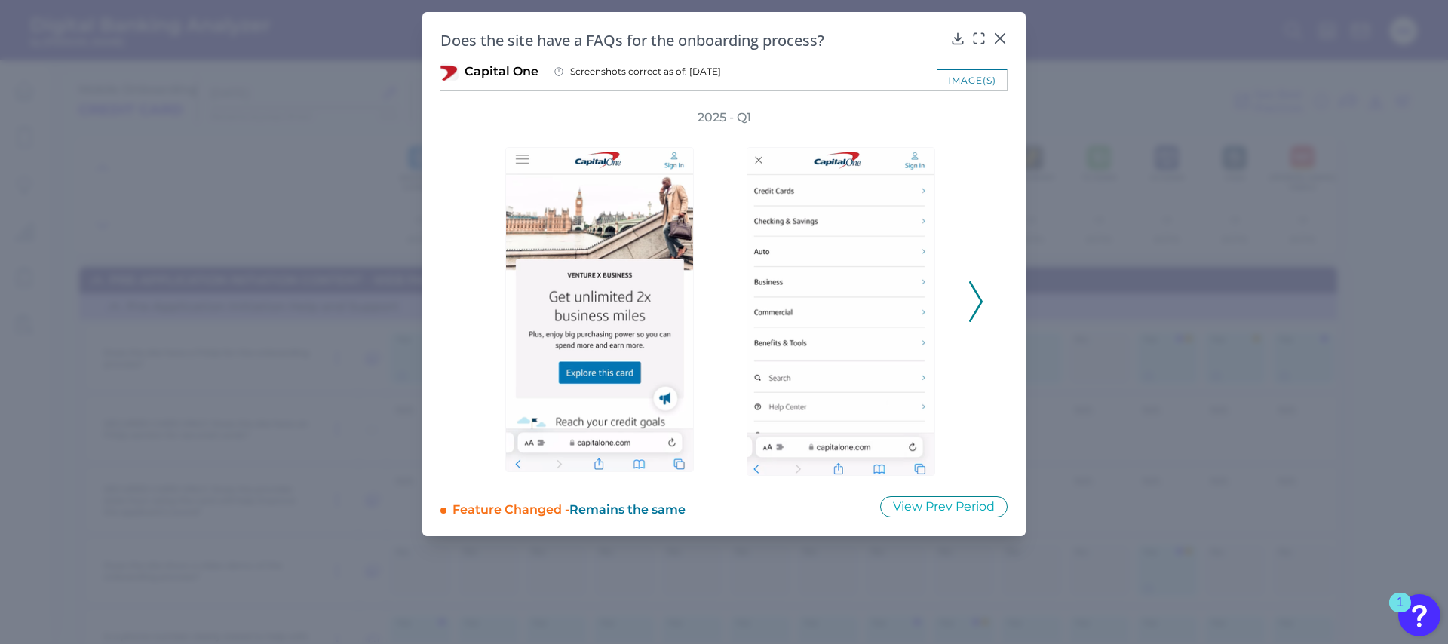
click at [976, 296] on icon at bounding box center [976, 301] width 14 height 41
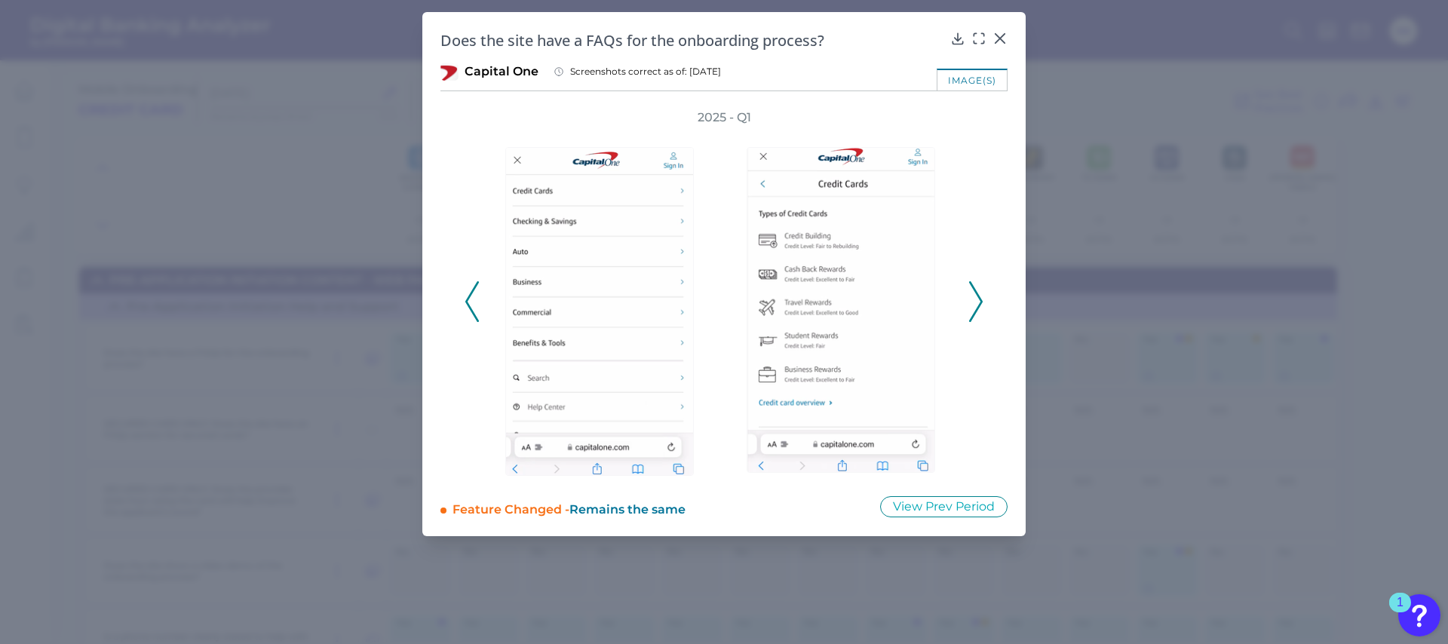
click at [976, 296] on icon at bounding box center [976, 301] width 14 height 41
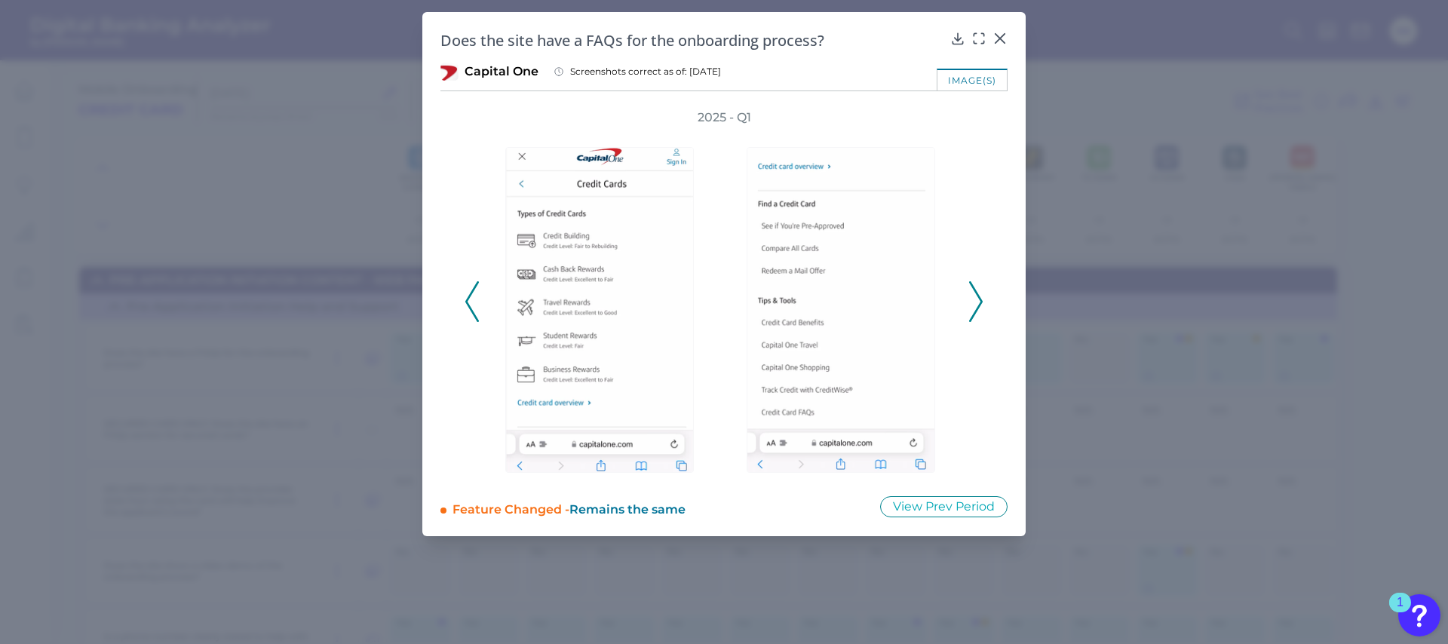
click at [976, 296] on icon at bounding box center [976, 301] width 14 height 41
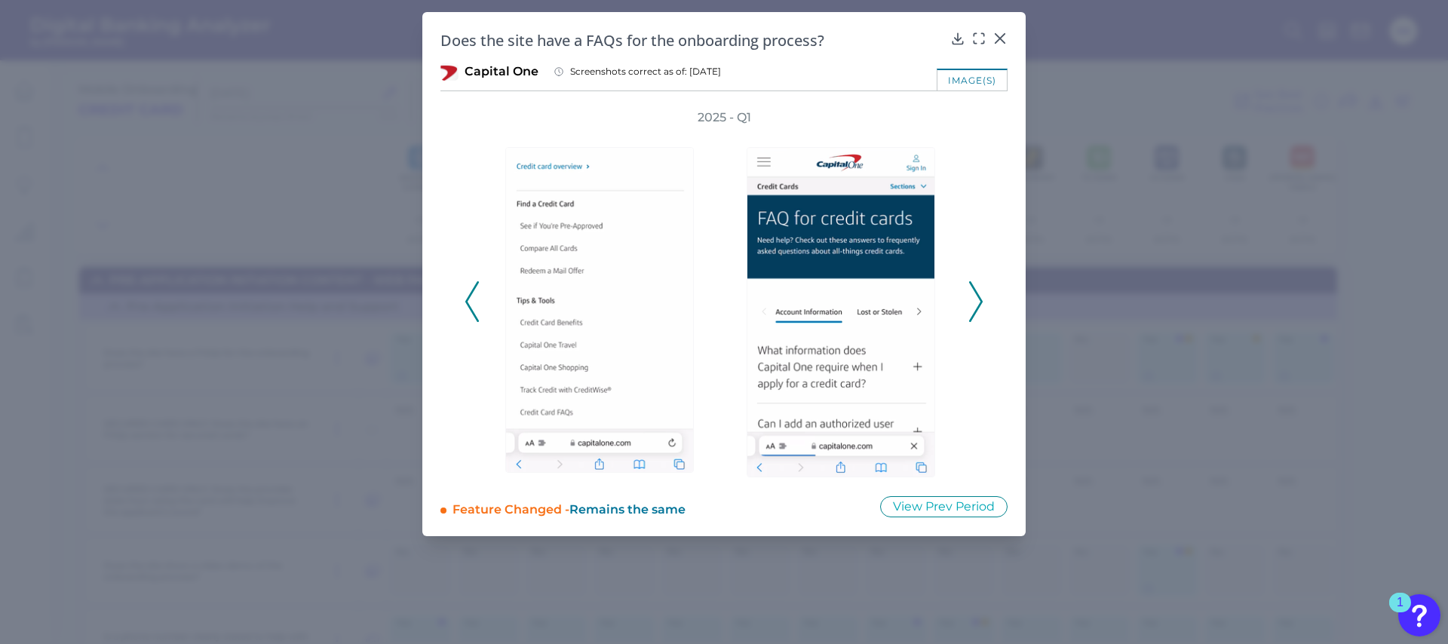
click at [976, 296] on icon at bounding box center [976, 301] width 14 height 41
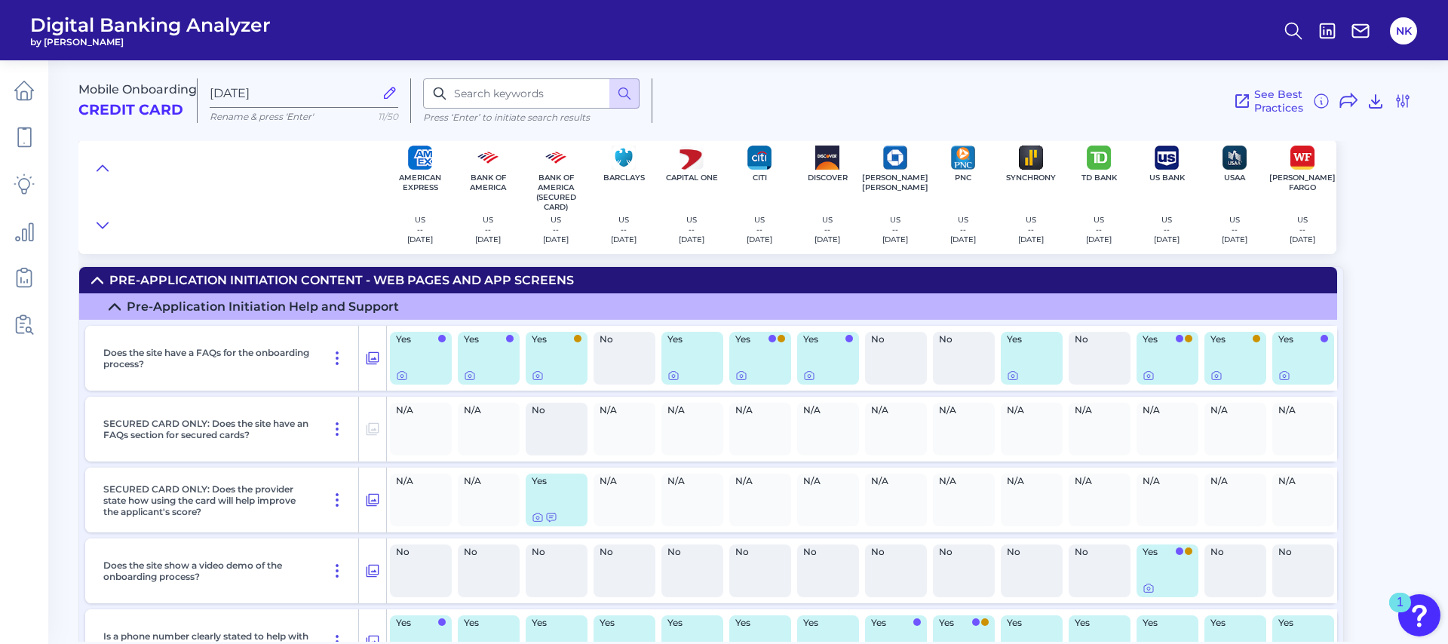
click at [1393, 153] on div "Mobile Onboarding Credit Card Sep 17 2025 Rename & press 'Enter' 11/50 Press ‘E…" at bounding box center [762, 151] width 1369 height 205
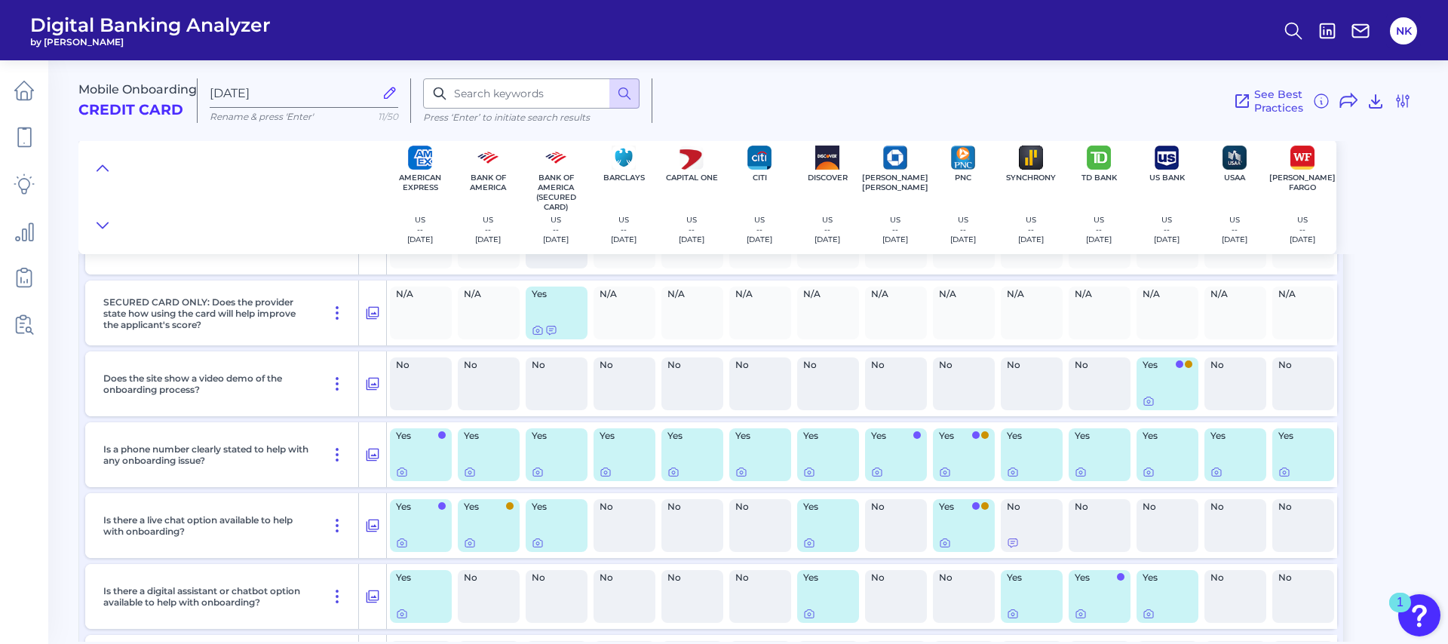
scroll to position [50, 0]
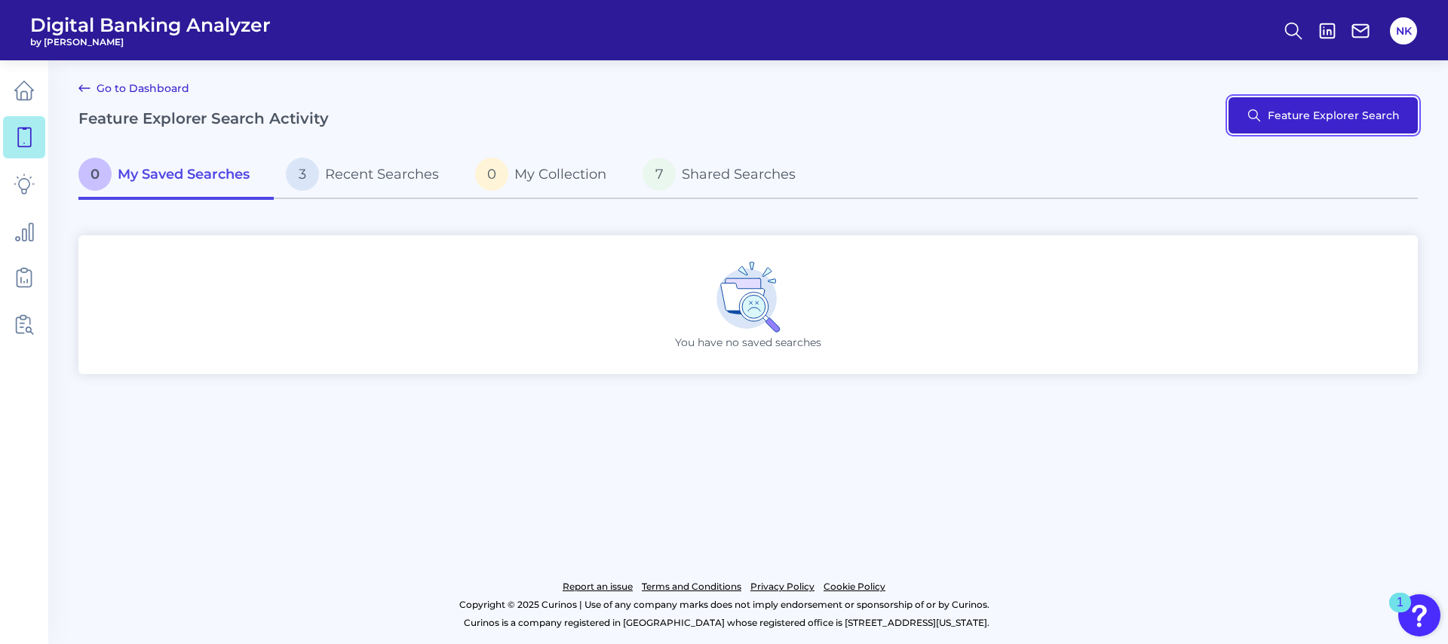
click at [1335, 117] on button "Feature Explorer Search" at bounding box center [1322, 115] width 189 height 36
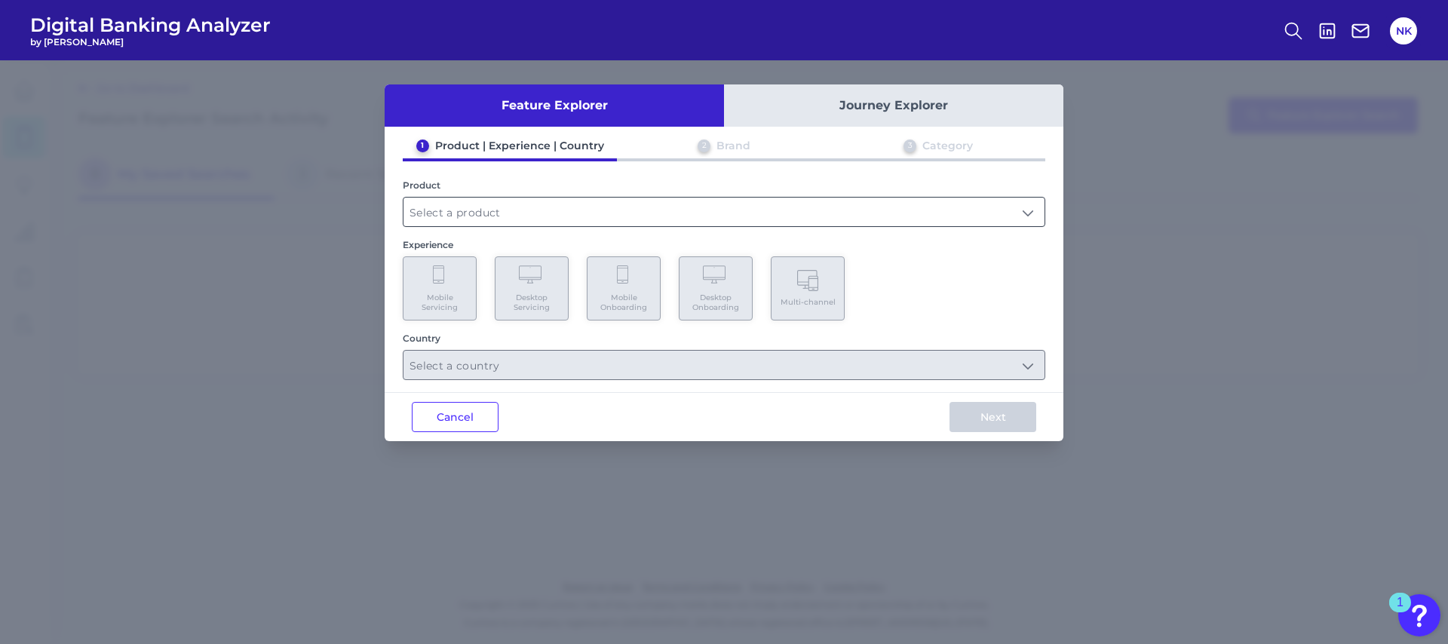
click at [550, 218] on input "text" at bounding box center [723, 212] width 641 height 29
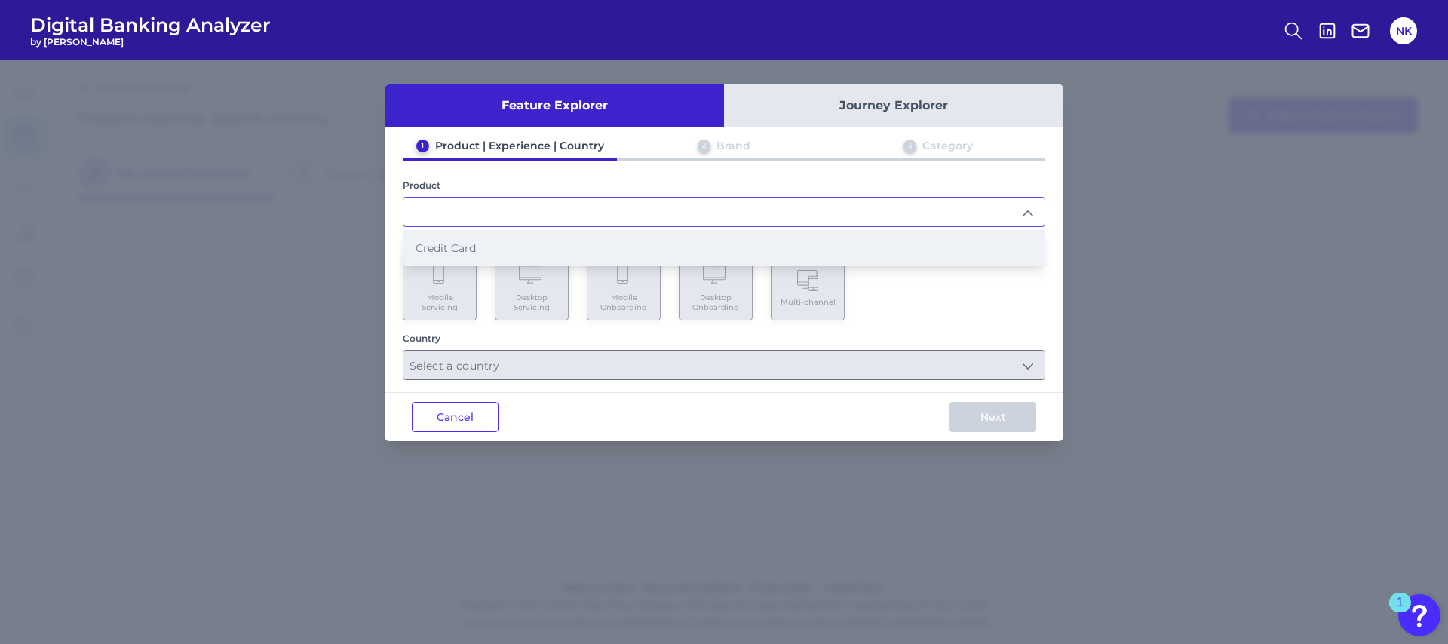
click at [484, 248] on li "Credit Card" at bounding box center [723, 248] width 641 height 35
type input "Credit Card"
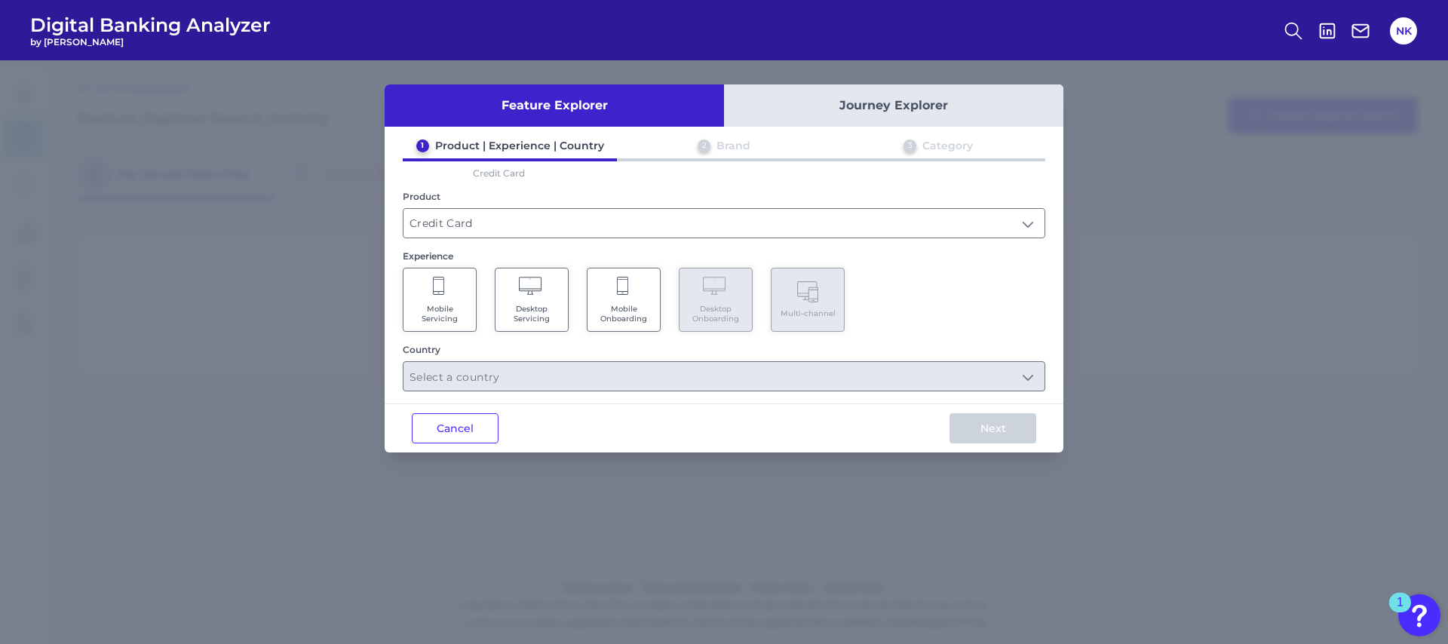
drag, startPoint x: 346, startPoint y: 209, endPoint x: 293, endPoint y: 202, distance: 54.0
click at [293, 202] on div "Feature Explorer Journey Explorer 1 Product | Experience | Country 2 Brand 3 Ca…" at bounding box center [724, 352] width 1448 height 584
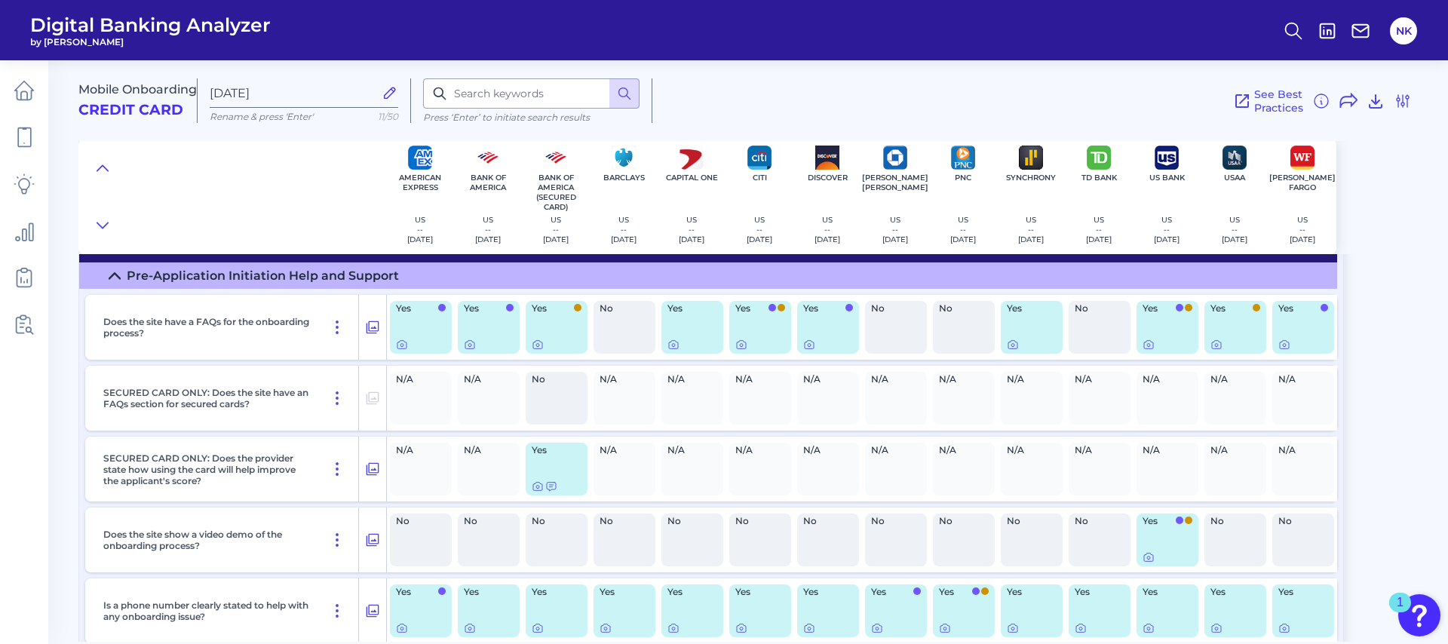
scroll to position [44, 0]
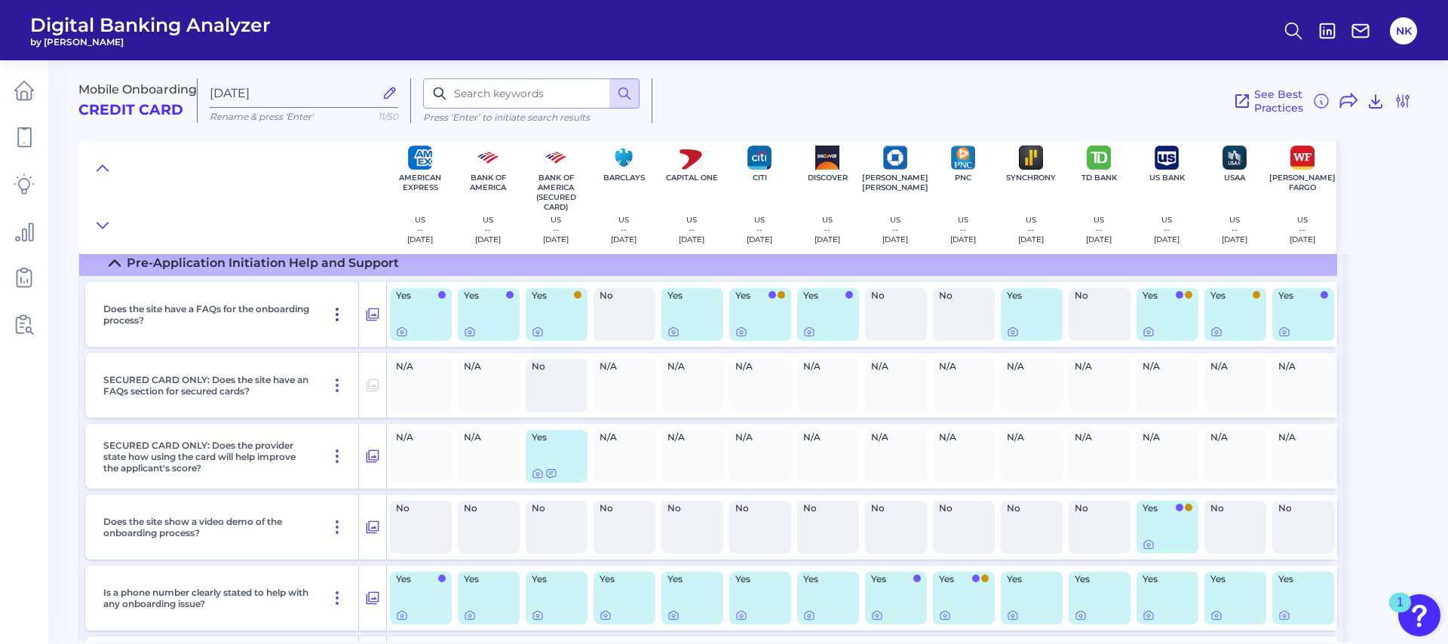
click at [340, 313] on icon at bounding box center [337, 314] width 18 height 18
click at [315, 389] on div "SECURED CARD ONLY: Does the site have an FAQs section for secured cards?" at bounding box center [228, 385] width 262 height 65
click at [378, 315] on icon at bounding box center [372, 314] width 15 height 18
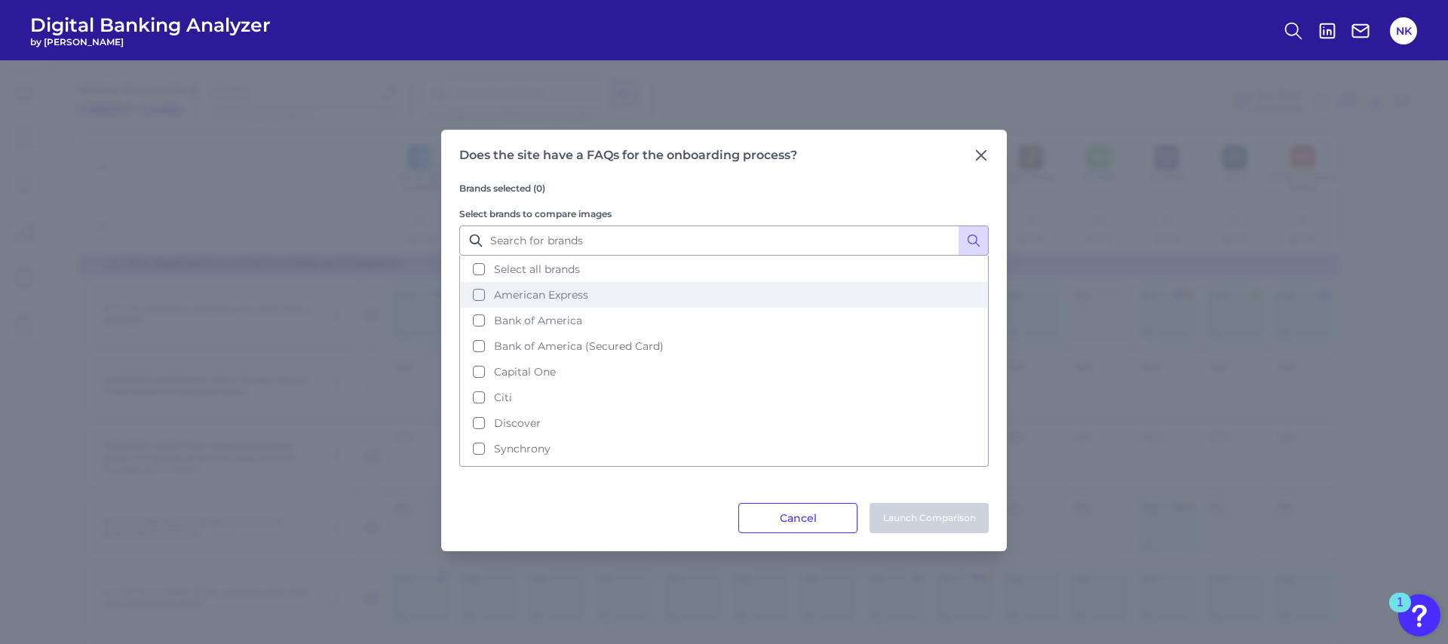
click at [556, 287] on button "American Express" at bounding box center [724, 295] width 526 height 26
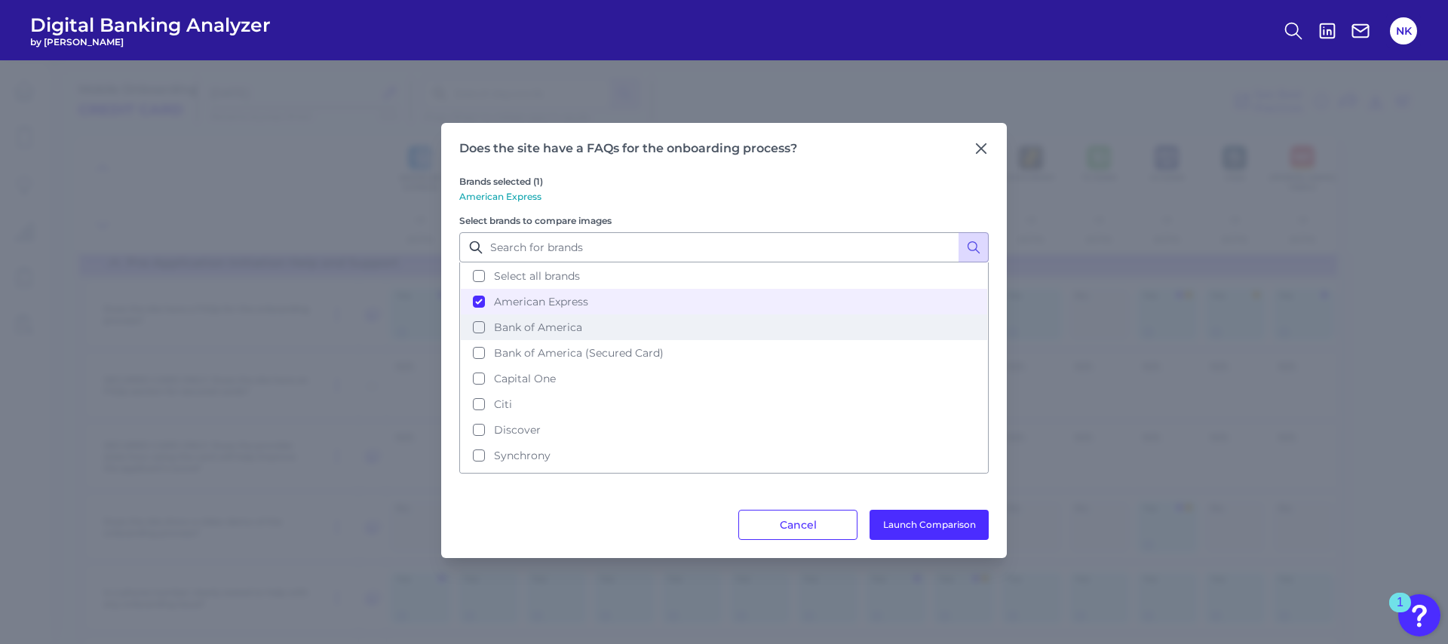
click at [547, 320] on span "Bank of America" at bounding box center [538, 327] width 88 height 14
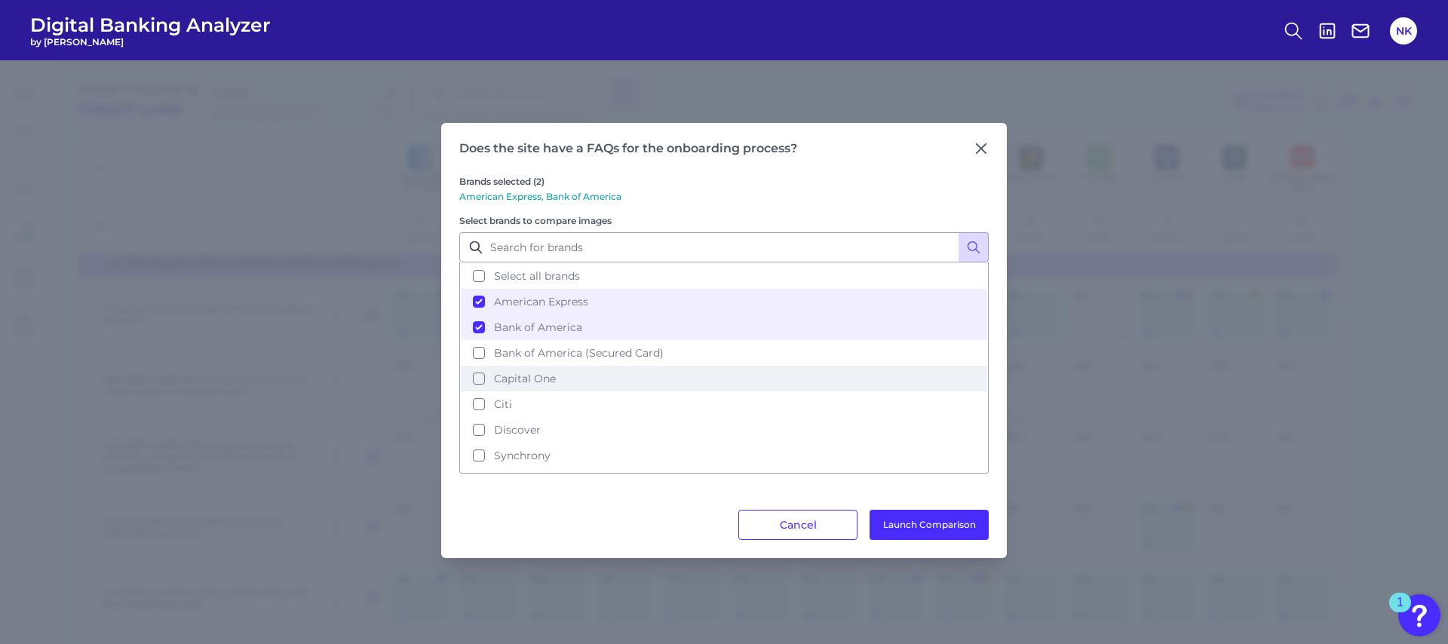
click at [573, 377] on button "Capital One" at bounding box center [724, 379] width 526 height 26
click at [941, 514] on button "Launch Comparison" at bounding box center [928, 525] width 119 height 30
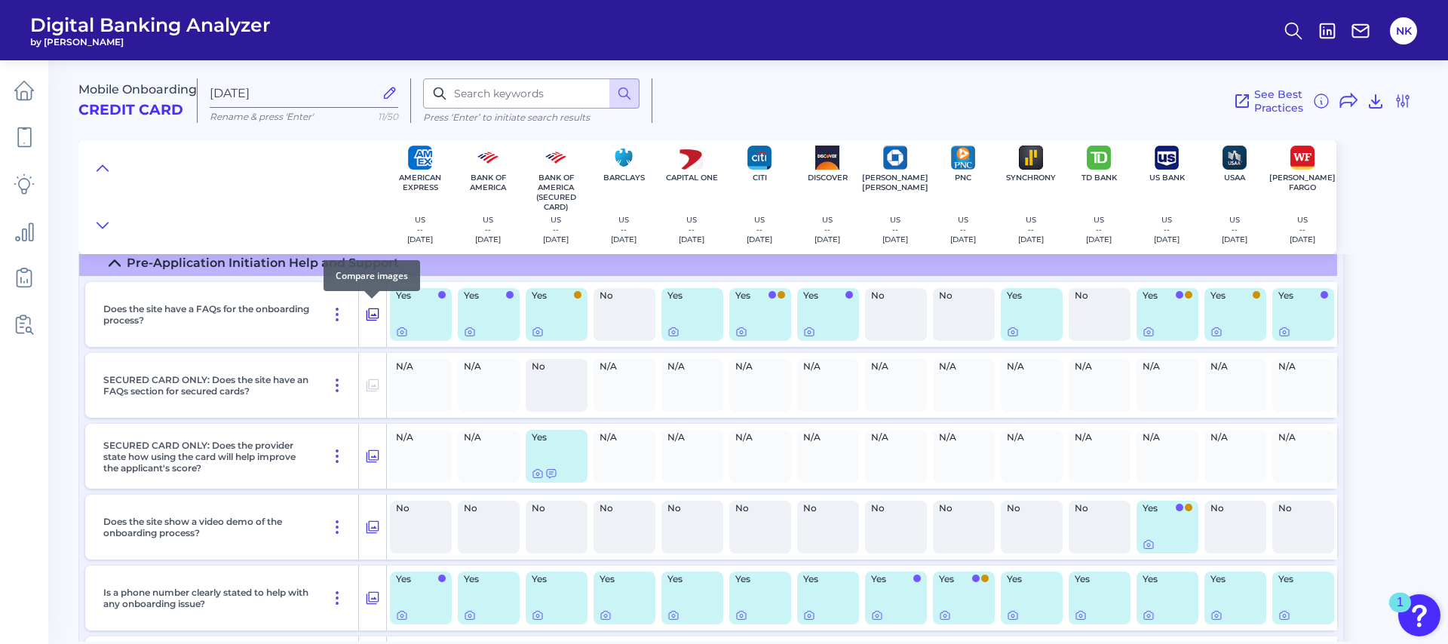
click at [369, 318] on icon at bounding box center [372, 314] width 13 height 13
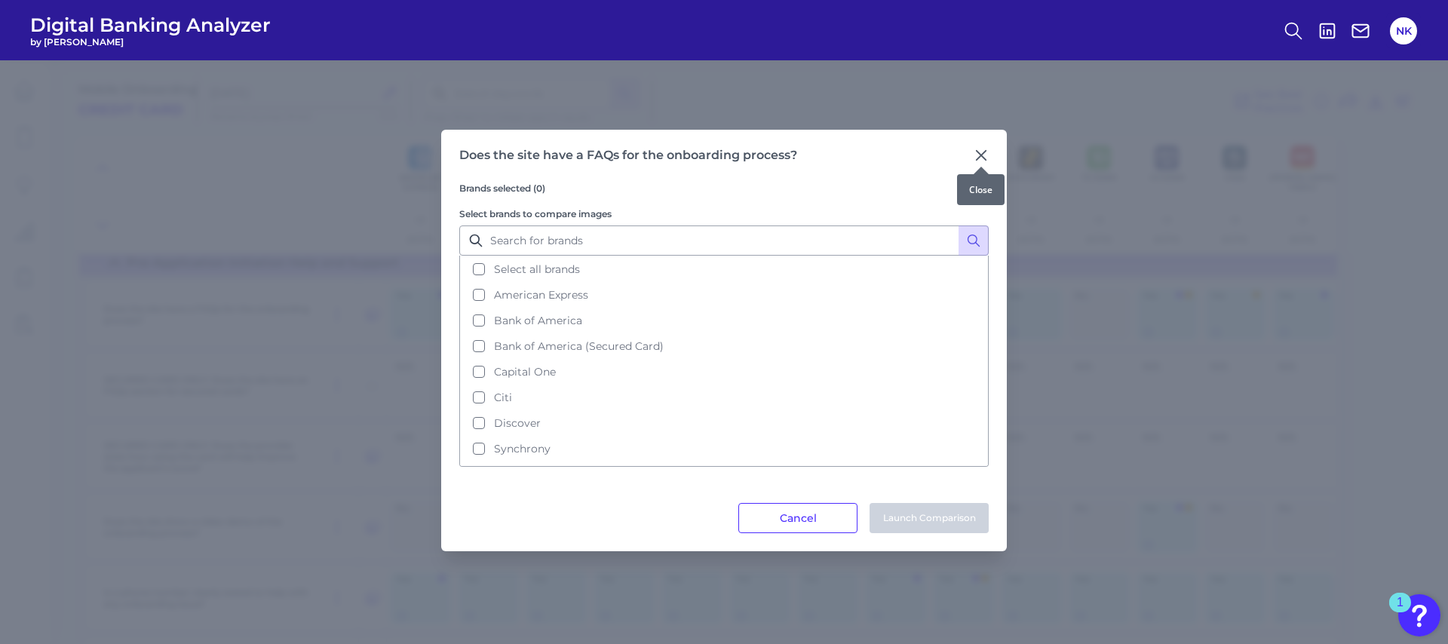
click at [986, 154] on icon at bounding box center [980, 155] width 15 height 15
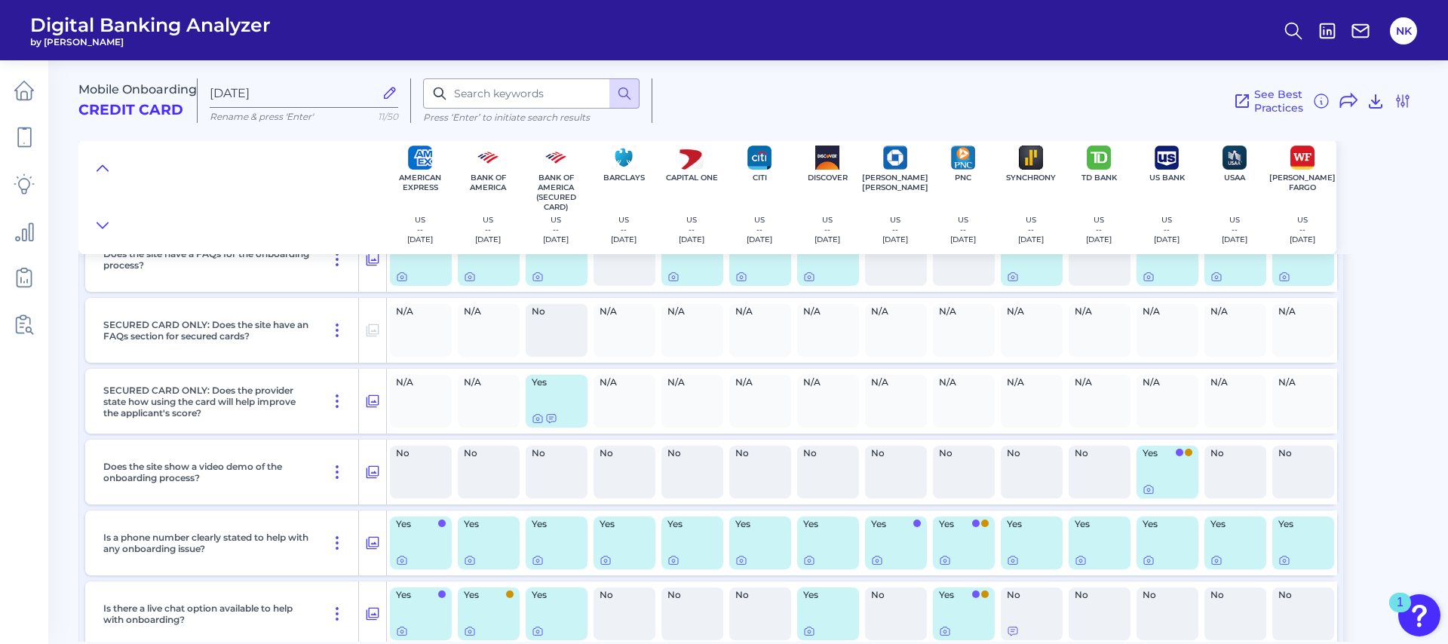
scroll to position [157, 0]
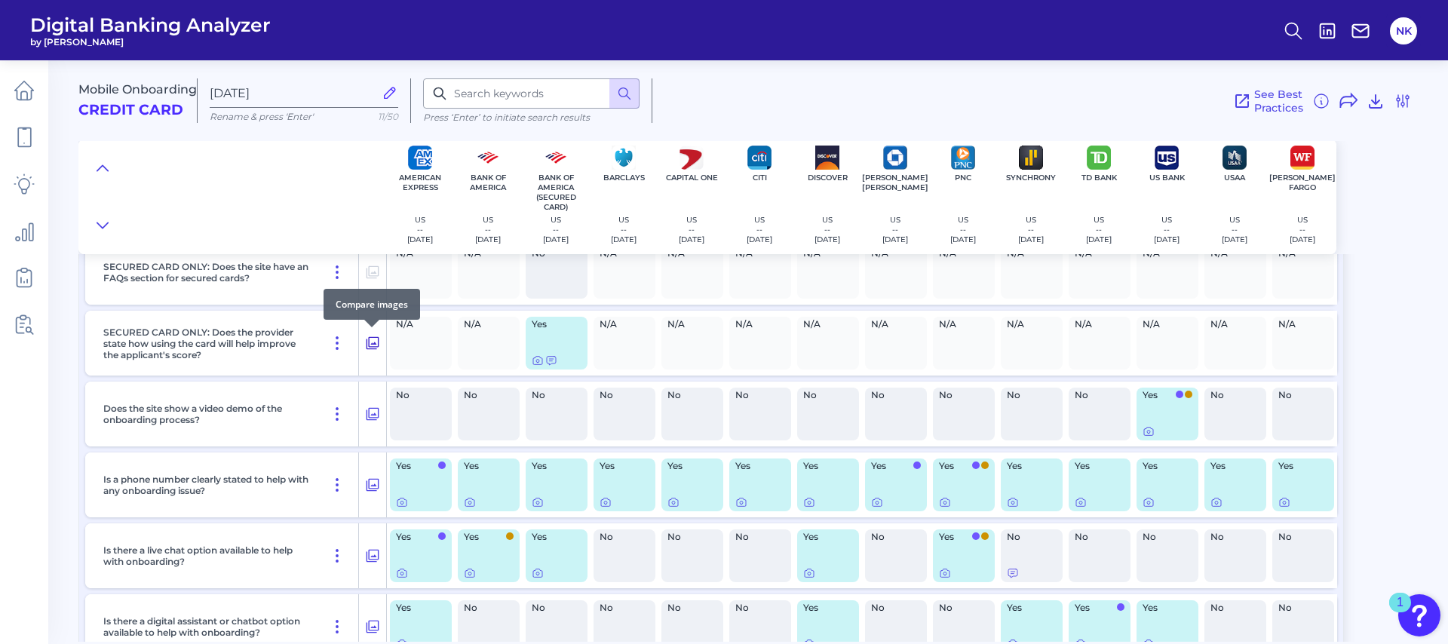
click at [370, 341] on icon at bounding box center [372, 343] width 15 height 18
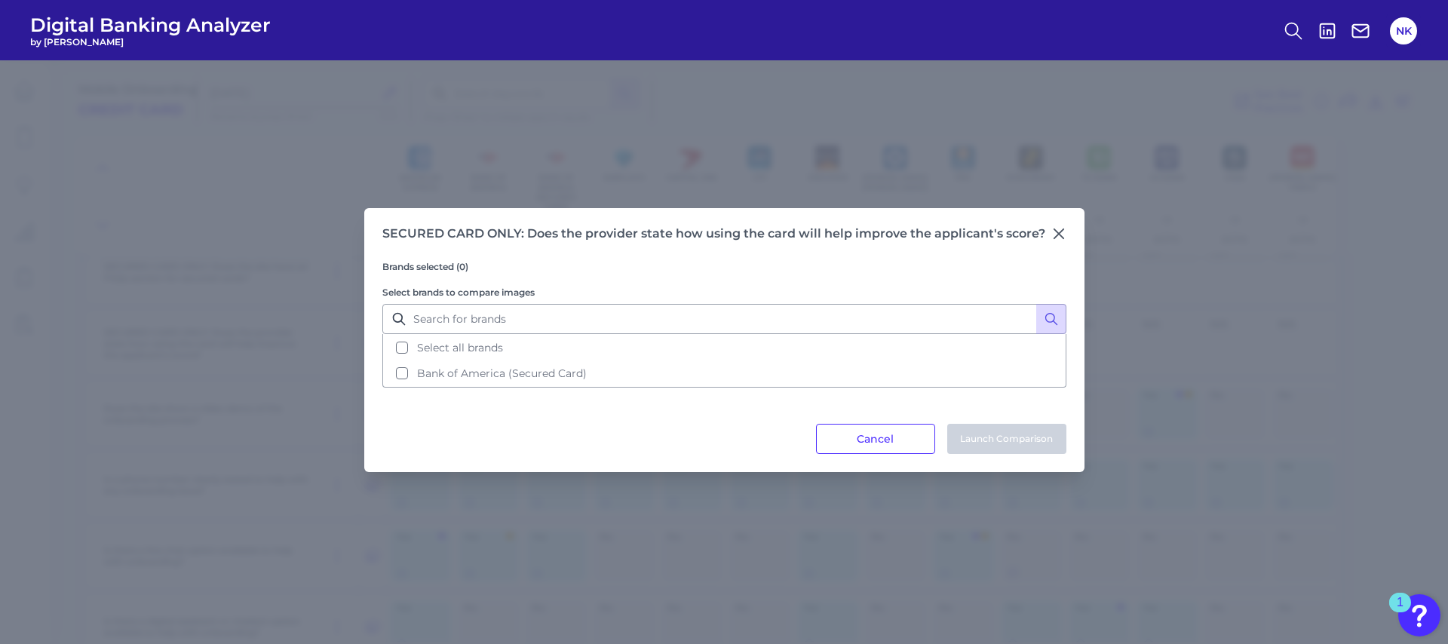
click at [1071, 231] on div "SECURED CARD ONLY: Does the provider state how using the card will help improve…" at bounding box center [724, 340] width 720 height 264
click at [1063, 231] on icon at bounding box center [1058, 233] width 15 height 15
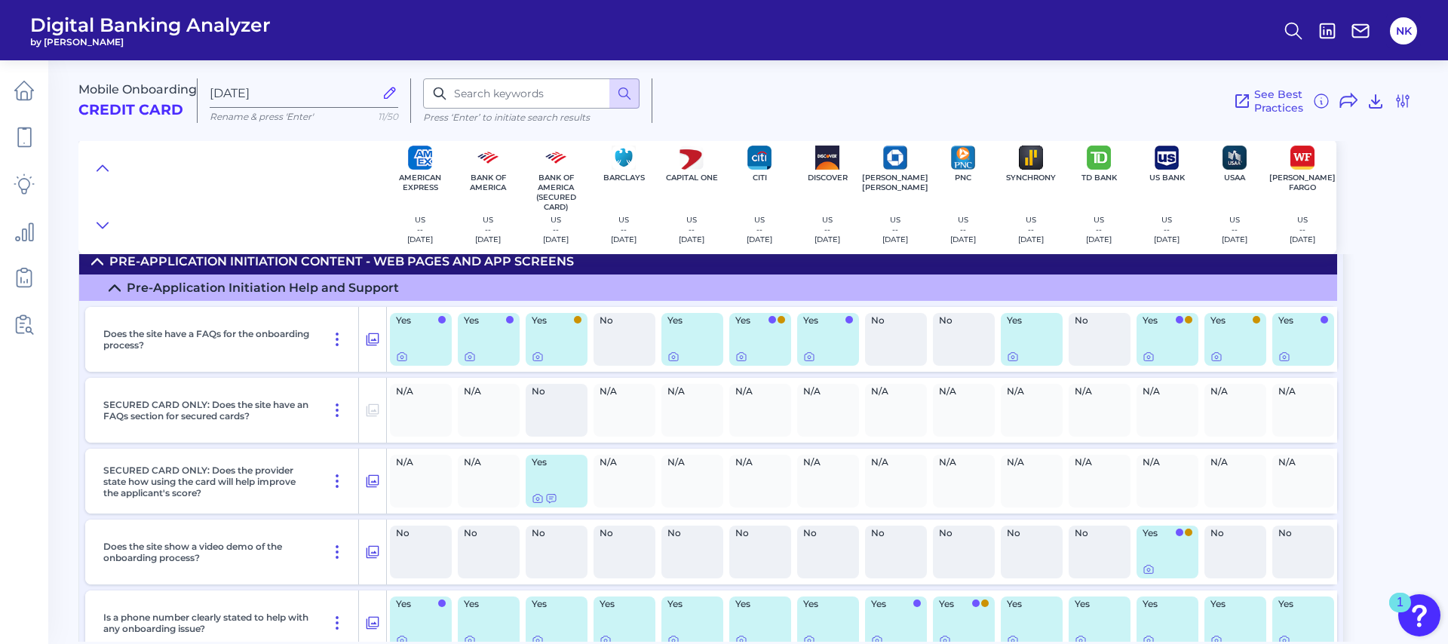
scroll to position [0, 0]
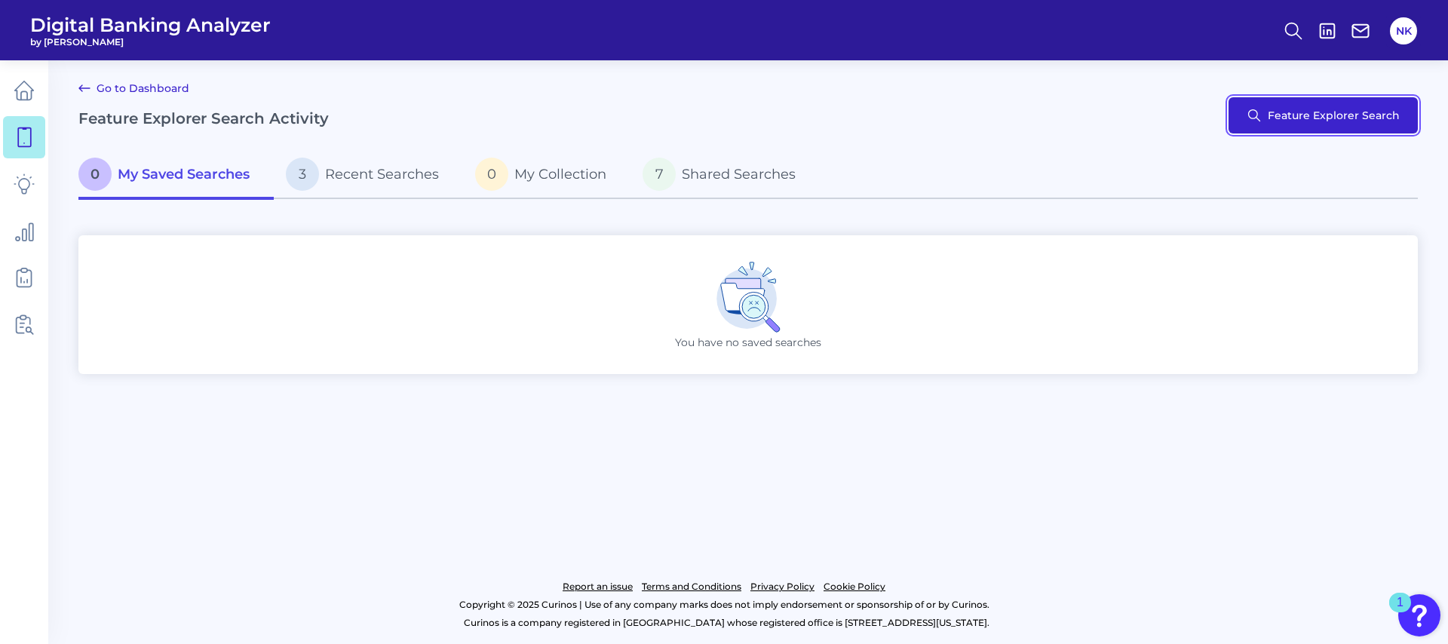
click at [1322, 116] on button "Feature Explorer Search" at bounding box center [1322, 115] width 189 height 36
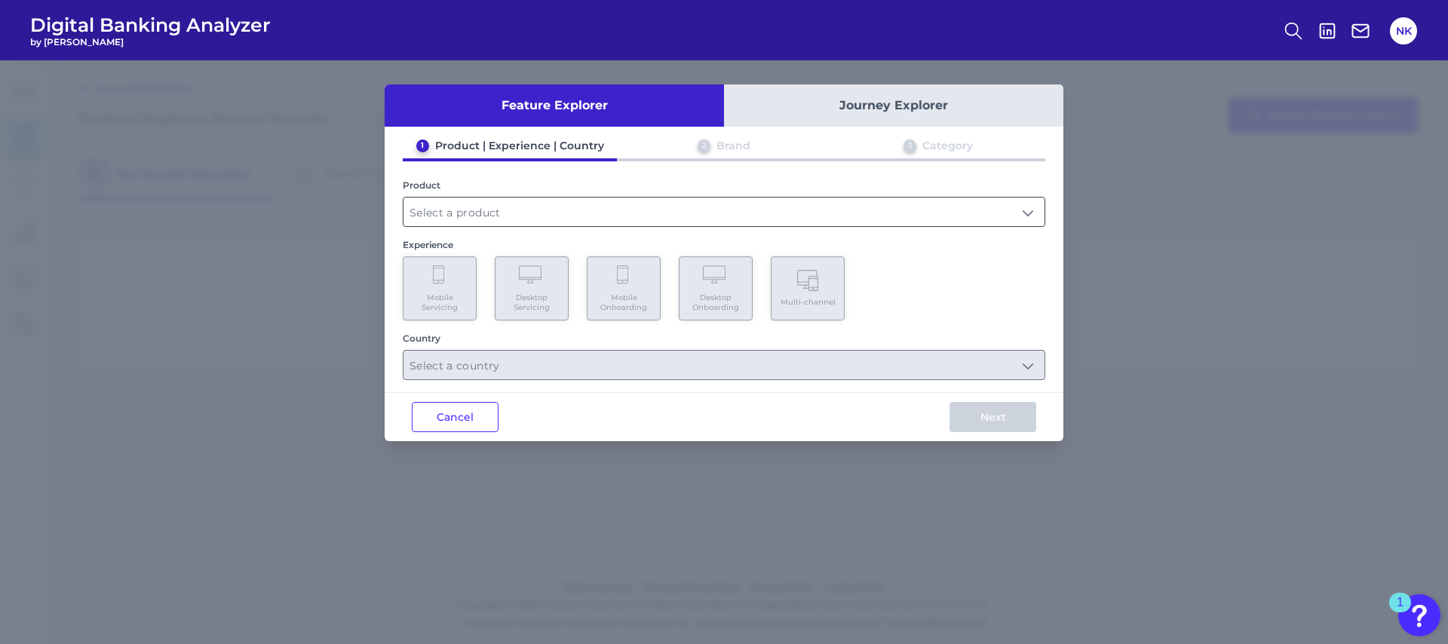
click at [556, 213] on input "text" at bounding box center [723, 212] width 641 height 29
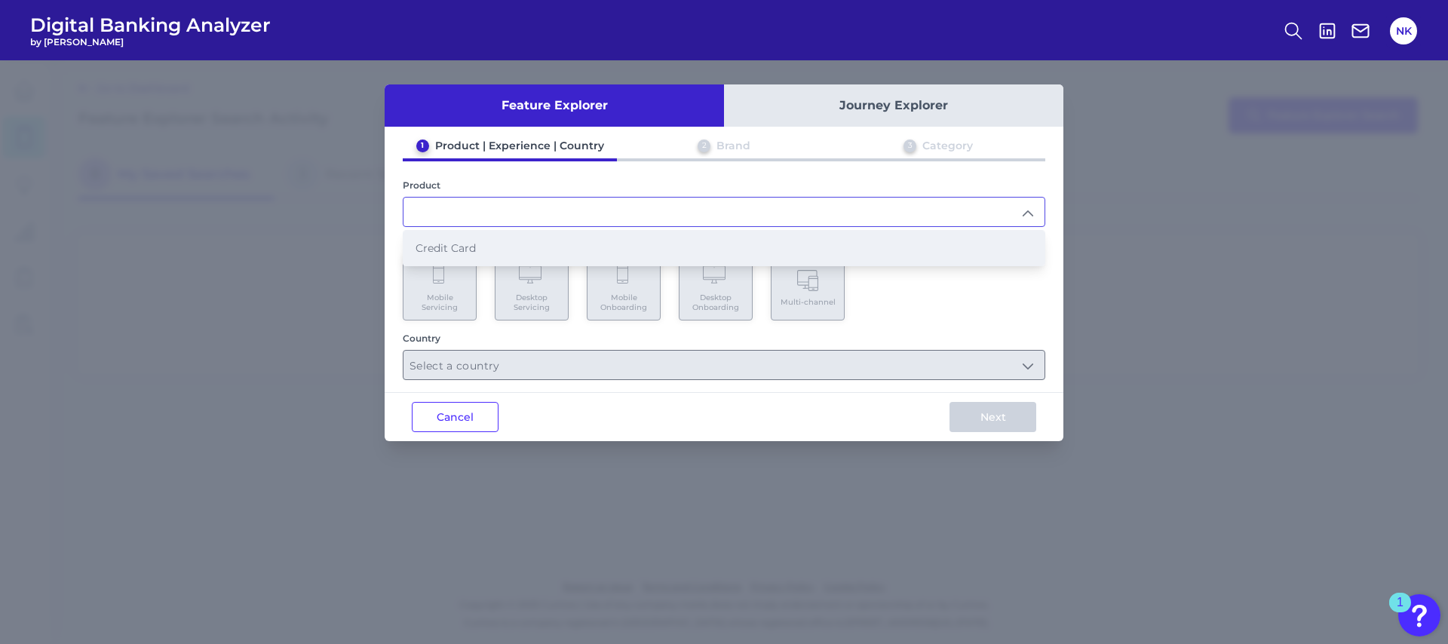
click at [524, 248] on li "Credit Card" at bounding box center [723, 248] width 641 height 35
type input "Credit Card"
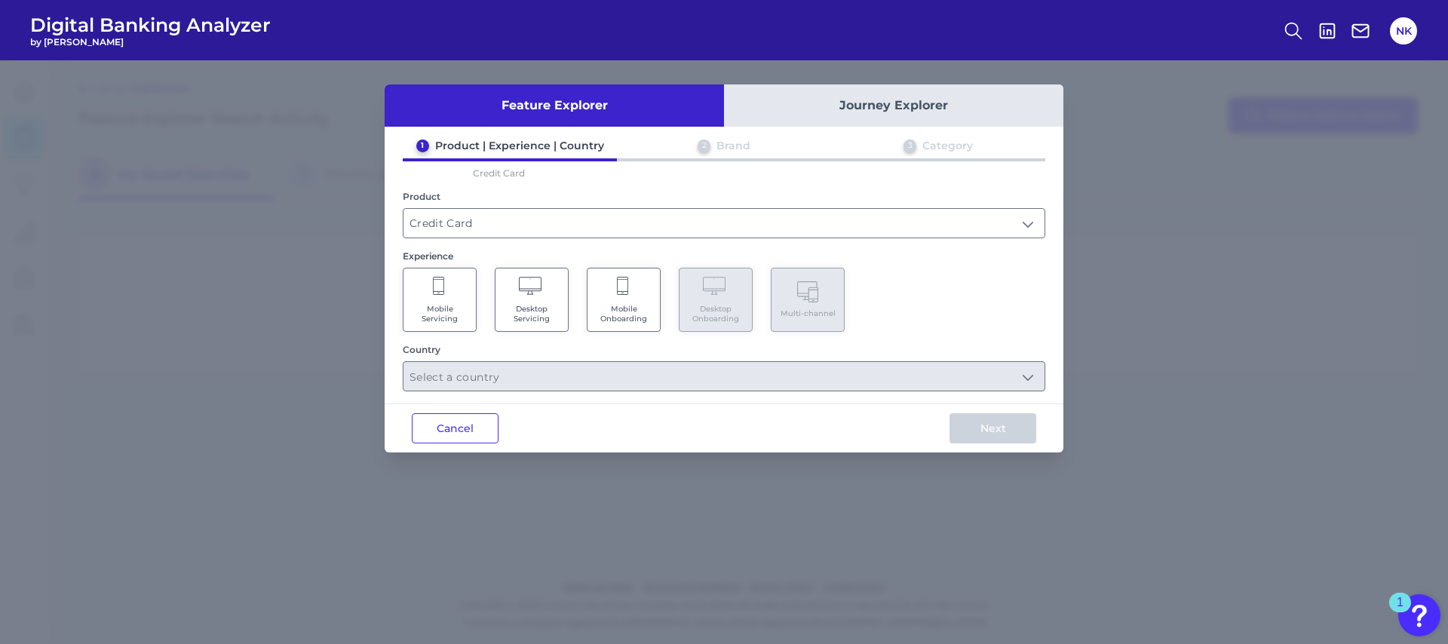
click at [542, 296] on icon at bounding box center [532, 287] width 26 height 21
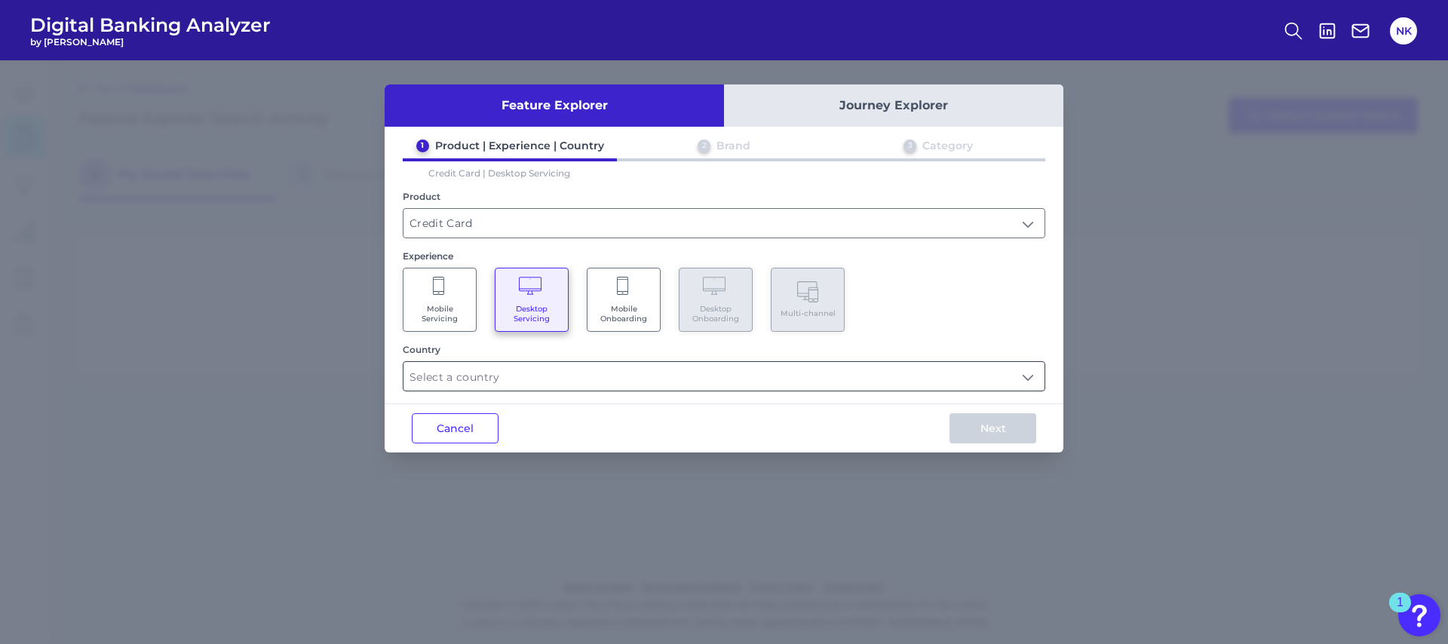
click at [515, 383] on input "text" at bounding box center [723, 376] width 641 height 29
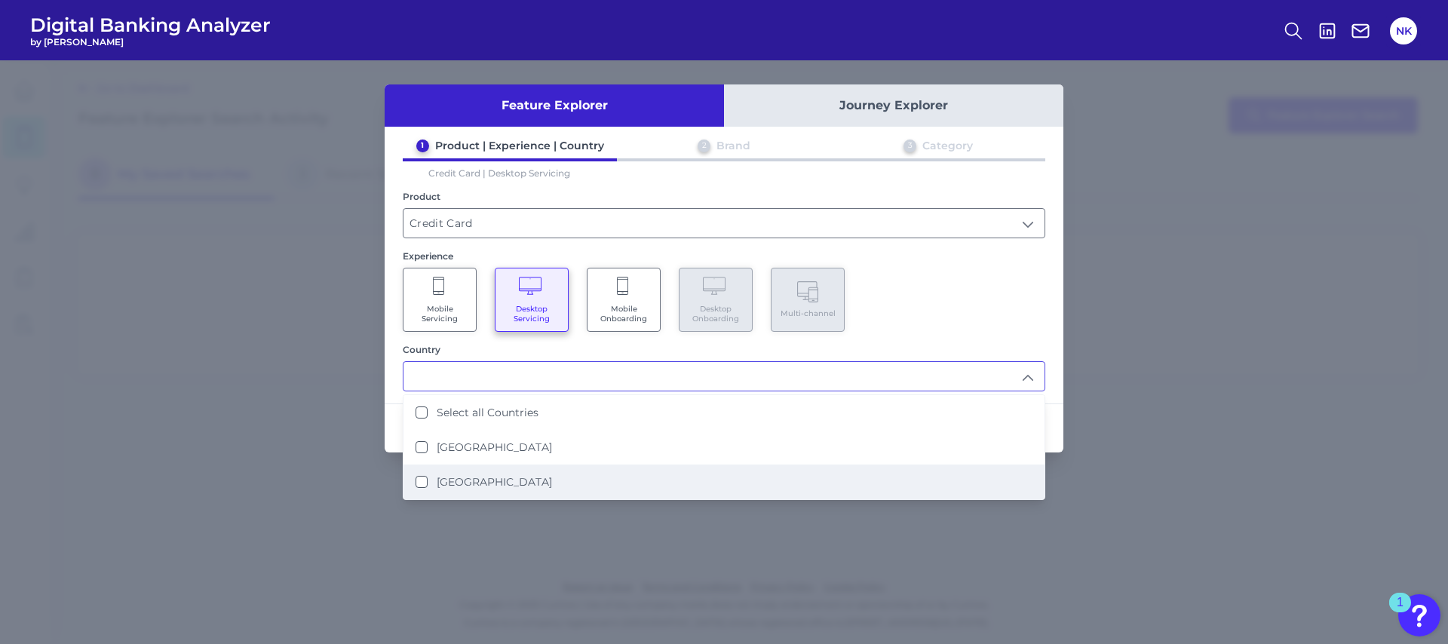
click at [510, 480] on li "United States" at bounding box center [723, 481] width 641 height 35
type input "United States"
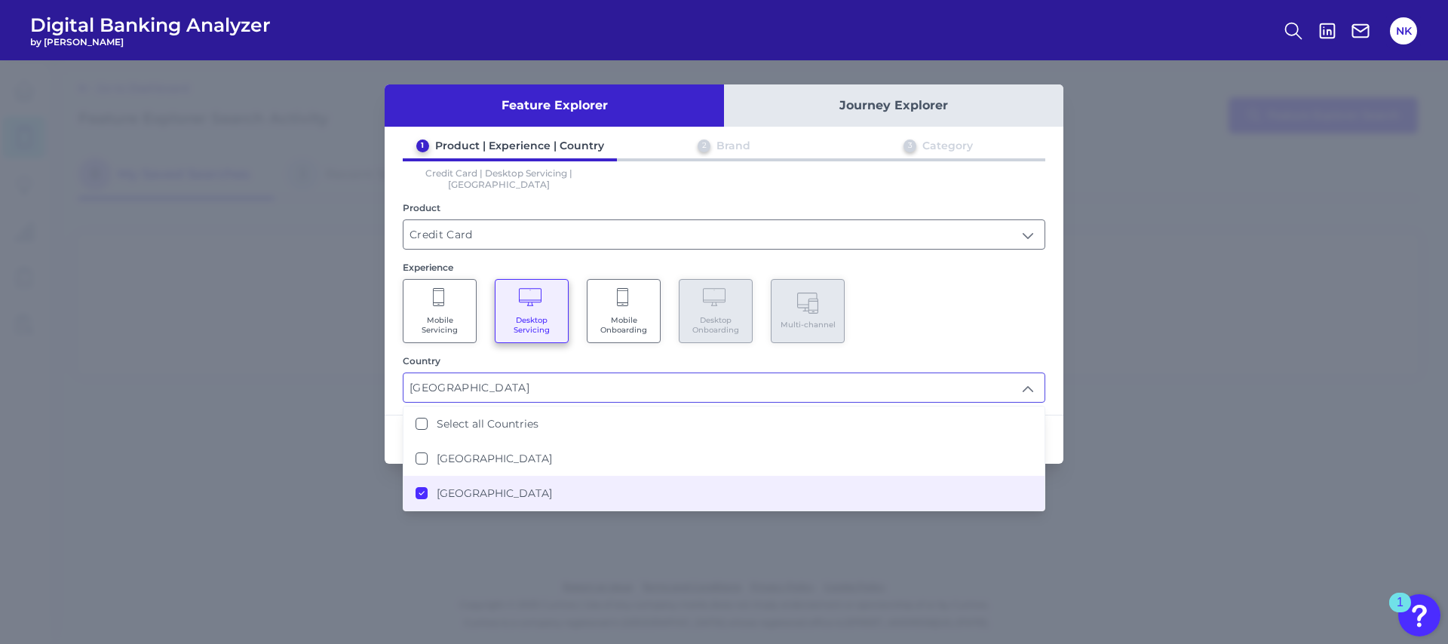
click at [910, 309] on div "Mobile Servicing Desktop Servicing Mobile Onboarding Desktop Onboarding Multi-c…" at bounding box center [724, 311] width 642 height 64
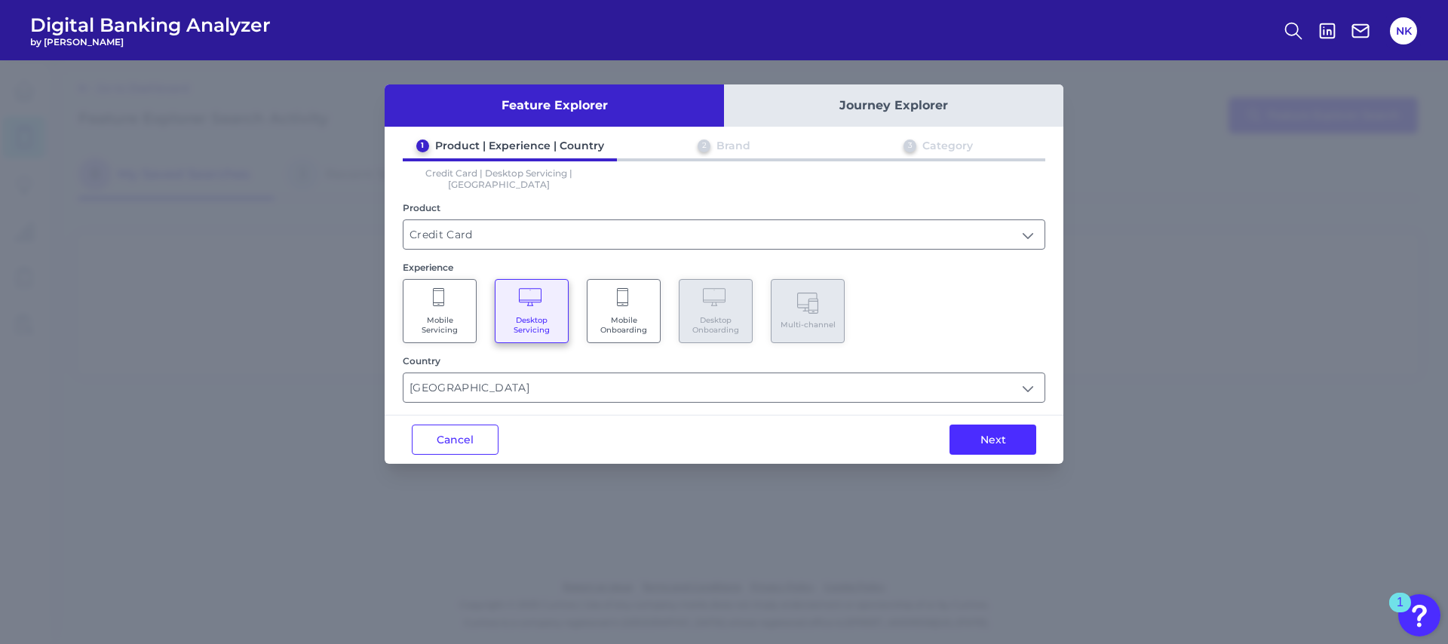
click at [601, 299] on Onboarding "Mobile Onboarding" at bounding box center [624, 311] width 74 height 64
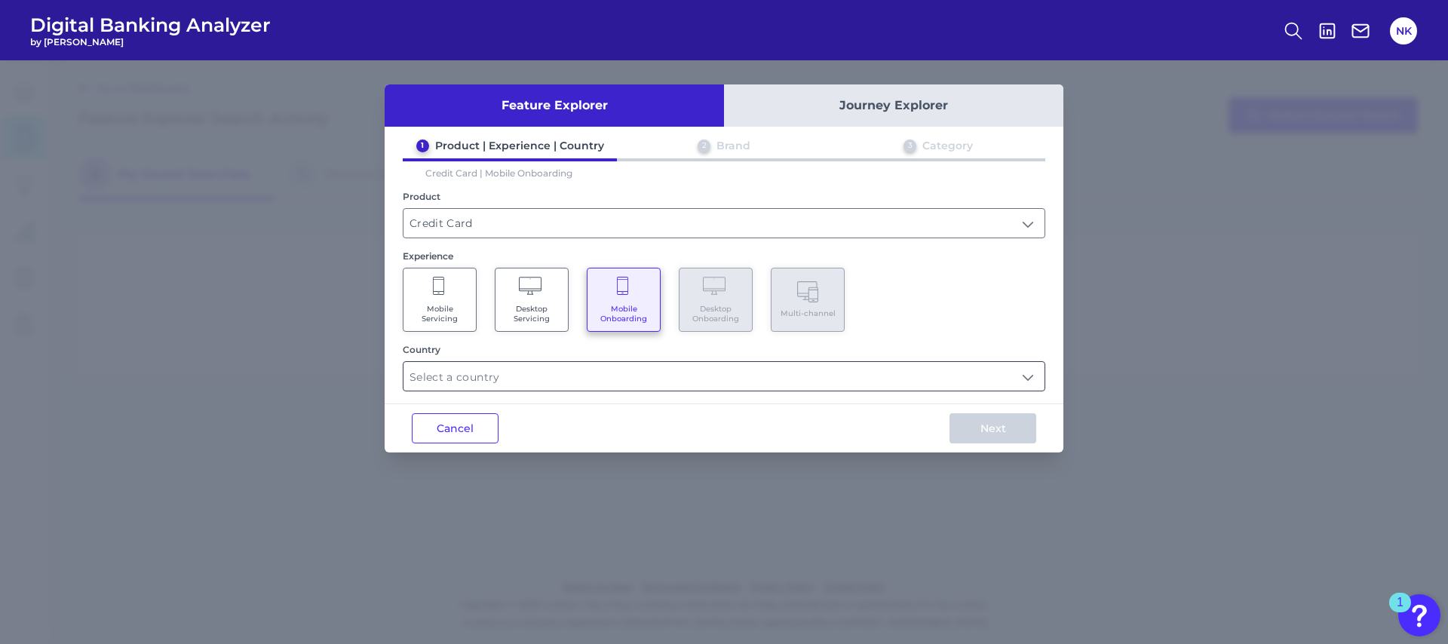
click at [538, 388] on input "text" at bounding box center [723, 376] width 641 height 29
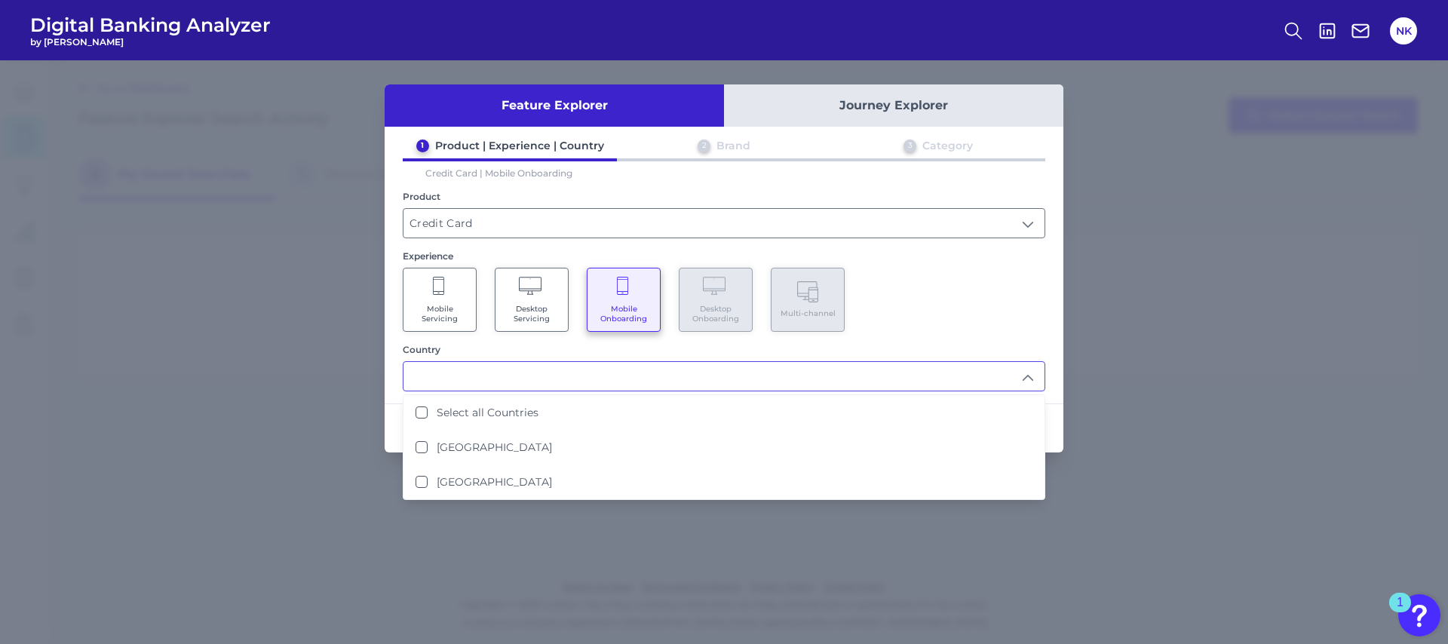
click at [527, 313] on span "Desktop Servicing" at bounding box center [531, 314] width 57 height 20
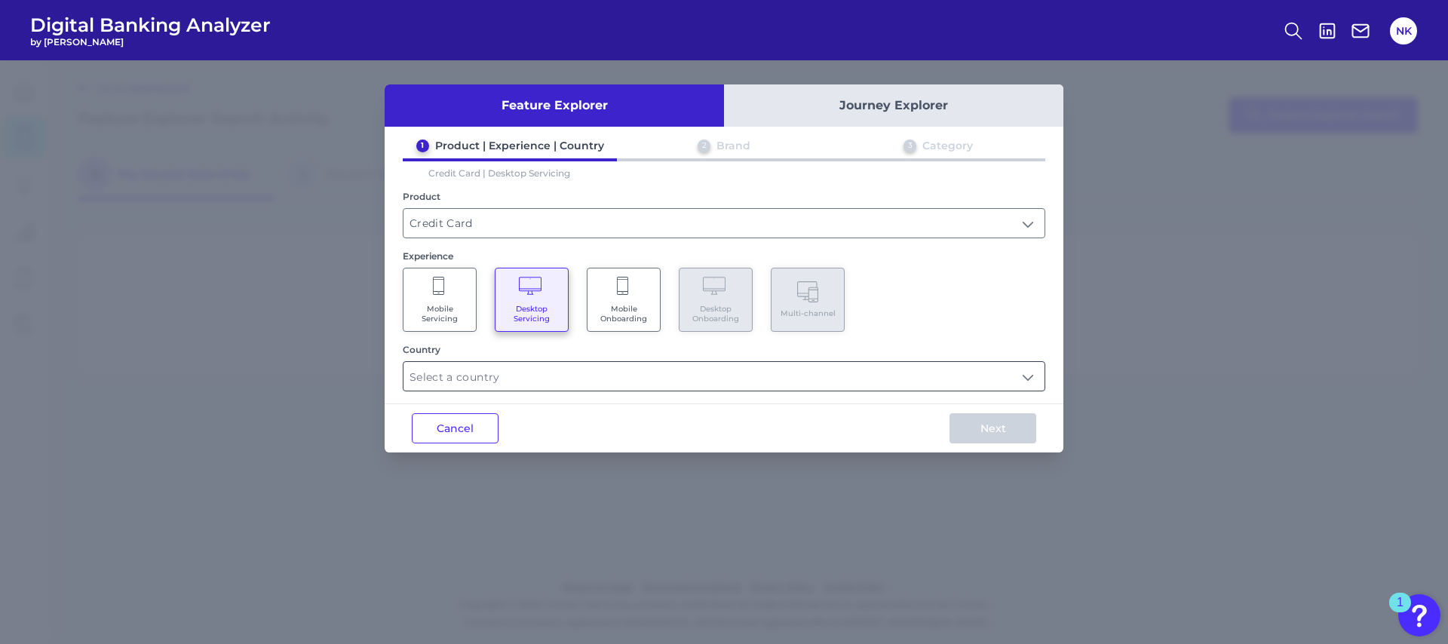
click at [548, 376] on input "text" at bounding box center [723, 376] width 641 height 29
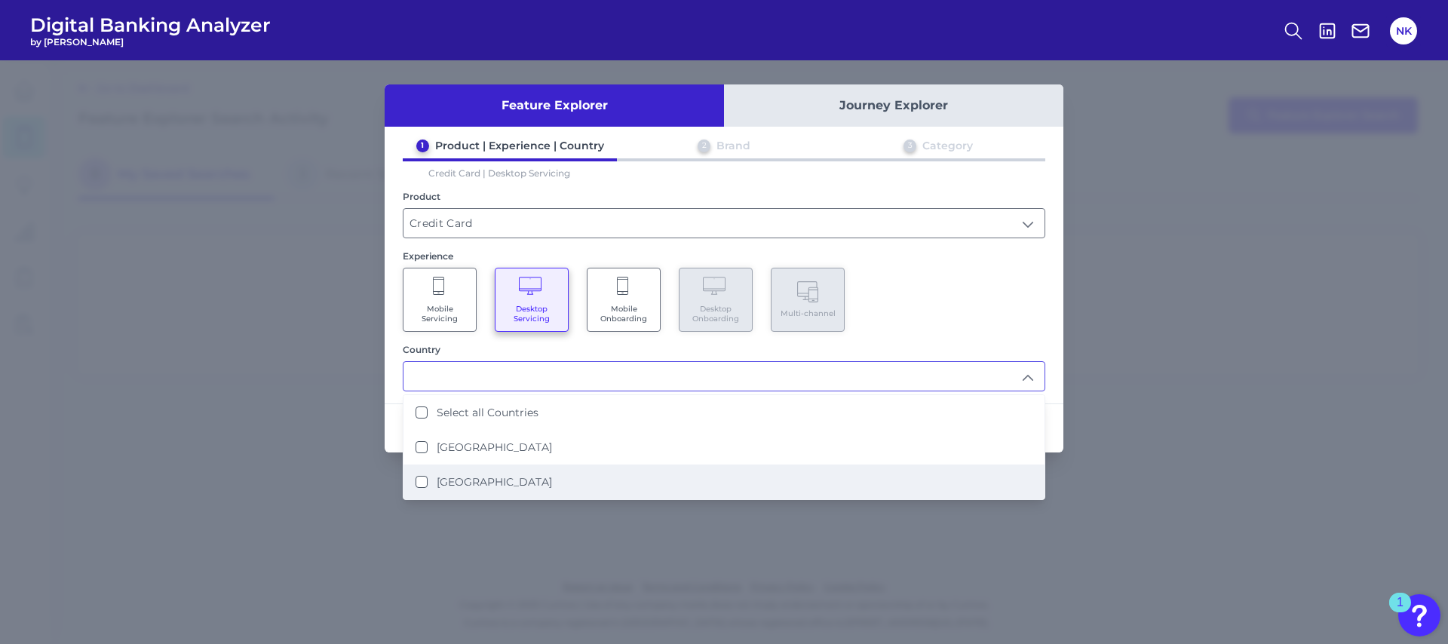
click at [530, 486] on li "United States" at bounding box center [723, 481] width 641 height 35
type input "United States"
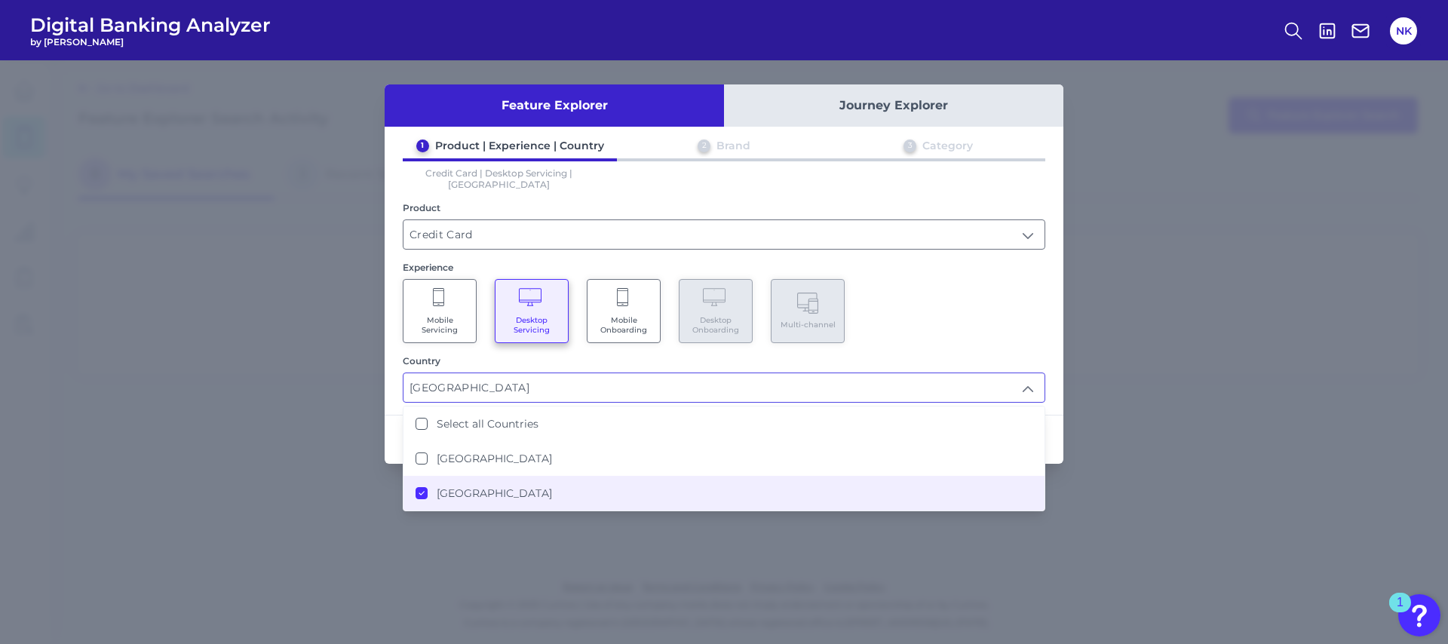
click at [981, 306] on div "Mobile Servicing Desktop Servicing Mobile Onboarding Desktop Onboarding Multi-c…" at bounding box center [724, 311] width 642 height 64
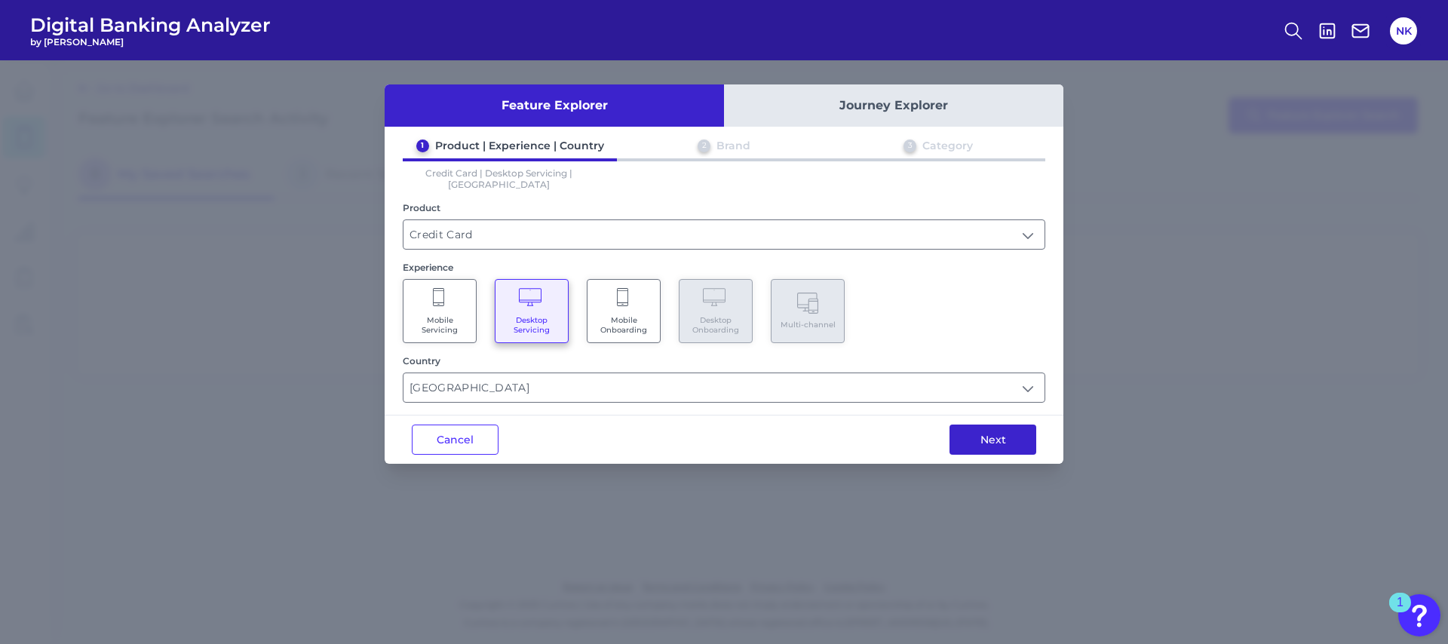
click at [1009, 424] on button "Next" at bounding box center [992, 439] width 87 height 30
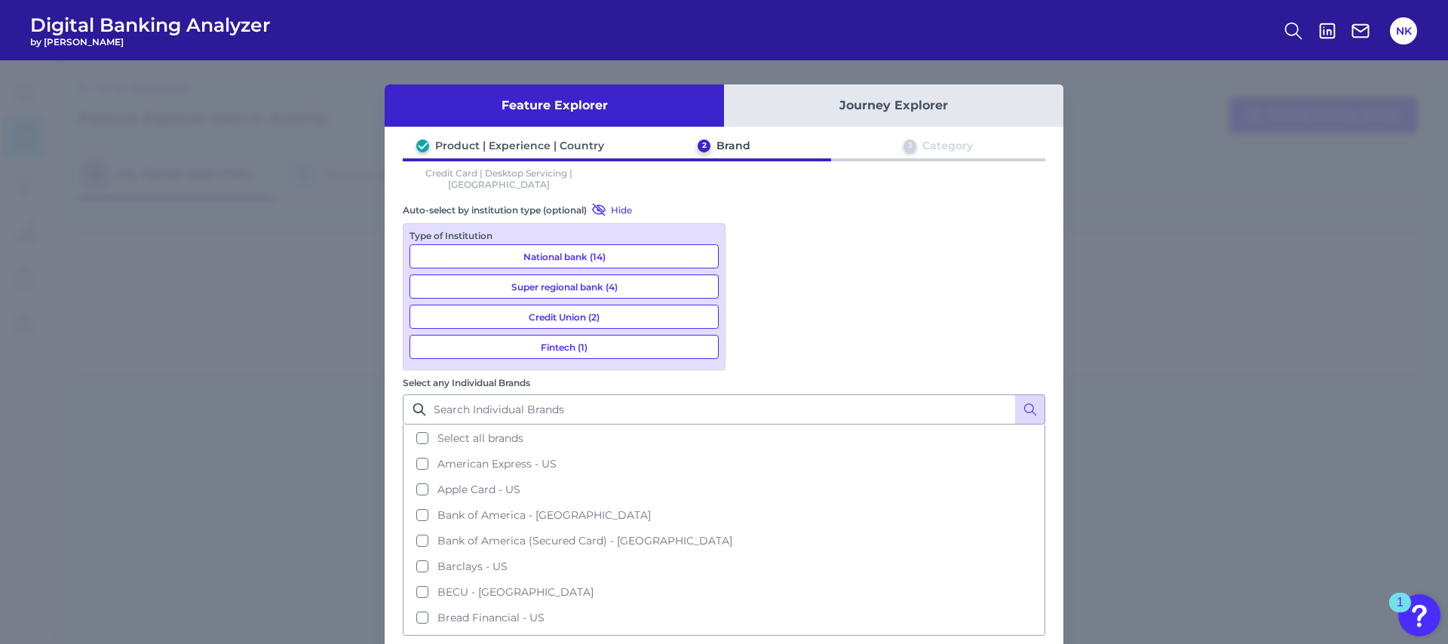
click at [619, 244] on button "National bank (14)" at bounding box center [563, 256] width 309 height 24
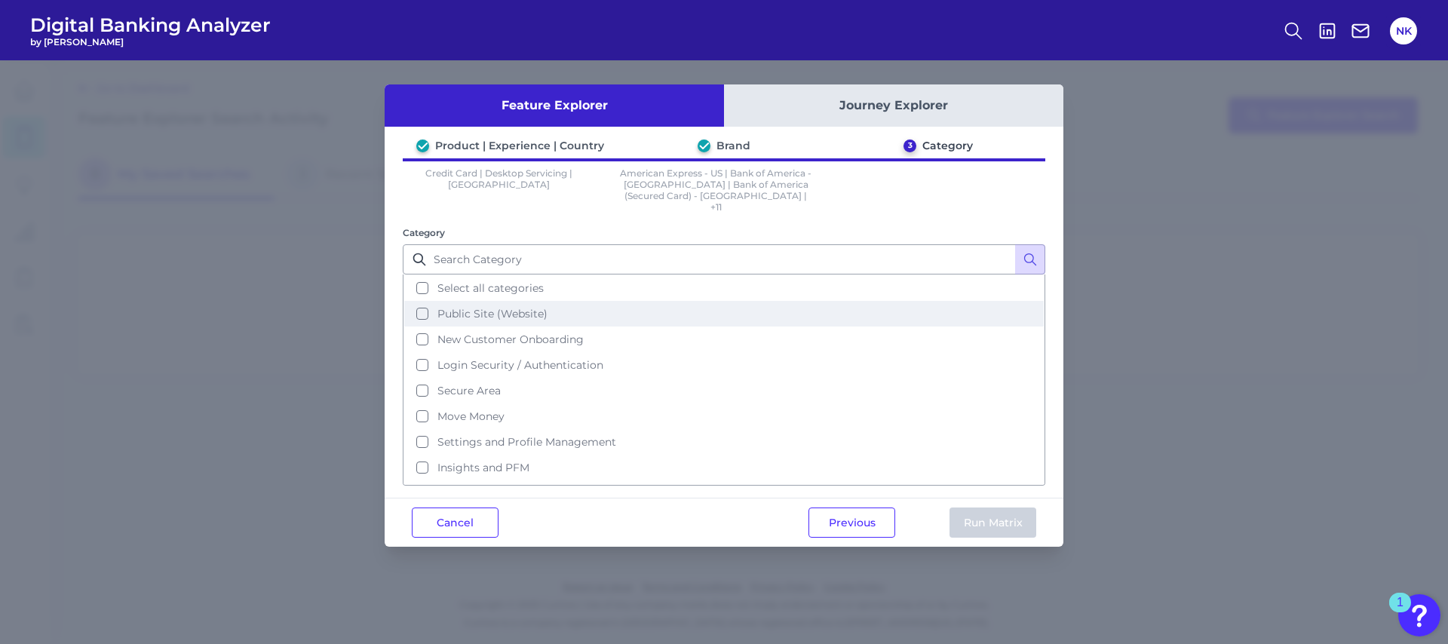
click at [424, 301] on button "Public Site (Website)" at bounding box center [723, 314] width 639 height 26
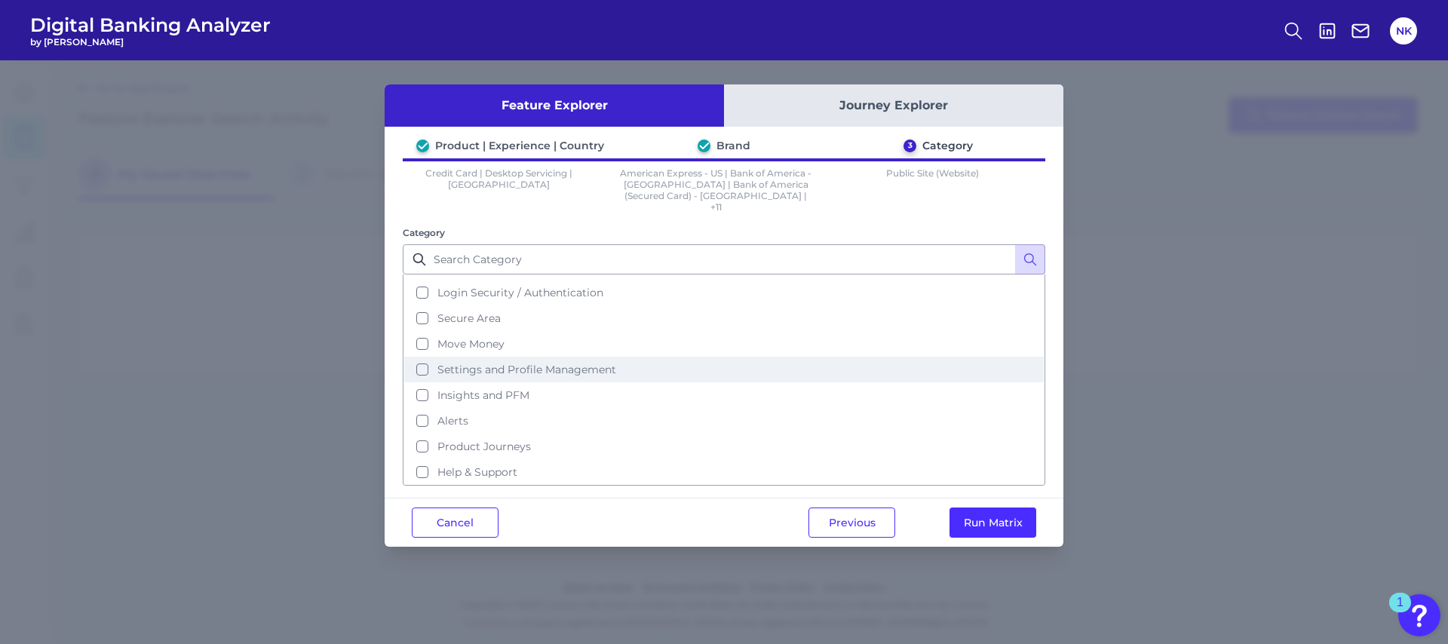
scroll to position [73, 0]
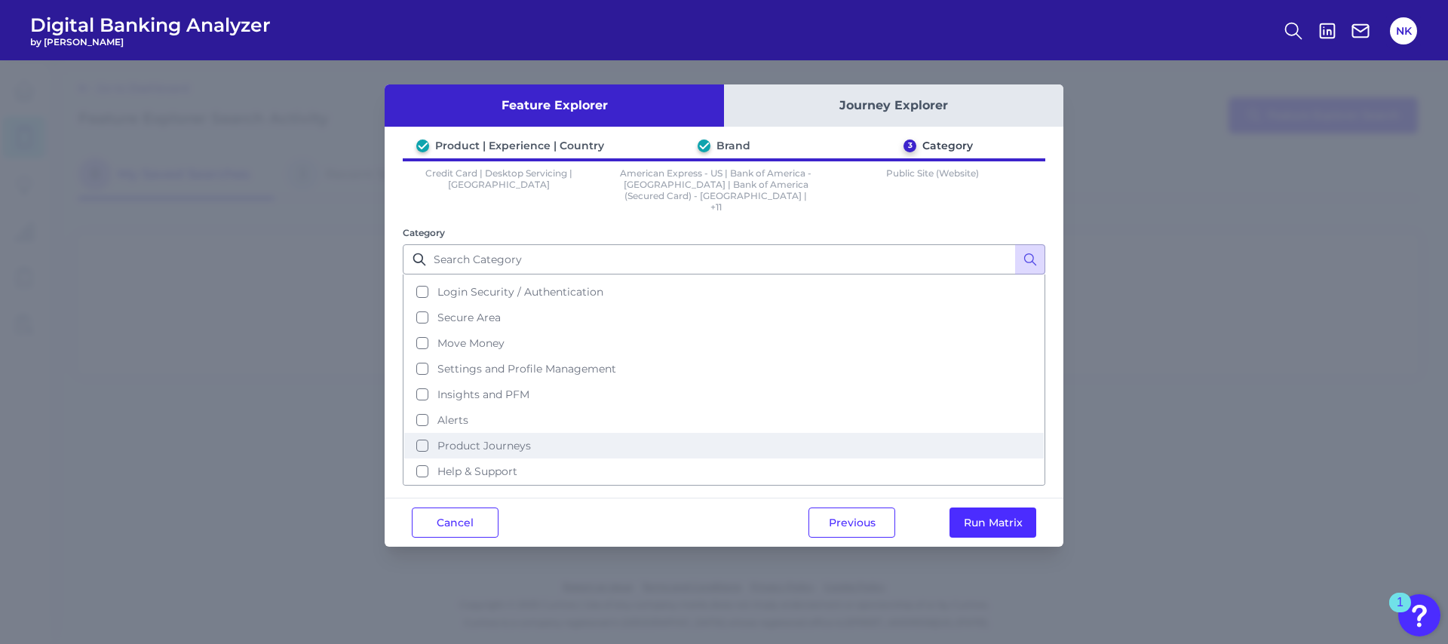
click at [428, 436] on button "Product Journeys" at bounding box center [723, 446] width 639 height 26
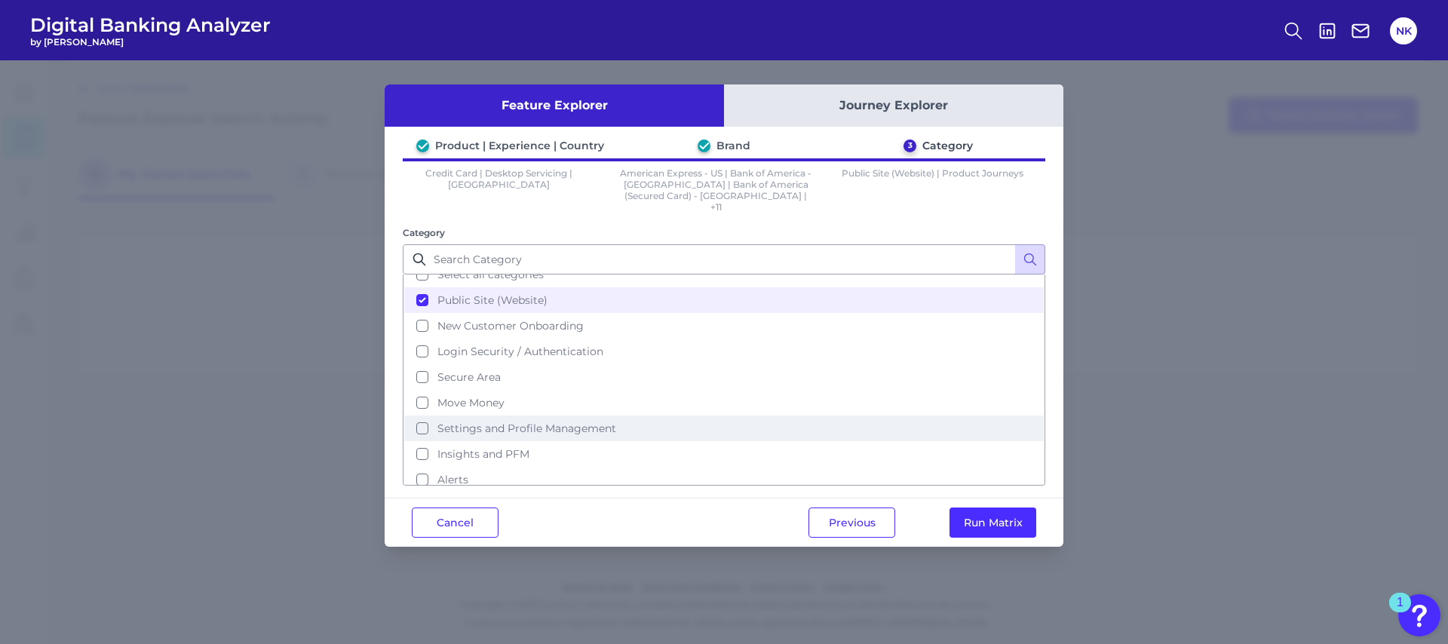
scroll to position [0, 0]
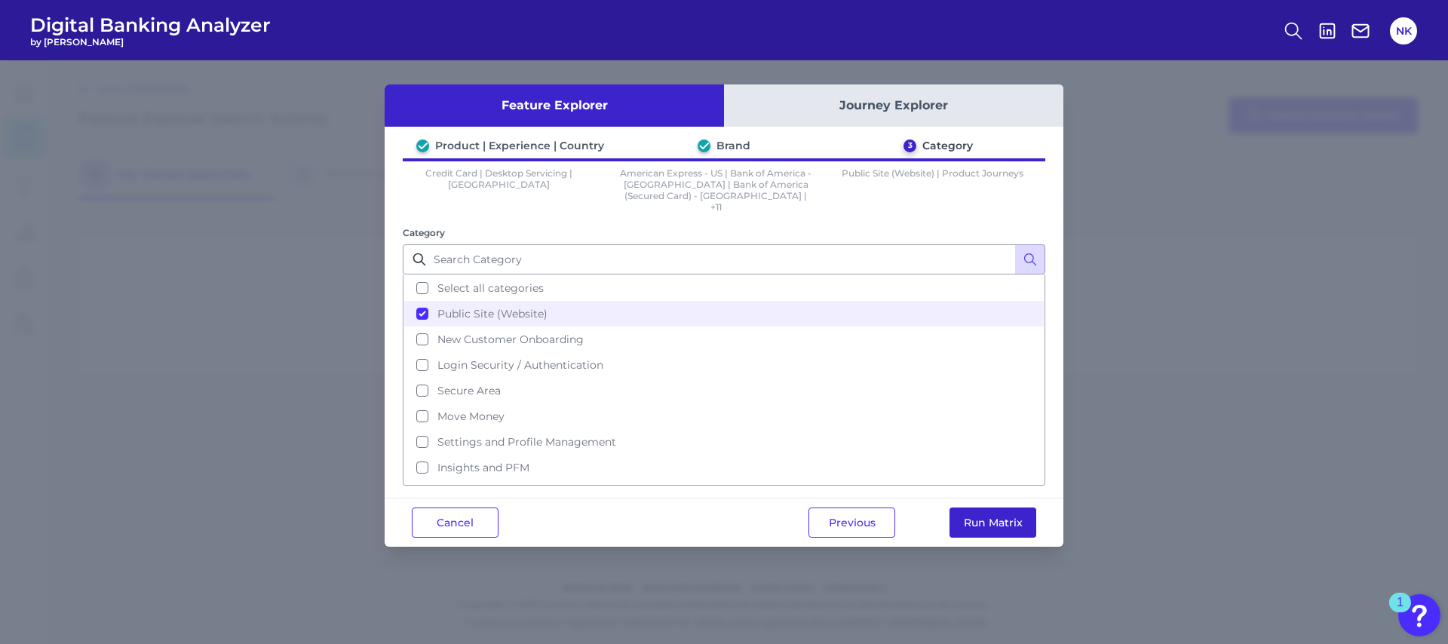
click at [1001, 507] on button "Run Matrix" at bounding box center [992, 522] width 87 height 30
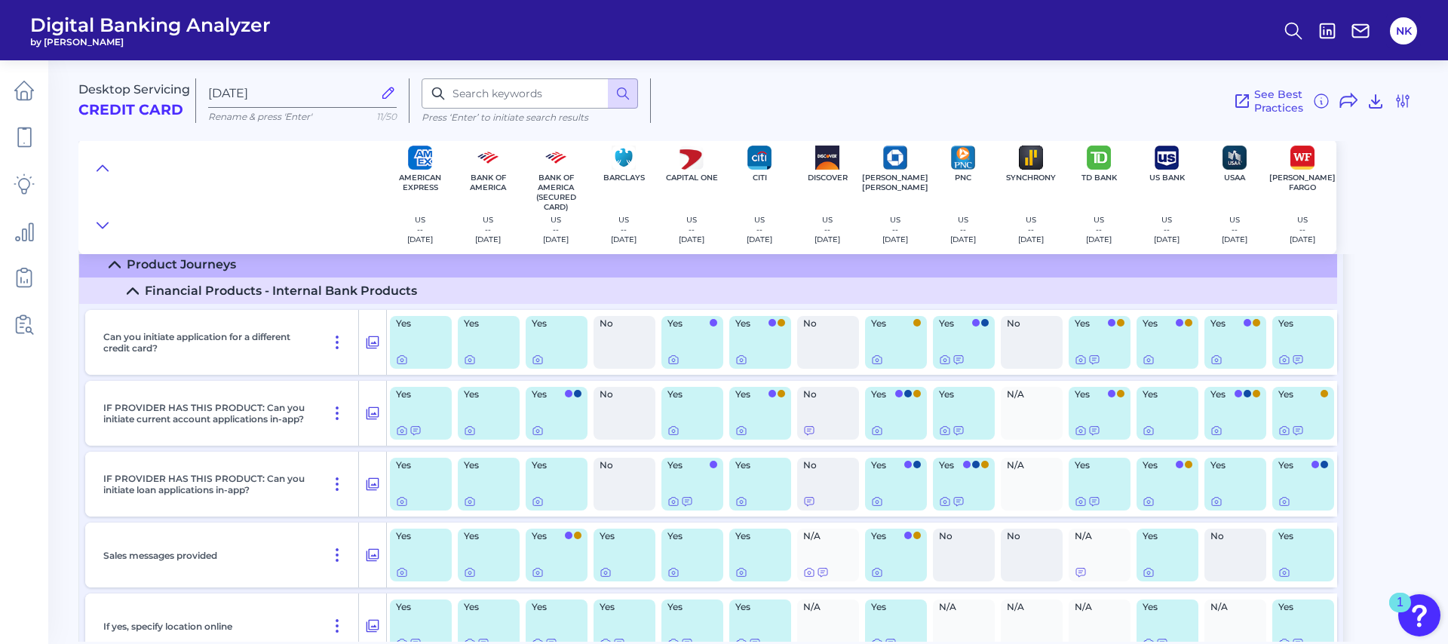
scroll to position [686, 0]
click at [369, 343] on icon at bounding box center [372, 341] width 13 height 13
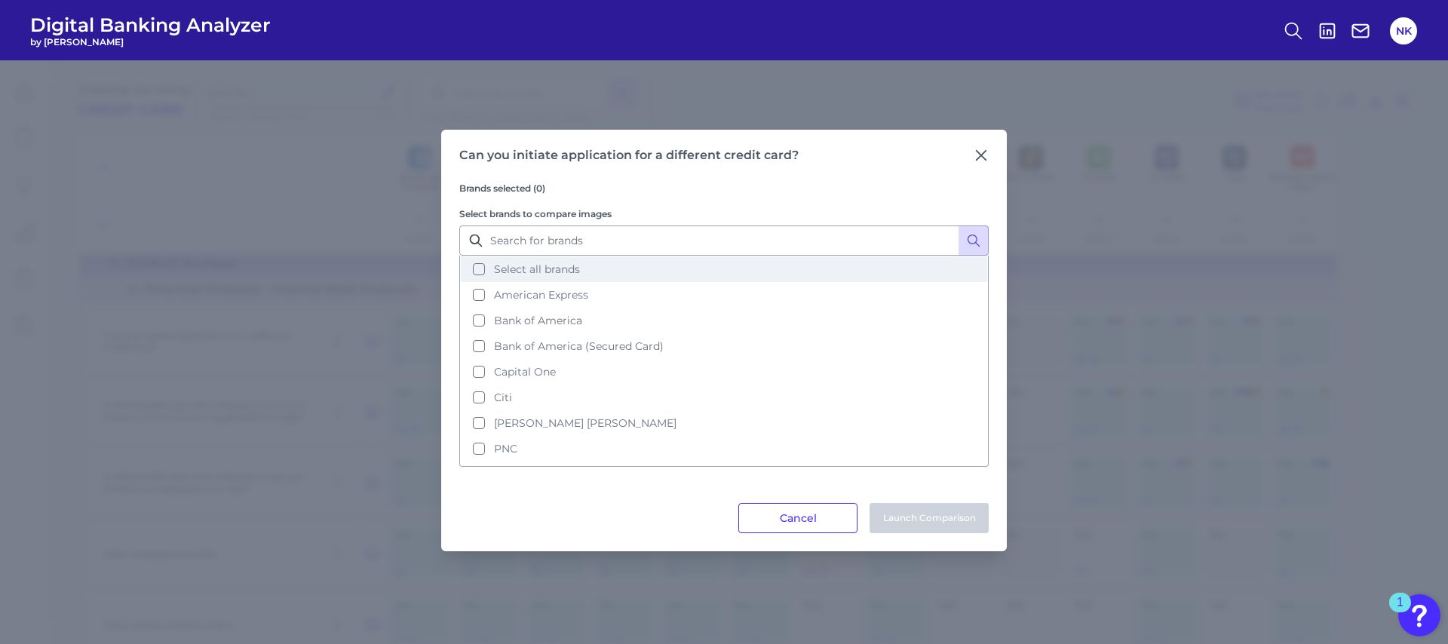
click at [481, 268] on button "Select all brands" at bounding box center [724, 269] width 526 height 26
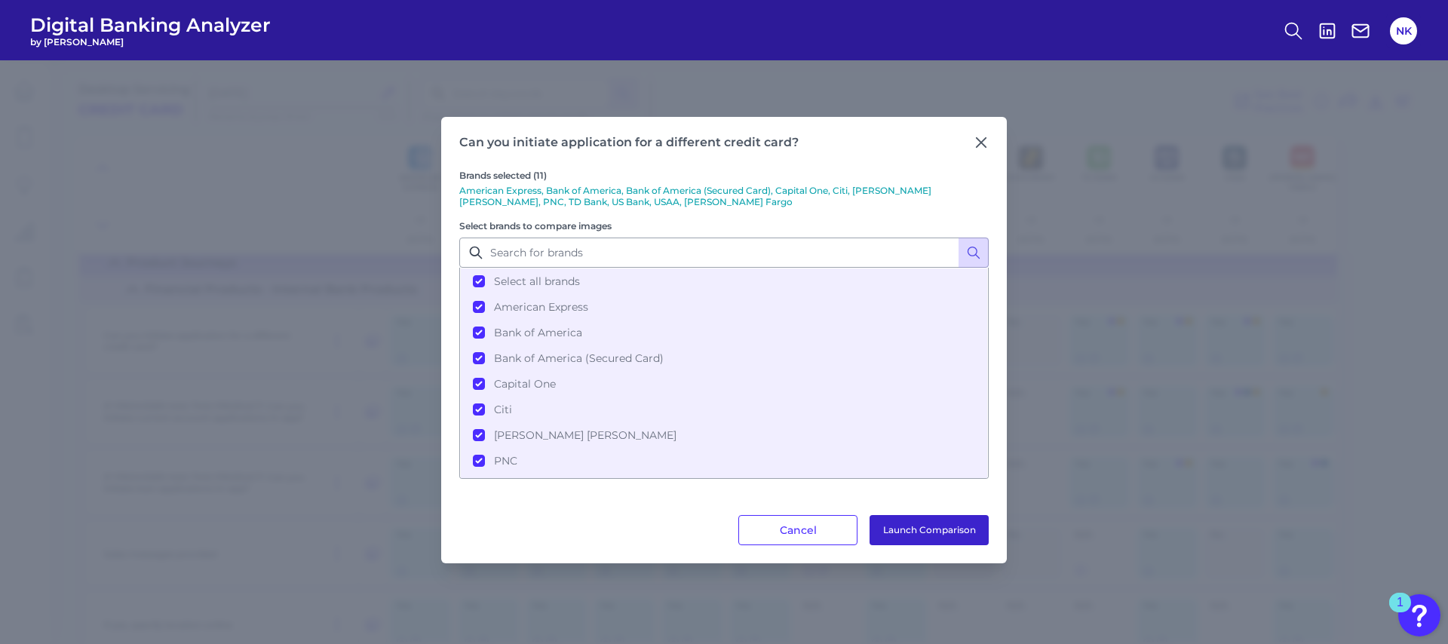
click at [943, 527] on button "Launch Comparison" at bounding box center [928, 530] width 119 height 30
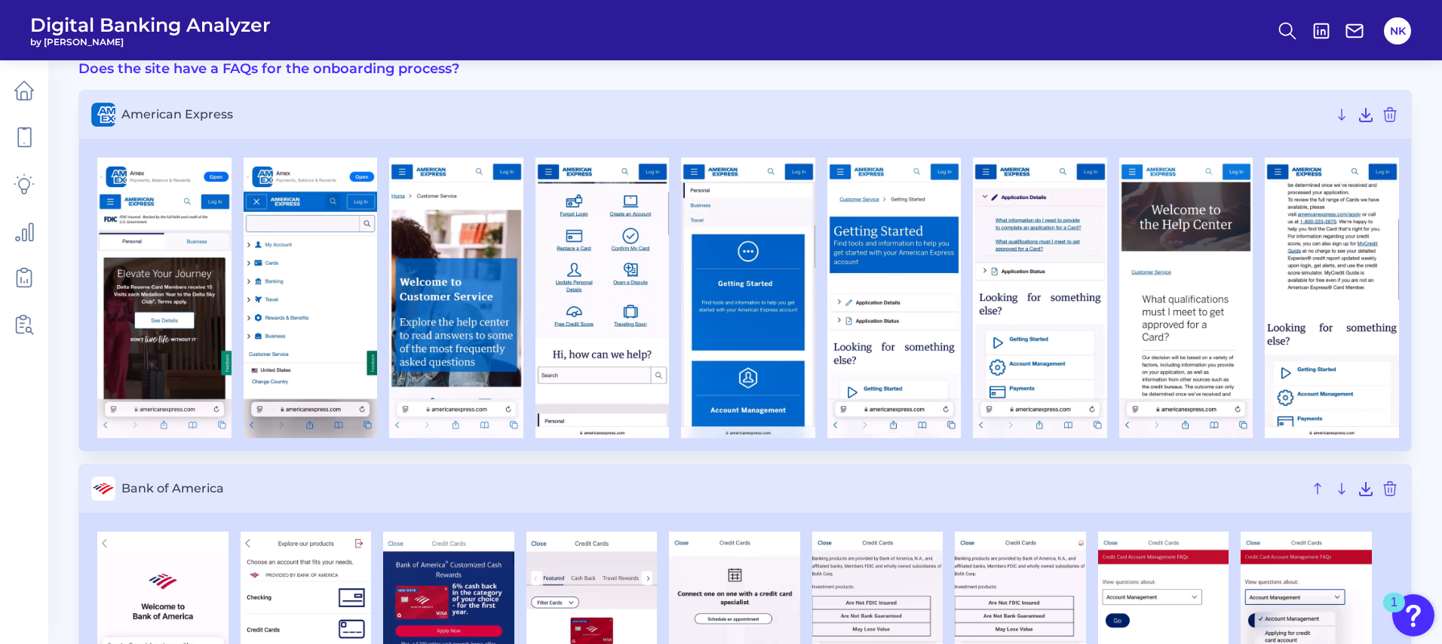
scroll to position [66, 0]
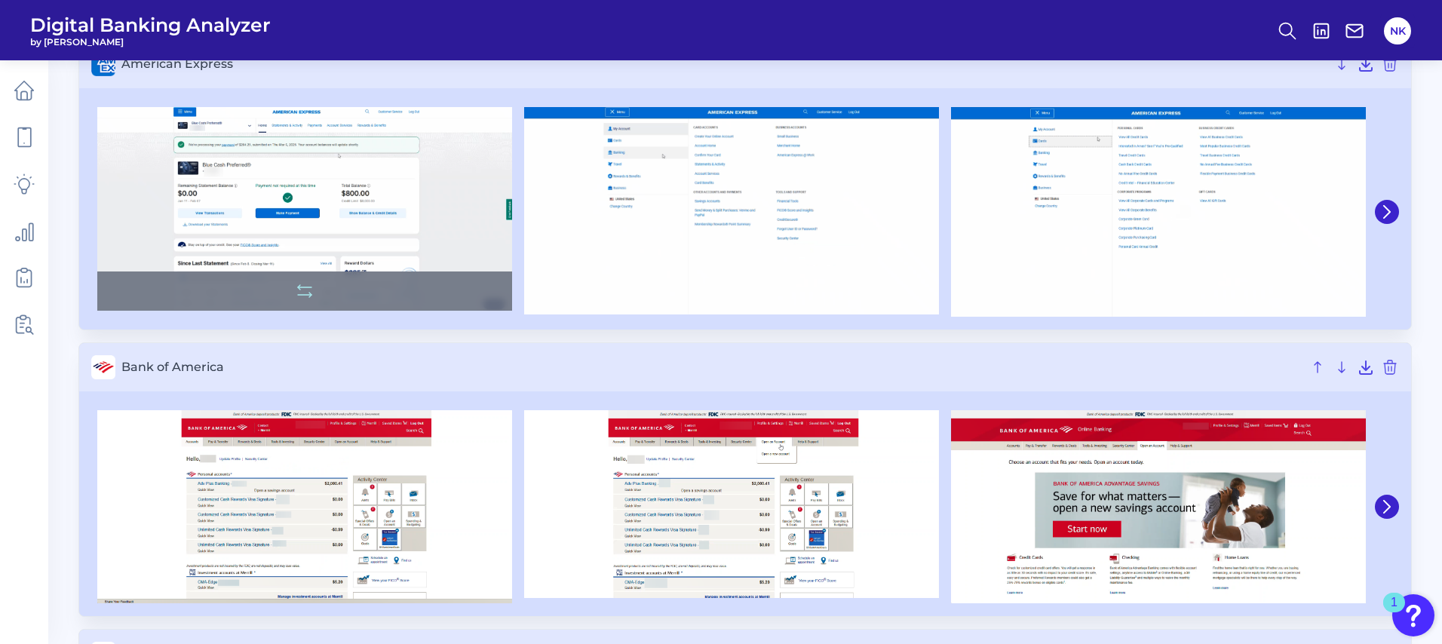
scroll to position [237, 0]
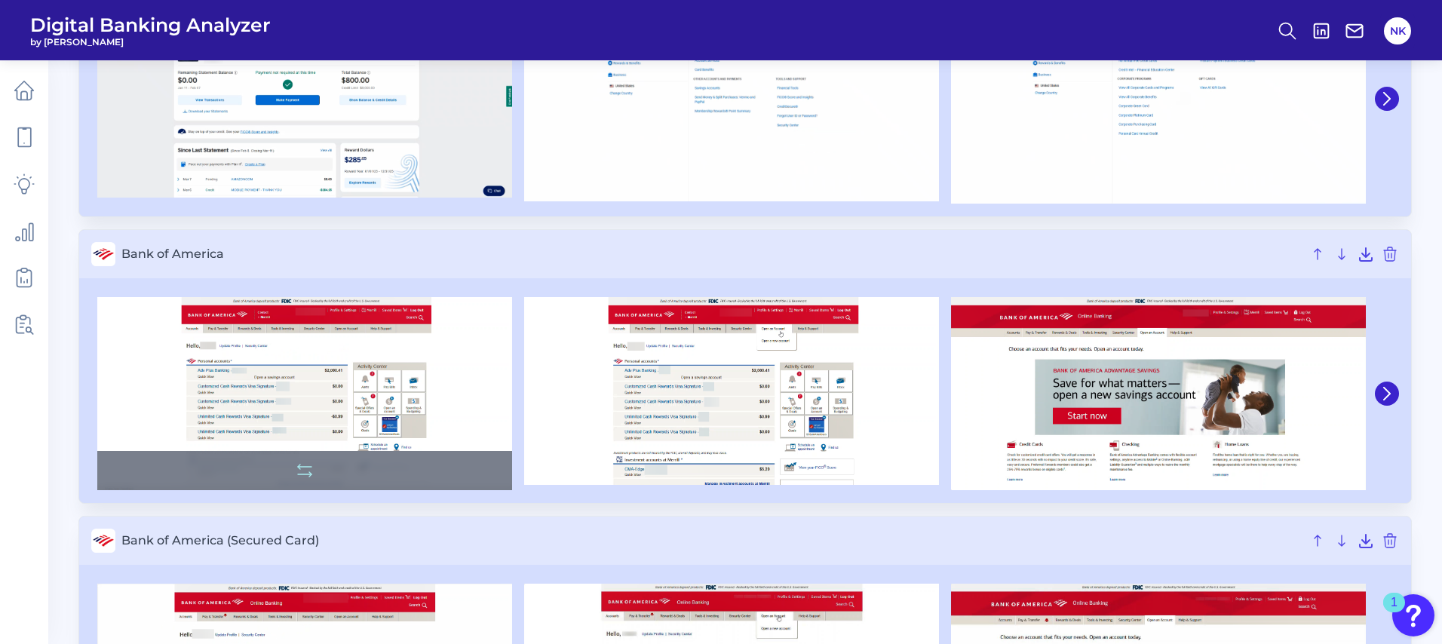
click at [293, 397] on img at bounding box center [304, 393] width 415 height 193
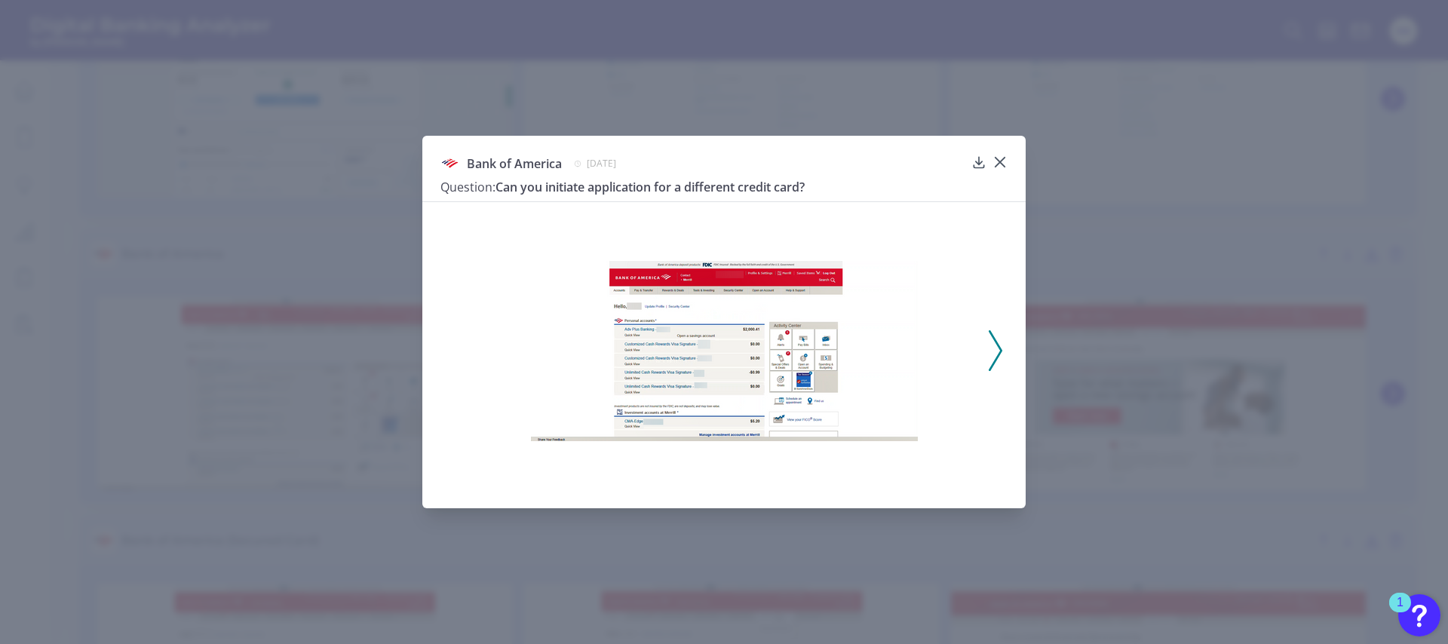
click at [274, 244] on div "Bank of America [DATE] Question: Can you initiate application for a different c…" at bounding box center [724, 322] width 1448 height 644
click at [1008, 158] on div "Bank of America [DATE] Question: Can you initiate application for a different c…" at bounding box center [723, 322] width 603 height 372
click at [993, 161] on icon at bounding box center [999, 162] width 15 height 15
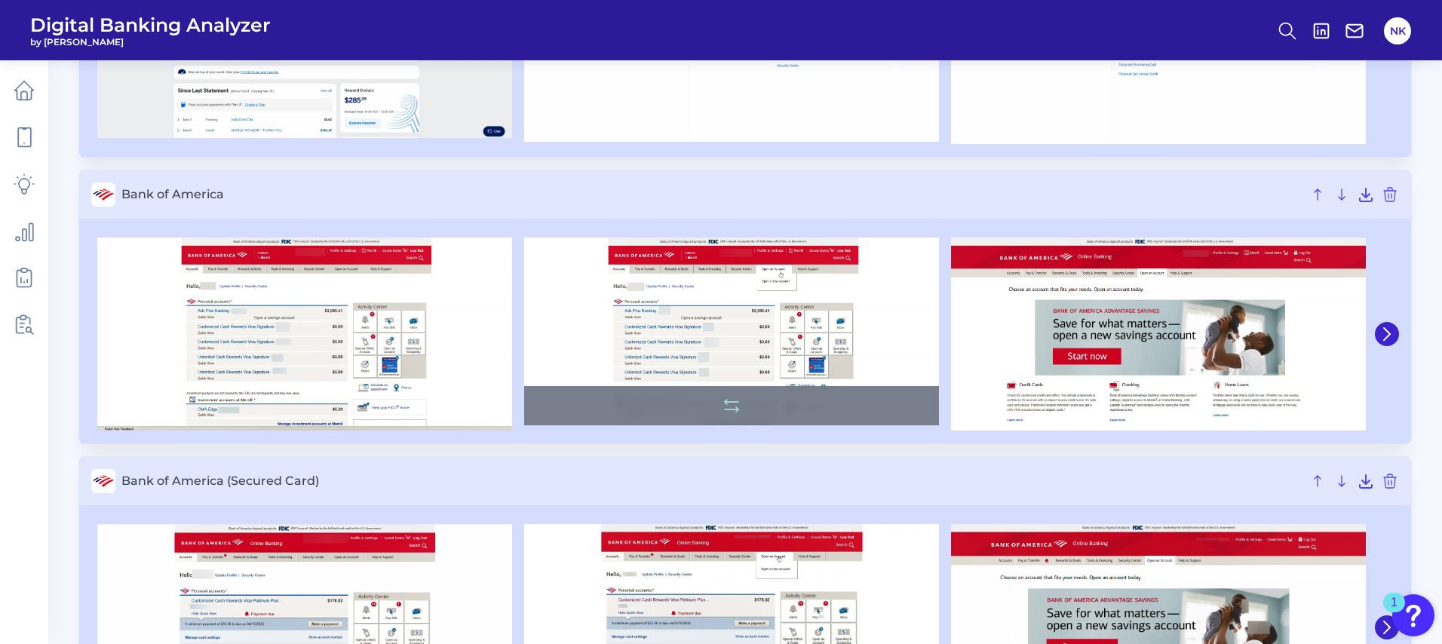
scroll to position [318, 0]
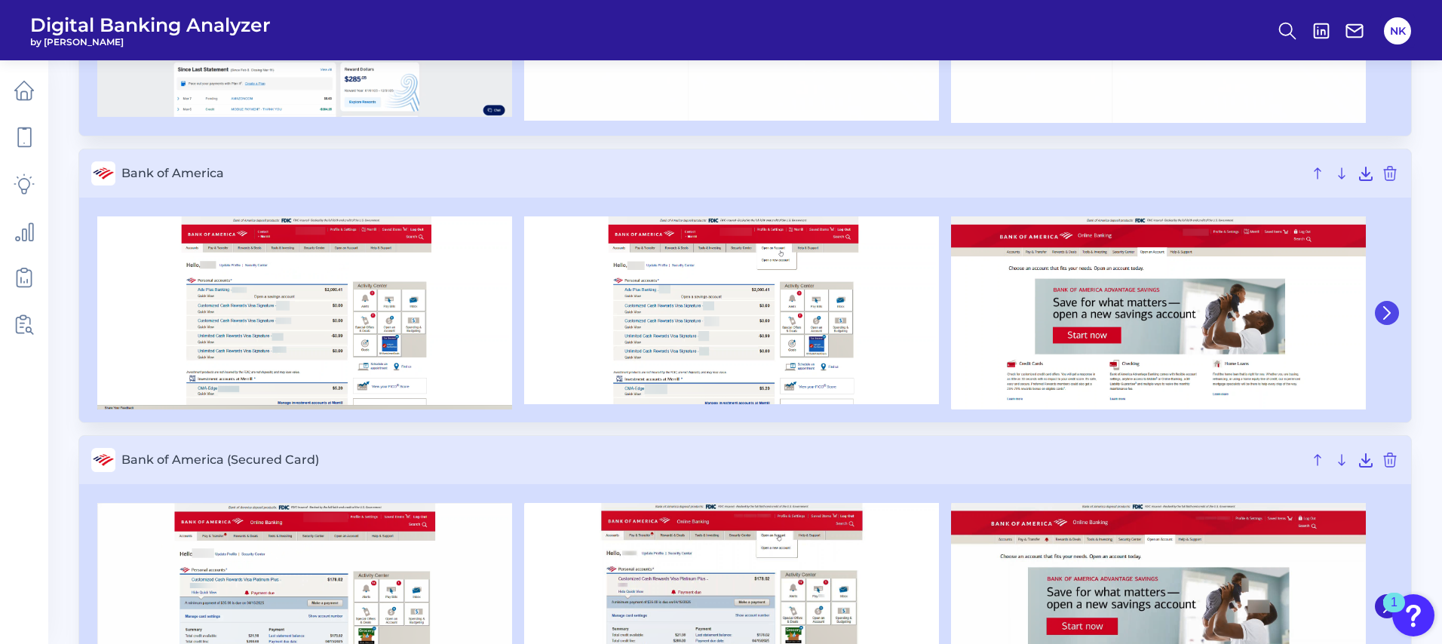
click at [1393, 315] on button at bounding box center [1386, 313] width 24 height 24
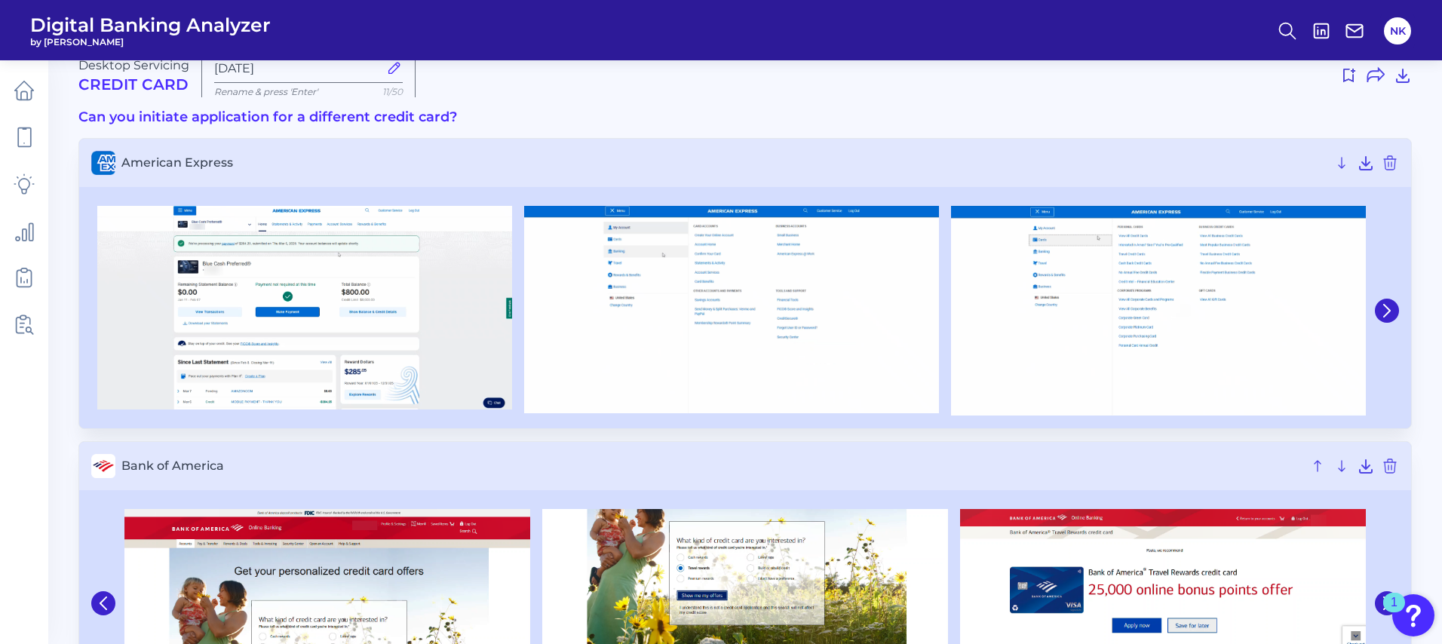
scroll to position [0, 0]
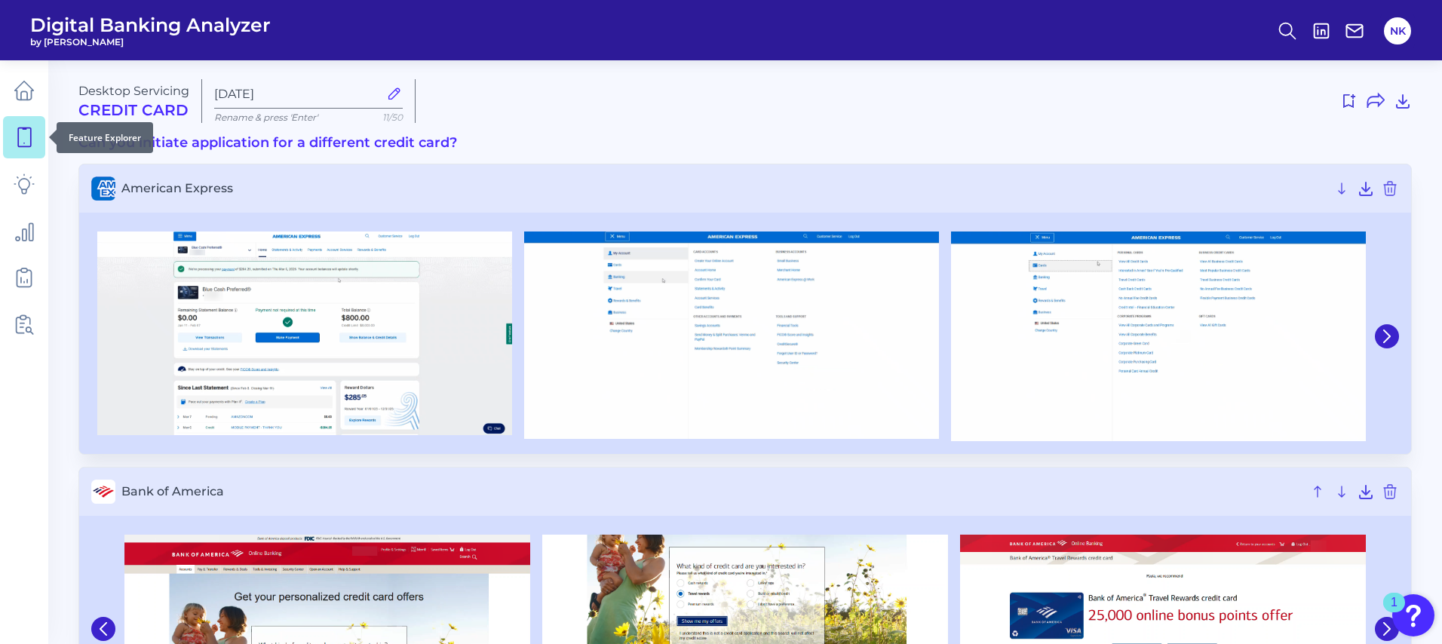
click at [20, 116] on link at bounding box center [24, 137] width 42 height 42
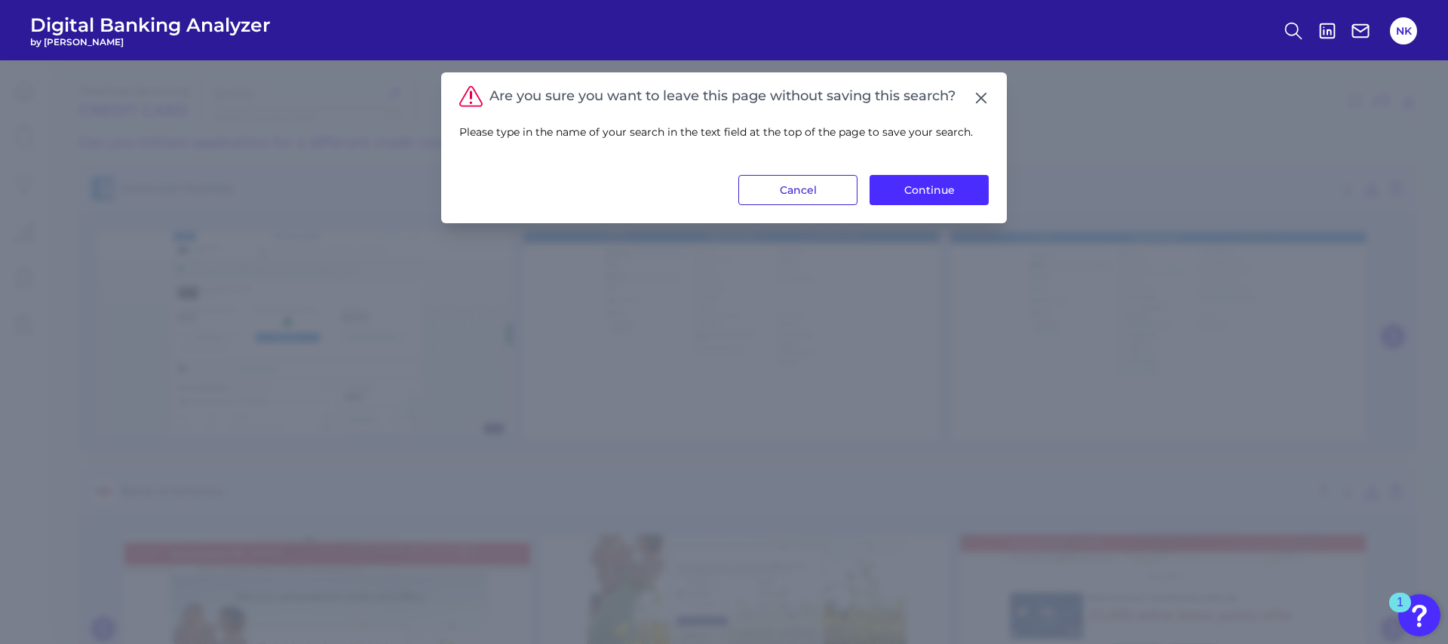
click at [805, 184] on button "Cancel" at bounding box center [797, 190] width 119 height 30
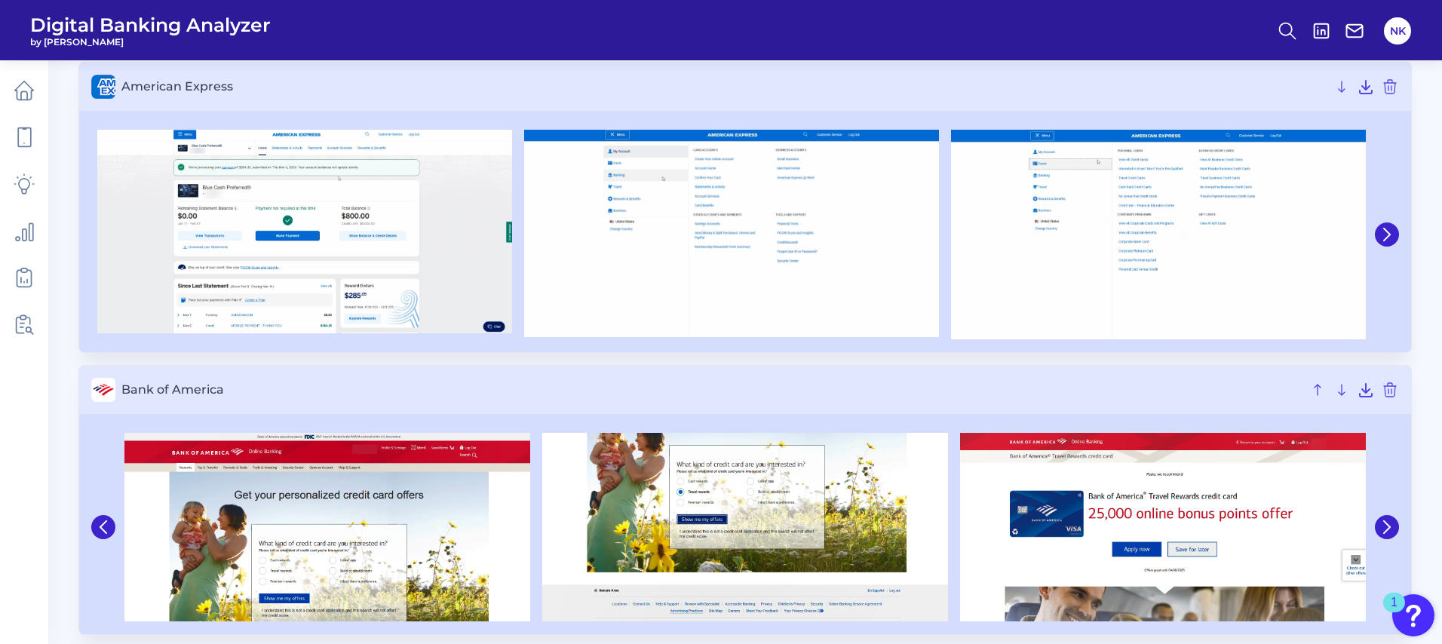
scroll to position [267, 0]
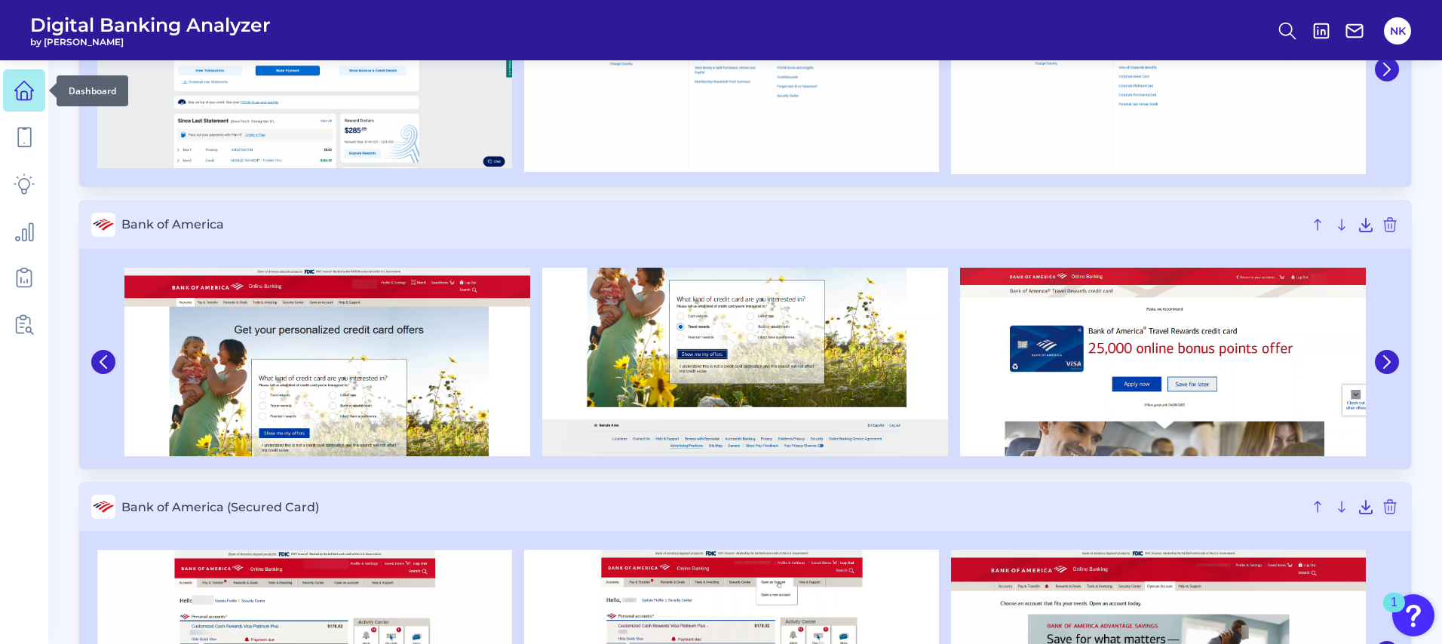
click at [32, 89] on icon at bounding box center [24, 90] width 19 height 19
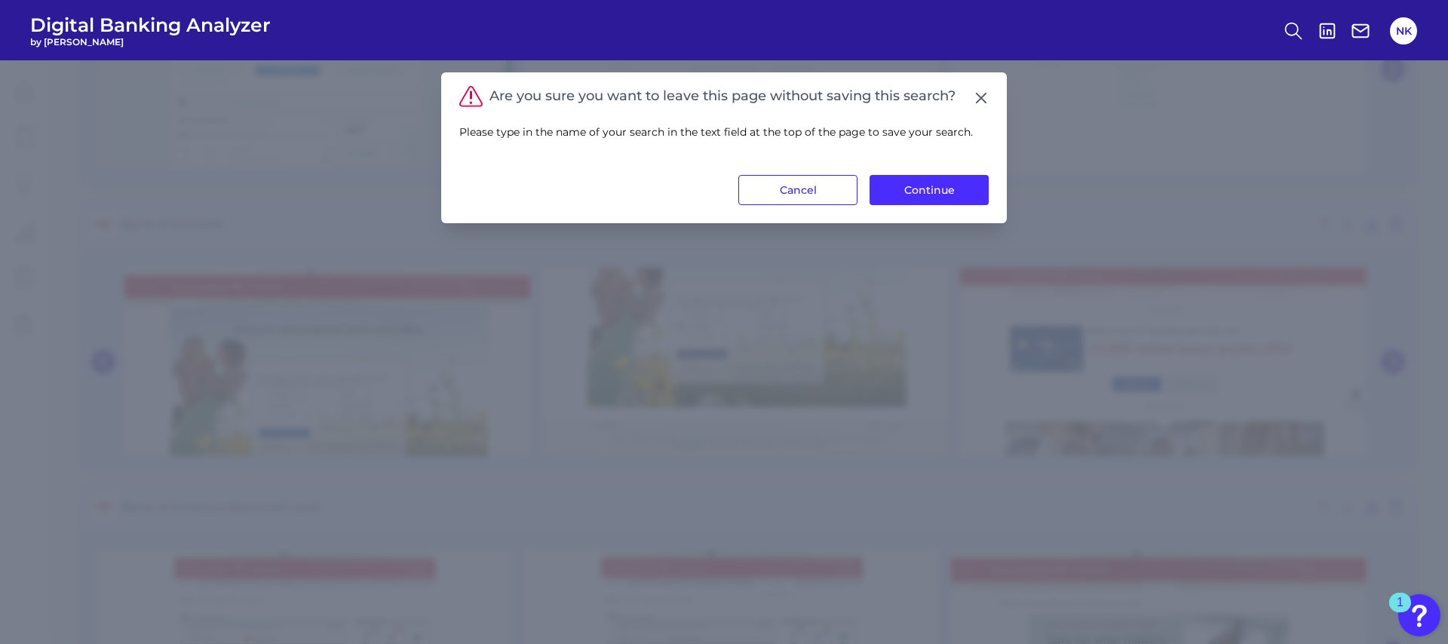
click at [795, 183] on button "Cancel" at bounding box center [797, 190] width 119 height 30
